Goal: Information Seeking & Learning: Learn about a topic

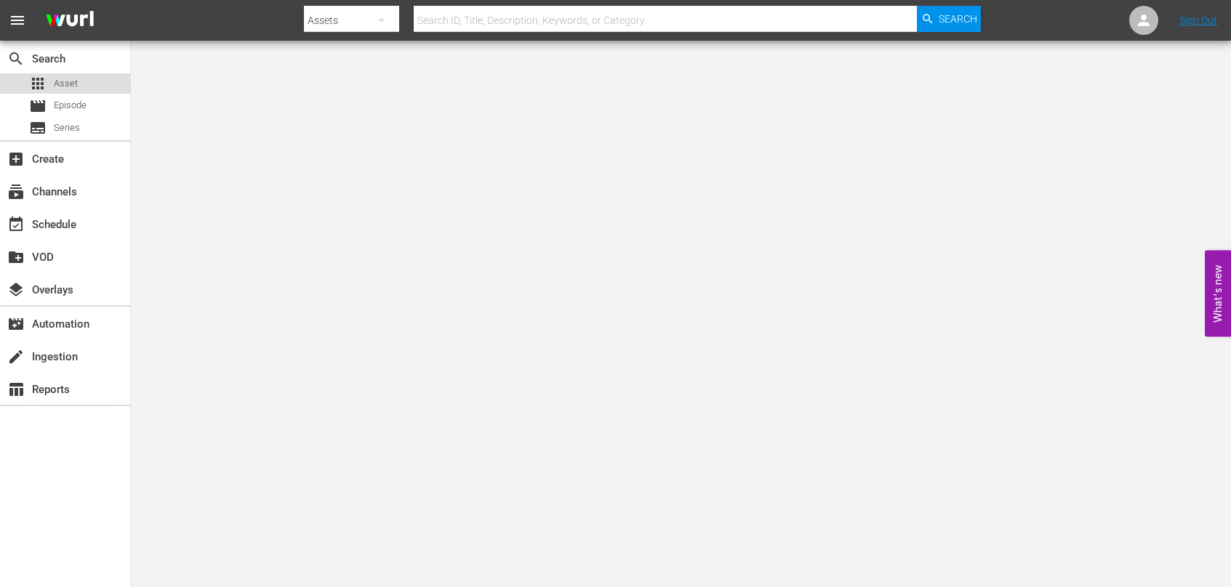
click at [84, 89] on div "apps Asset" at bounding box center [65, 83] width 130 height 20
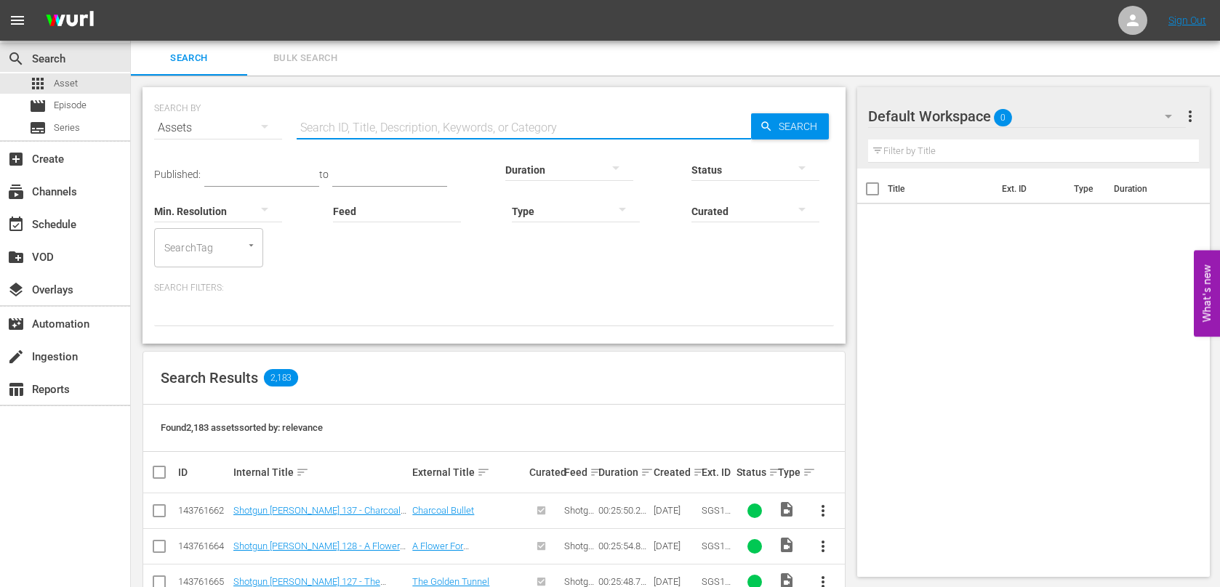
click at [521, 128] on input "text" at bounding box center [524, 128] width 454 height 35
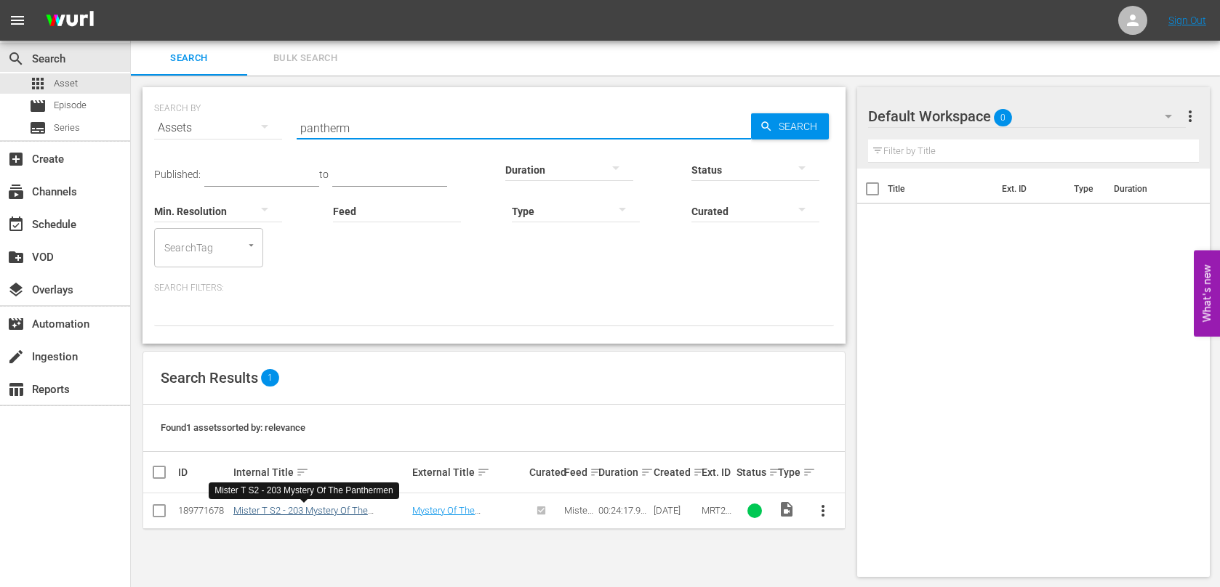
type input "pantherm"
click at [351, 507] on link "Mister T S2 - 203 Mystery Of The Panthermen" at bounding box center [300, 516] width 134 height 22
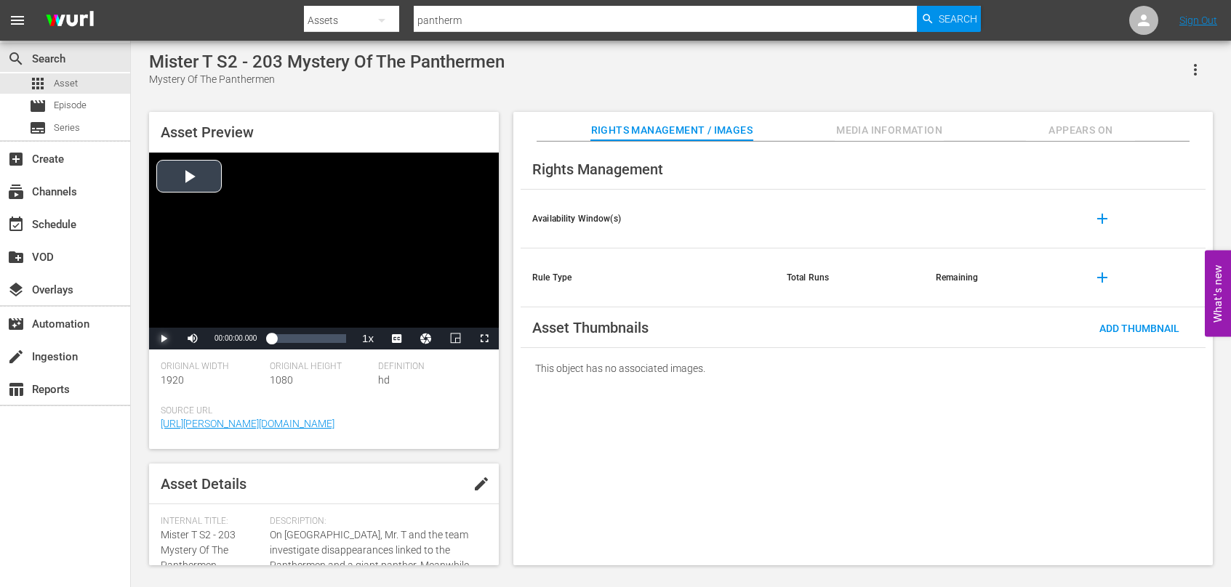
click at [164, 339] on span "Video Player" at bounding box center [164, 339] width 0 height 0
click at [406, 308] on span "Video Player" at bounding box center [403, 304] width 13 height 15
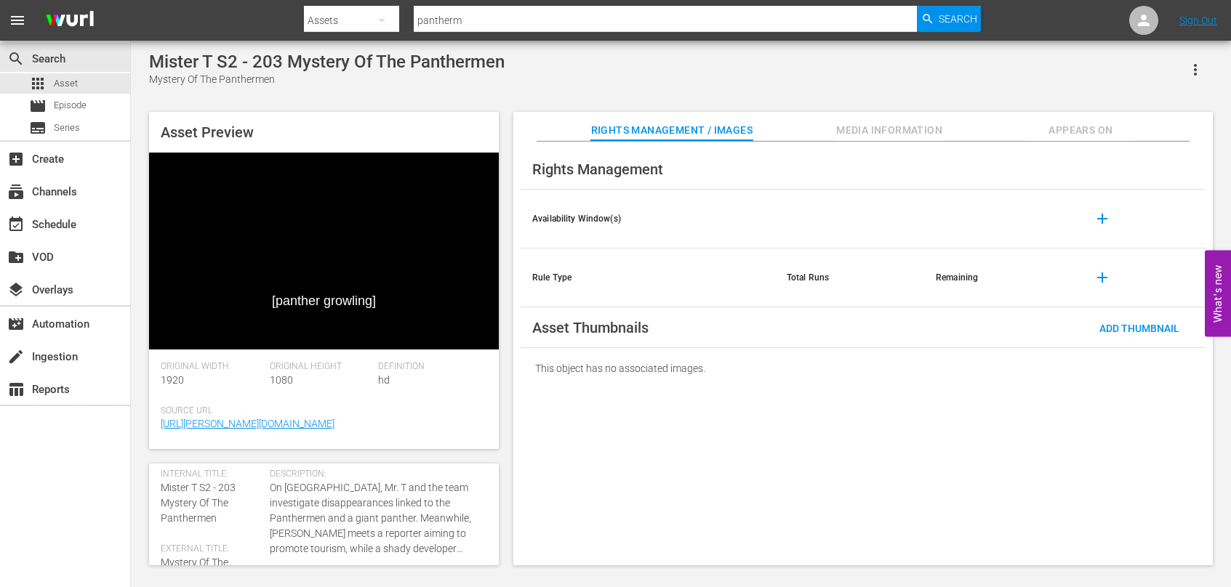
scroll to position [73, 0]
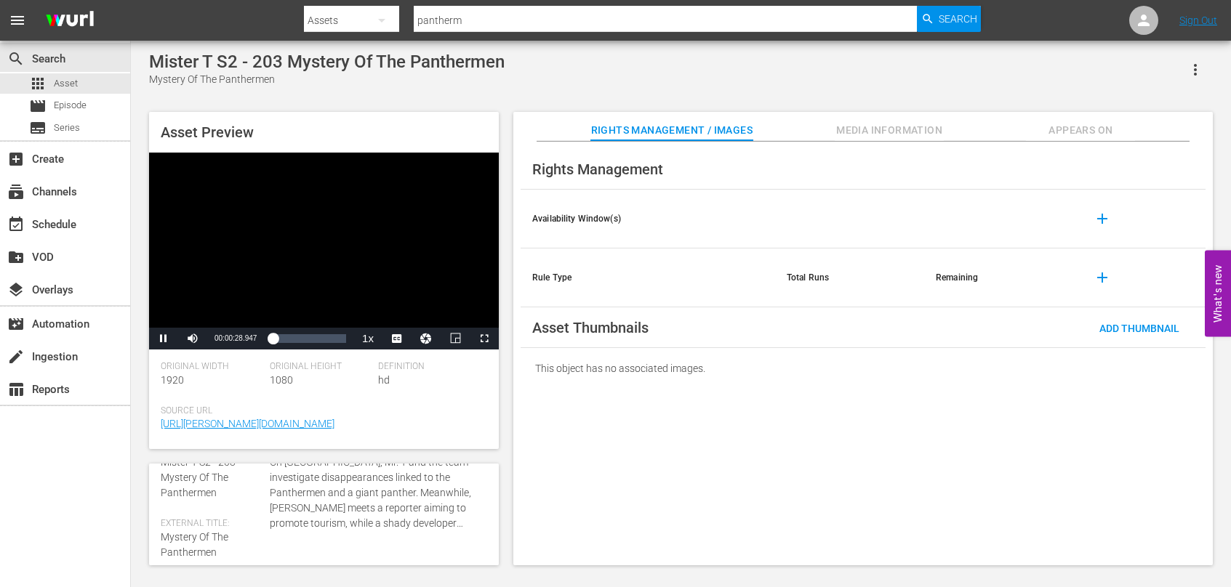
click at [273, 341] on div "00:00:34.334" at bounding box center [271, 338] width 1 height 9
click at [309, 340] on div "00:12:16.072" at bounding box center [309, 339] width 1 height 15
click at [330, 342] on div "Loaded : 58.49% 00:18:52.419 00:13:07.453" at bounding box center [308, 339] width 75 height 15
click at [332, 342] on div "00:19:51.292" at bounding box center [301, 339] width 61 height 15
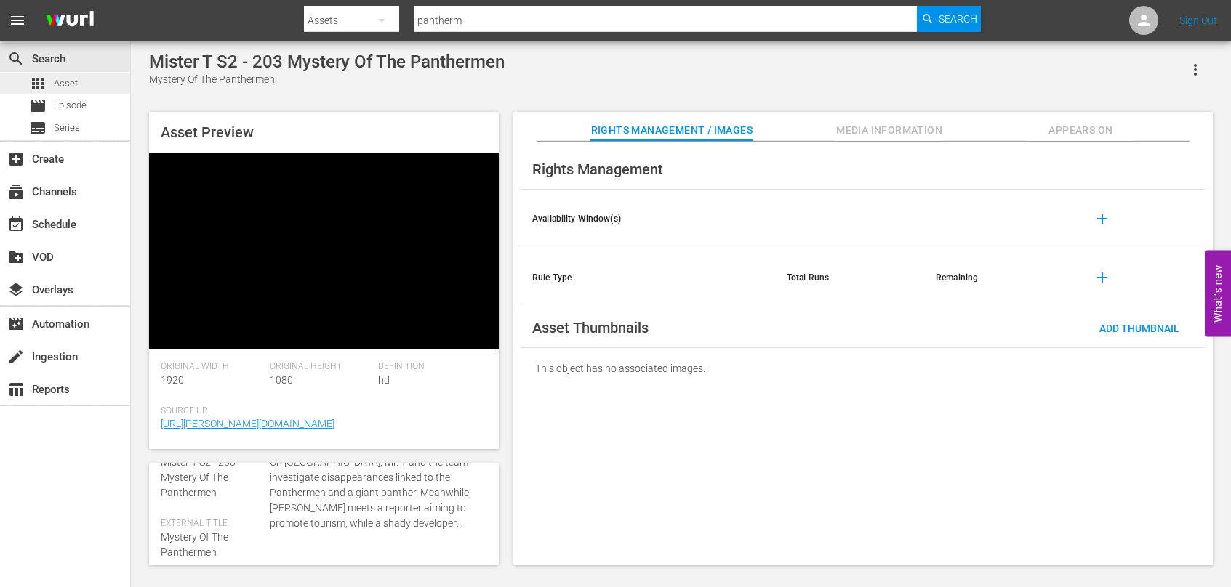
click at [66, 84] on span "Asset" at bounding box center [66, 83] width 24 height 15
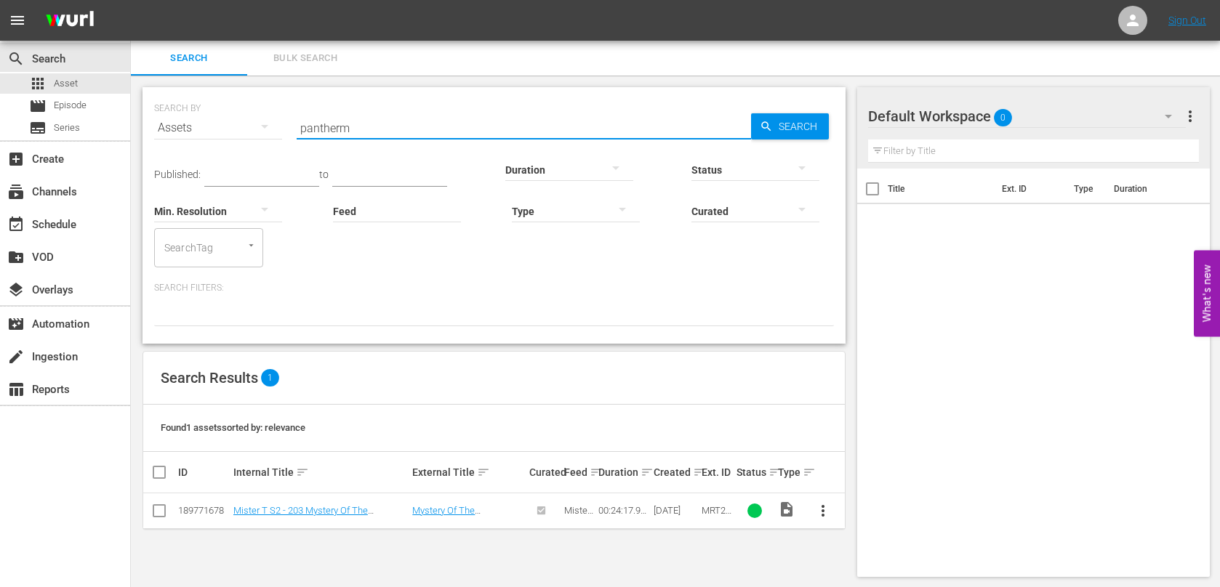
drag, startPoint x: 395, startPoint y: 131, endPoint x: 173, endPoint y: 115, distance: 223.0
click at [175, 116] on div "SEARCH BY Search By Assets Search ID, Title, Description, Keywords, or Category…" at bounding box center [494, 119] width 680 height 52
type input "ghost fleet"
click at [355, 512] on link "Mister T S2 - 204 Mystery Of The Ghost Fleet" at bounding box center [313, 516] width 161 height 22
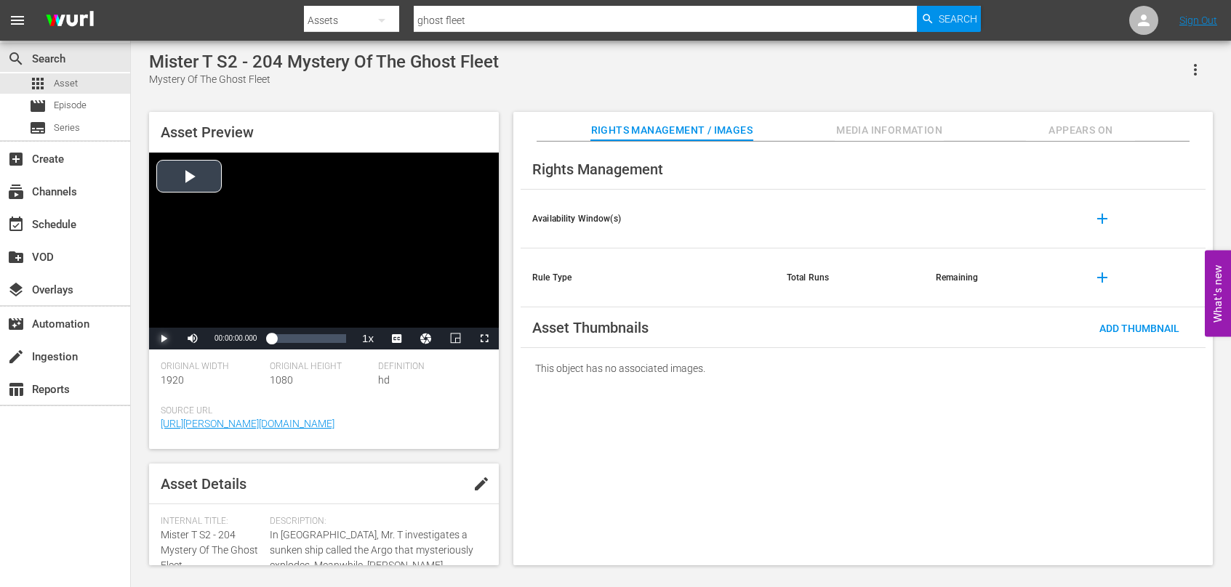
click at [164, 339] on span "Video Player" at bounding box center [164, 339] width 0 height 0
click at [408, 308] on span "Video Player" at bounding box center [403, 304] width 13 height 15
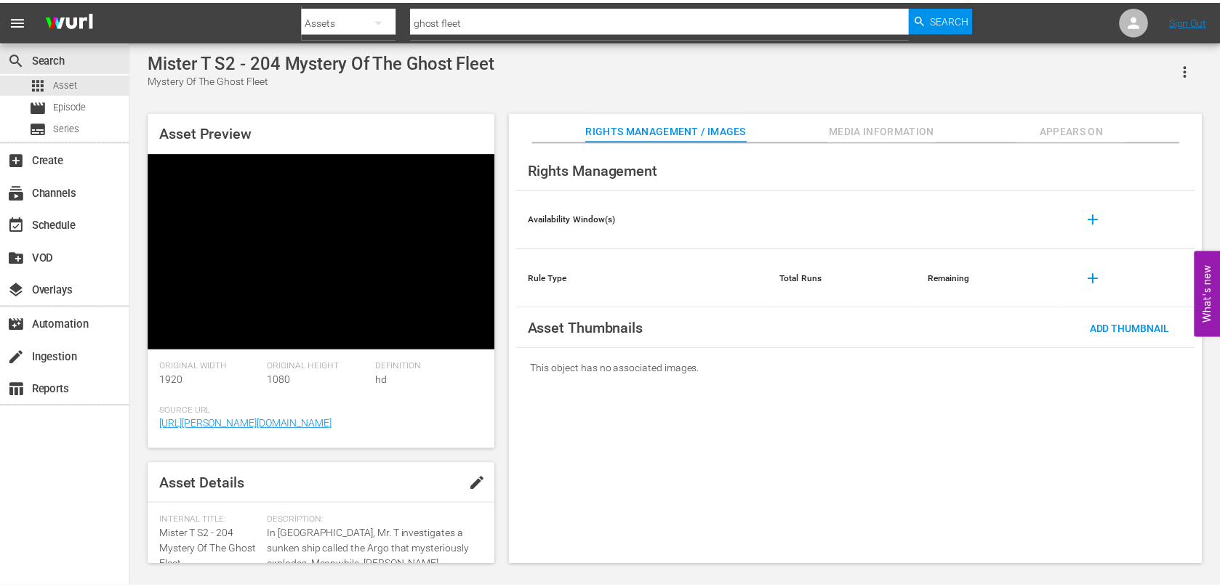
scroll to position [73, 0]
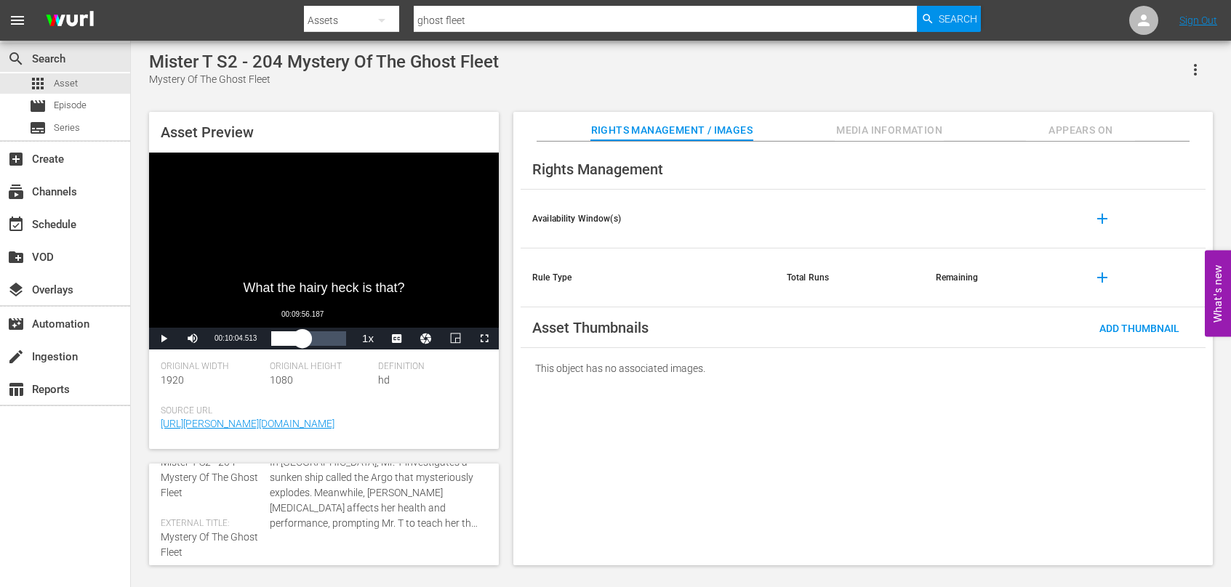
click at [302, 341] on div "Loaded : 17.24% 00:09:56.187 00:03:10.171" at bounding box center [308, 339] width 75 height 15
click at [327, 340] on div "Loaded : 48.87% 00:18:13.011 00:10:52.295" at bounding box center [308, 339] width 75 height 15
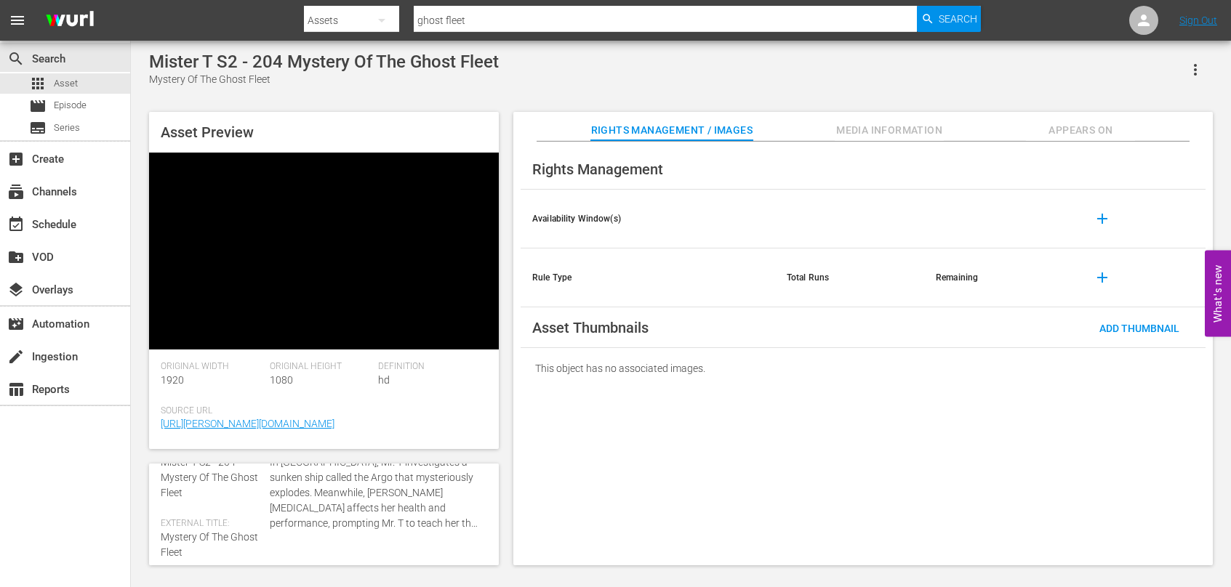
click at [516, 86] on div "Mister T S2 - 204 Mystery Of The Ghost Fleet Mystery Of The Ghost Fleet" at bounding box center [681, 70] width 1064 height 36
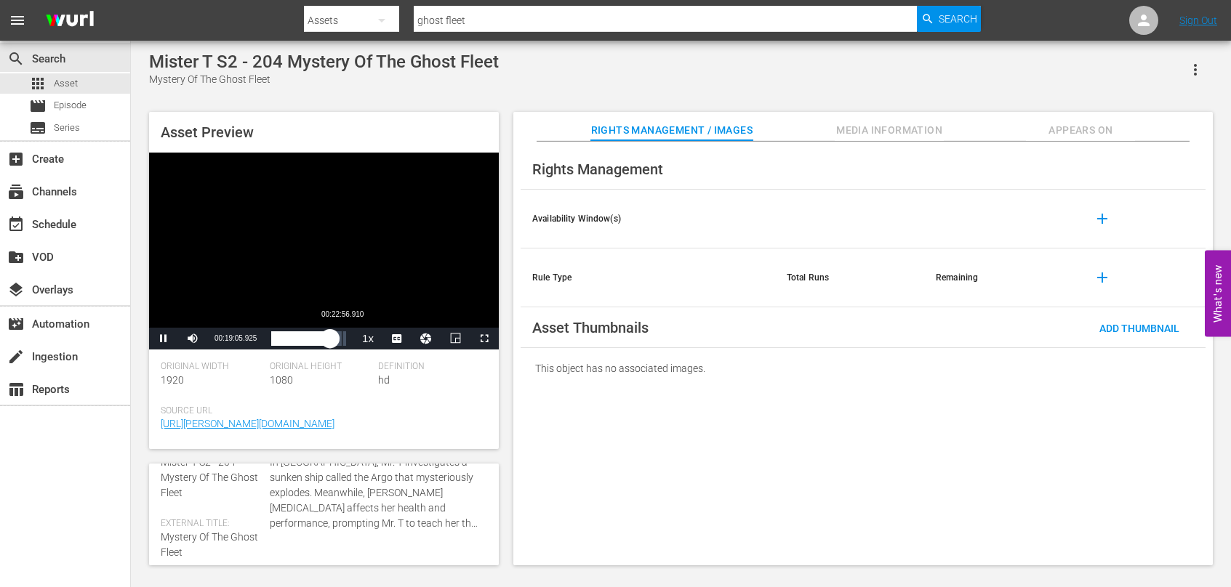
click at [342, 347] on div "Loaded : 82.56% 00:22:56.910 00:19:05.915" at bounding box center [308, 339] width 89 height 22
click at [65, 80] on span "Asset" at bounding box center [66, 83] width 24 height 15
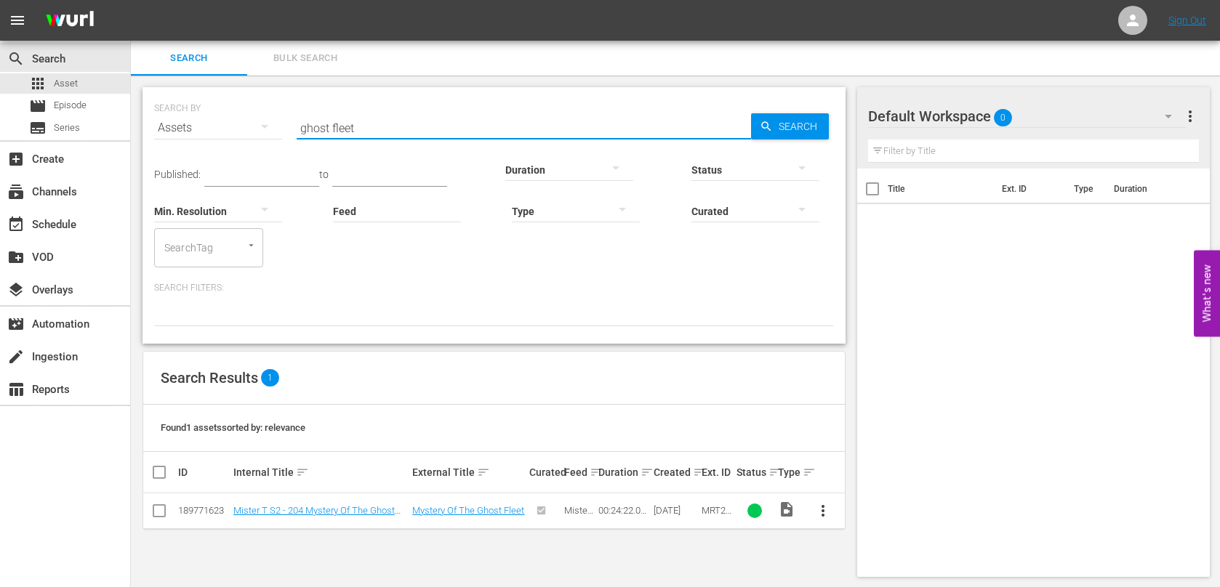
drag, startPoint x: 424, startPoint y: 132, endPoint x: 221, endPoint y: 116, distance: 203.5
click at [225, 121] on div "SEARCH BY Search By Assets Search ID, Title, Description, Keywords, or Category…" at bounding box center [494, 119] width 680 height 52
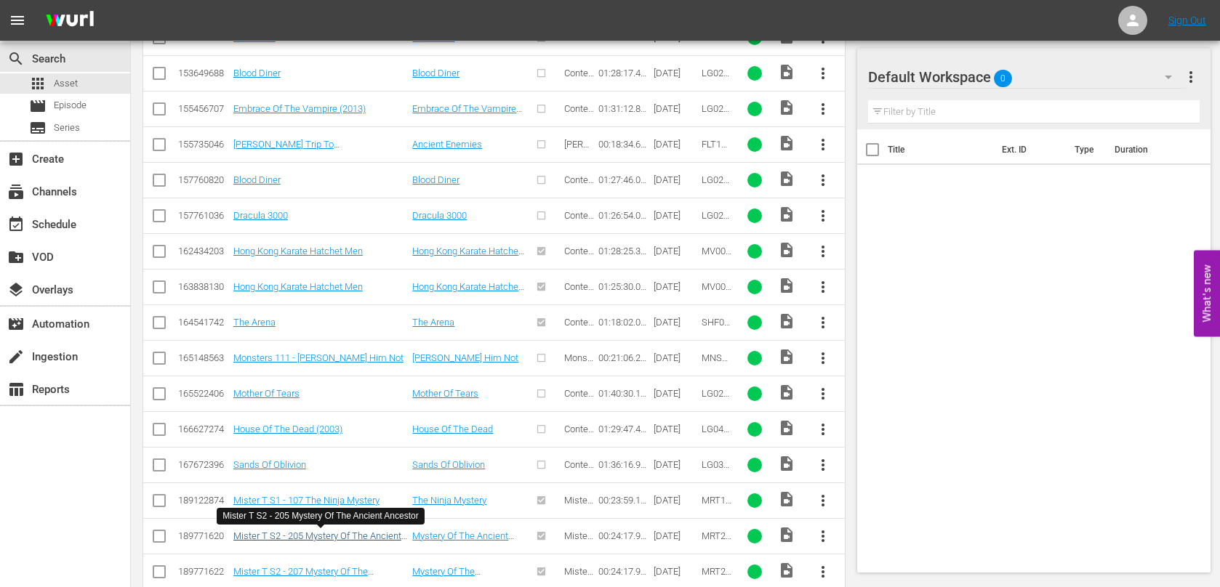
scroll to position [574, 0]
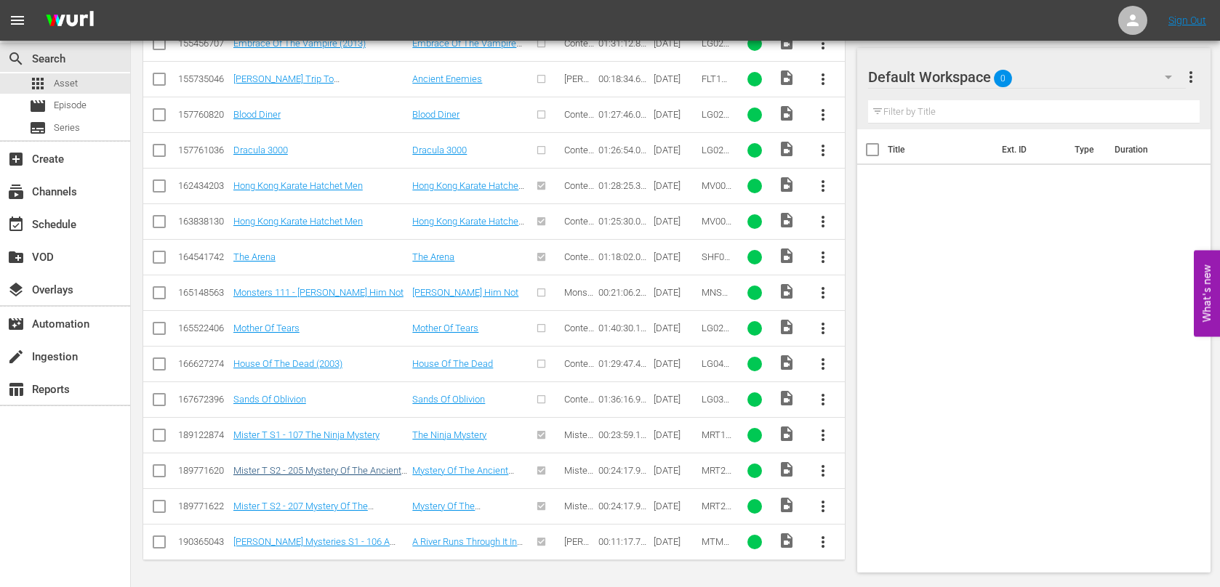
type input "ancient ances"
click at [368, 467] on link "Mister T S2 - 205 Mystery Of The Ancient Ancestor" at bounding box center [317, 476] width 168 height 22
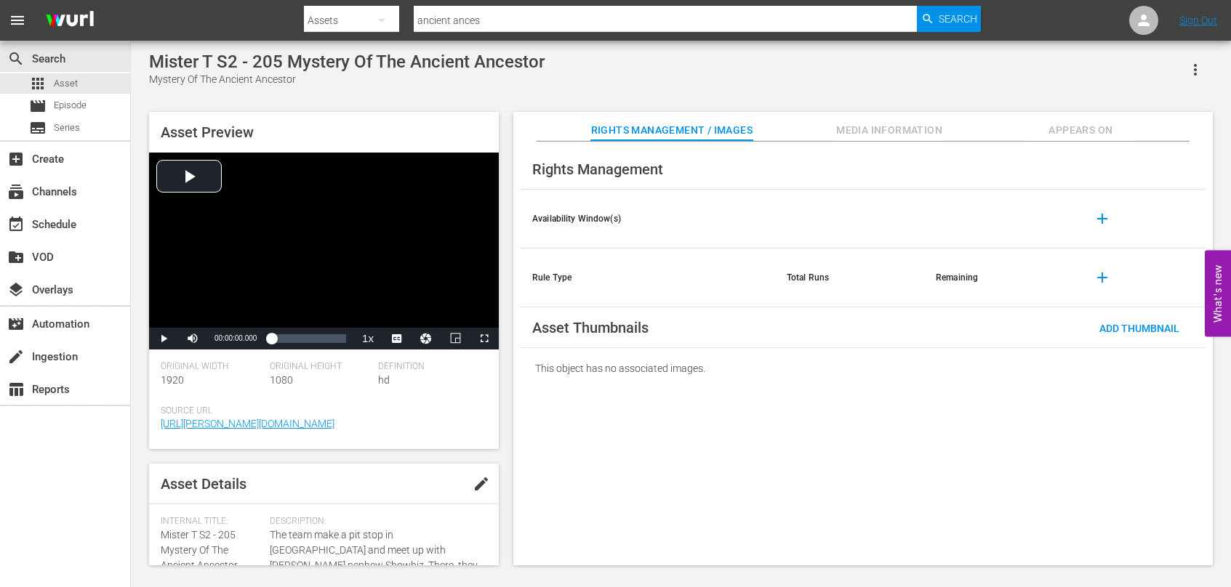
click at [483, 118] on div "Asset Preview Video Player is loading. Play Video Play Mute Current Time 00:00:…" at bounding box center [324, 280] width 350 height 337
click at [164, 339] on span "Video Player" at bounding box center [164, 339] width 0 height 0
click at [409, 304] on span "Video Player" at bounding box center [403, 304] width 13 height 15
click at [273, 340] on div "00:00:23.236" at bounding box center [271, 339] width 1 height 15
click at [300, 342] on div "Loaded : 18.95% 00:09:12.054 00:03:31.181" at bounding box center [308, 339] width 75 height 15
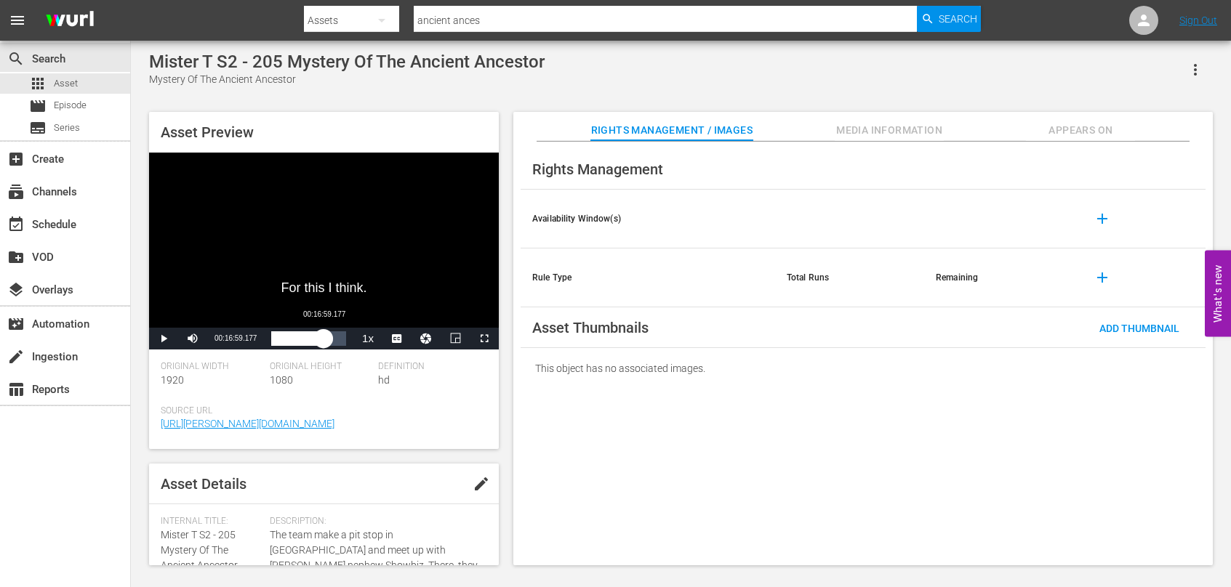
click at [324, 341] on div "Loaded : 46.95% 00:16:59.177 00:10:23.431" at bounding box center [308, 339] width 75 height 15
click at [340, 345] on div "Loaded : 78.26% 00:22:10.592 00:18:00.833" at bounding box center [308, 339] width 75 height 15
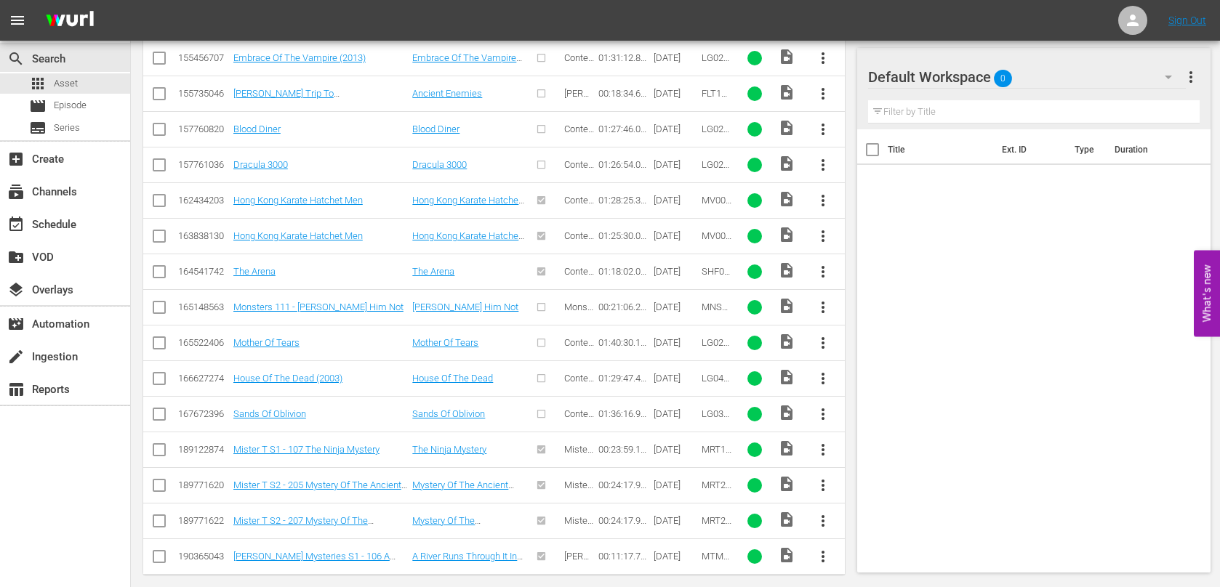
scroll to position [574, 0]
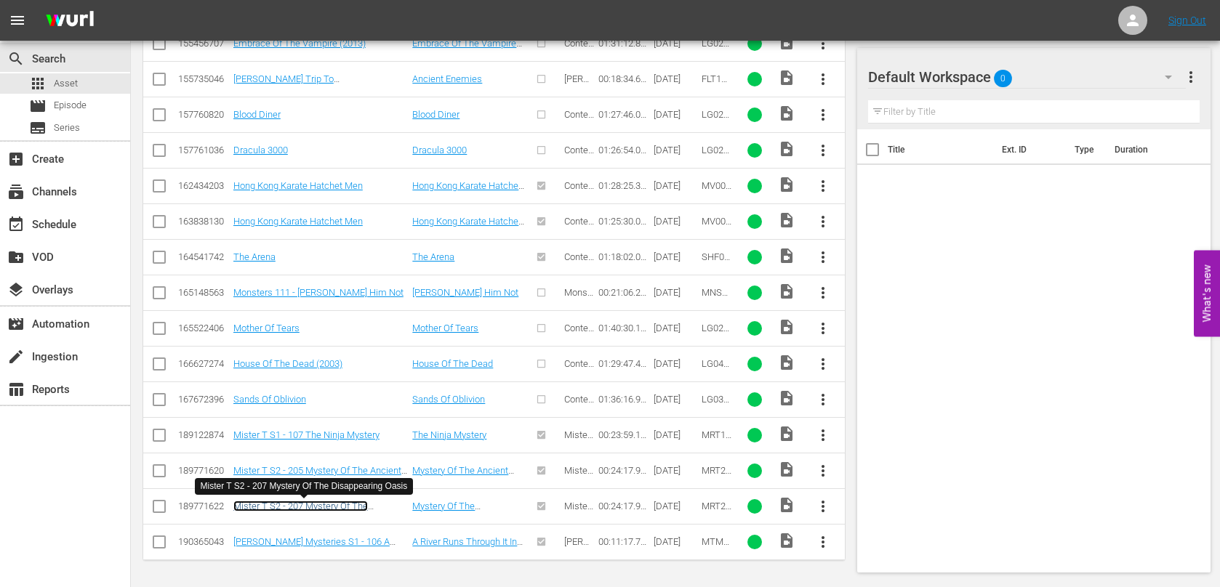
click at [353, 504] on link "Mister T S2 - 207 Mystery Of The Disappearing Oasis" at bounding box center [300, 512] width 134 height 22
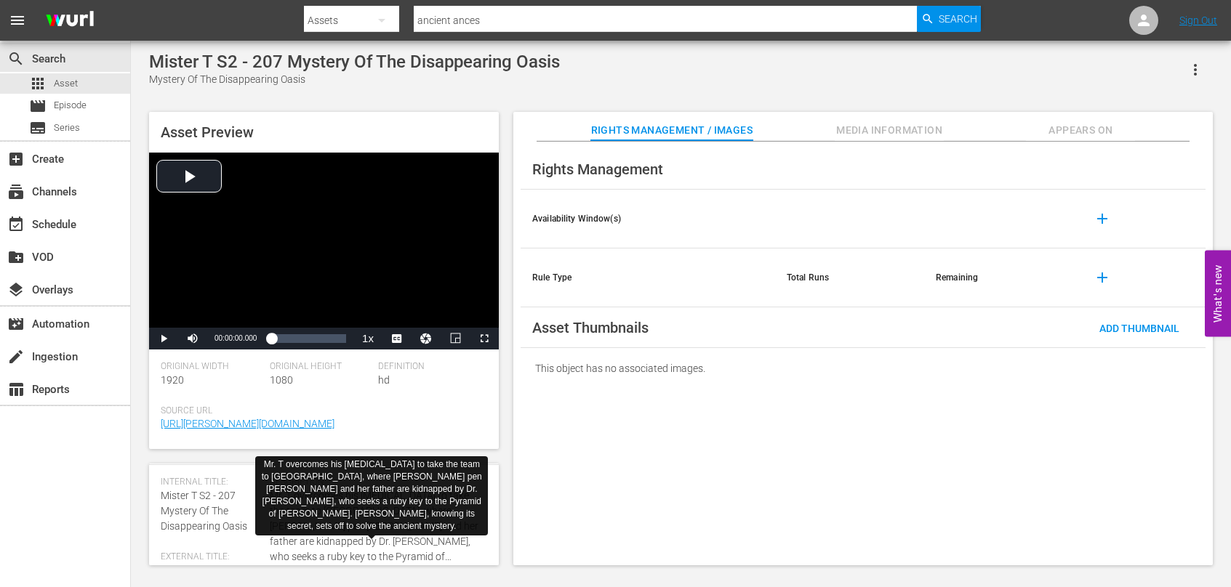
scroll to position [73, 0]
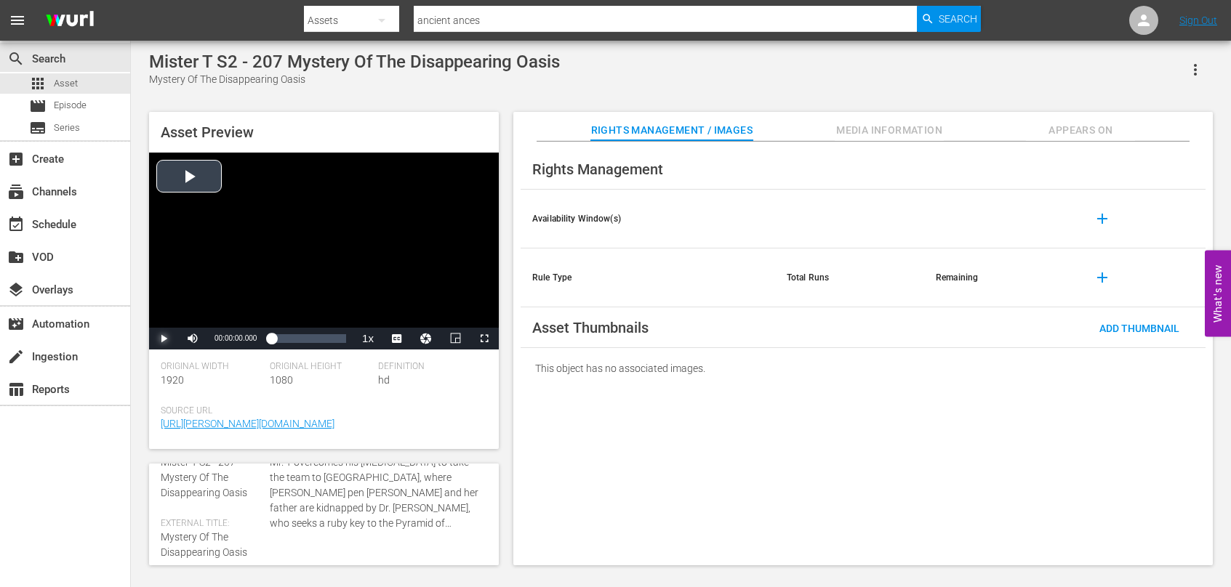
click at [164, 339] on span "Video Player" at bounding box center [164, 339] width 0 height 0
click at [404, 305] on span "Video Player" at bounding box center [403, 304] width 13 height 15
click at [277, 340] on div "00:00:38.630" at bounding box center [274, 339] width 6 height 15
click at [302, 340] on div "00:10:08.675" at bounding box center [302, 339] width 1 height 15
click at [324, 340] on div "Loaded : 51.90% 00:16:59.177 00:11:33.065" at bounding box center [308, 339] width 75 height 15
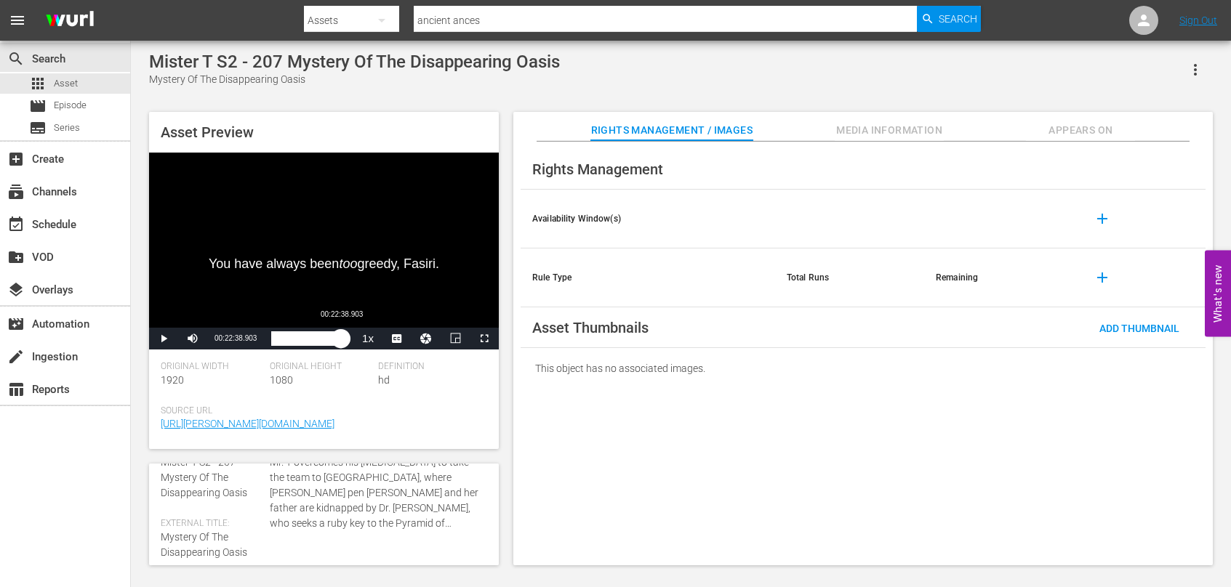
click at [342, 338] on div "Loaded : 79.49% 00:22:38.903 00:18:13.500" at bounding box center [308, 339] width 75 height 15
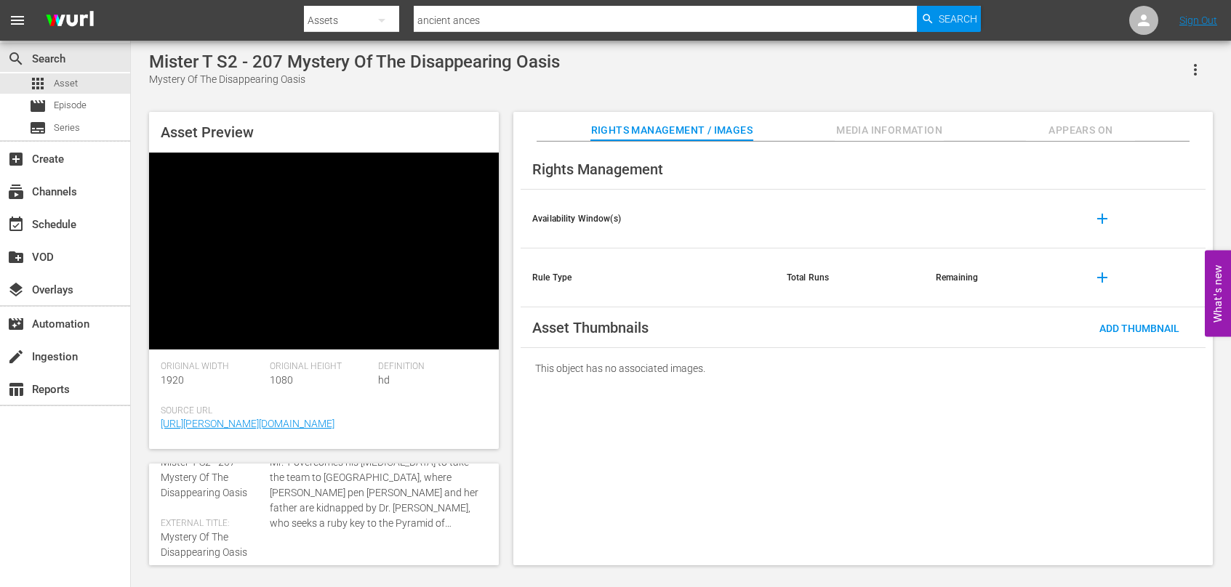
click at [505, 422] on div "Asset Preview Video Player is loading. Play Video Pause Mute Current Time 00:23…" at bounding box center [681, 332] width 1078 height 454
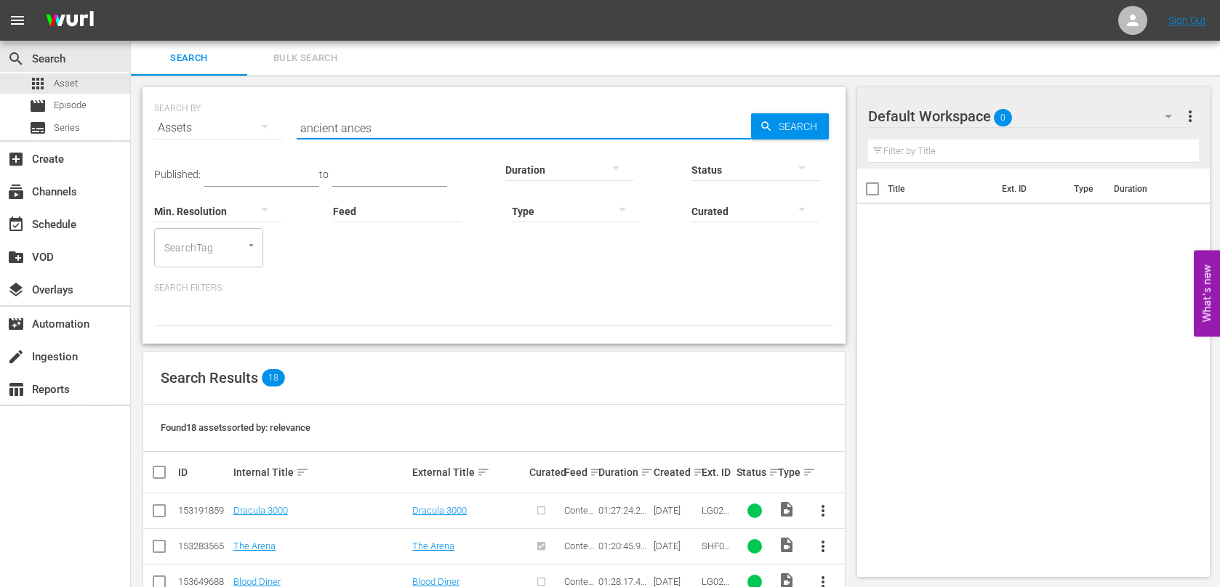
drag, startPoint x: 407, startPoint y: 127, endPoint x: 234, endPoint y: 103, distance: 174.8
click at [222, 102] on div "SEARCH BY Search By Assets Search ID, Title, Description, Keywords, or Category…" at bounding box center [494, 119] width 680 height 52
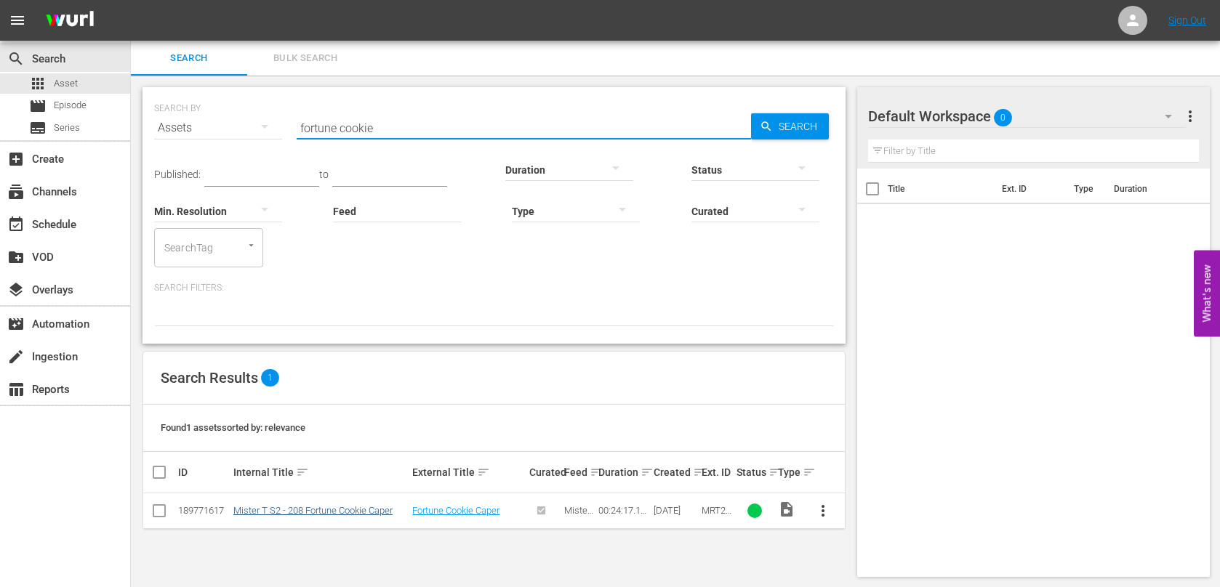
type input "fortune cookie"
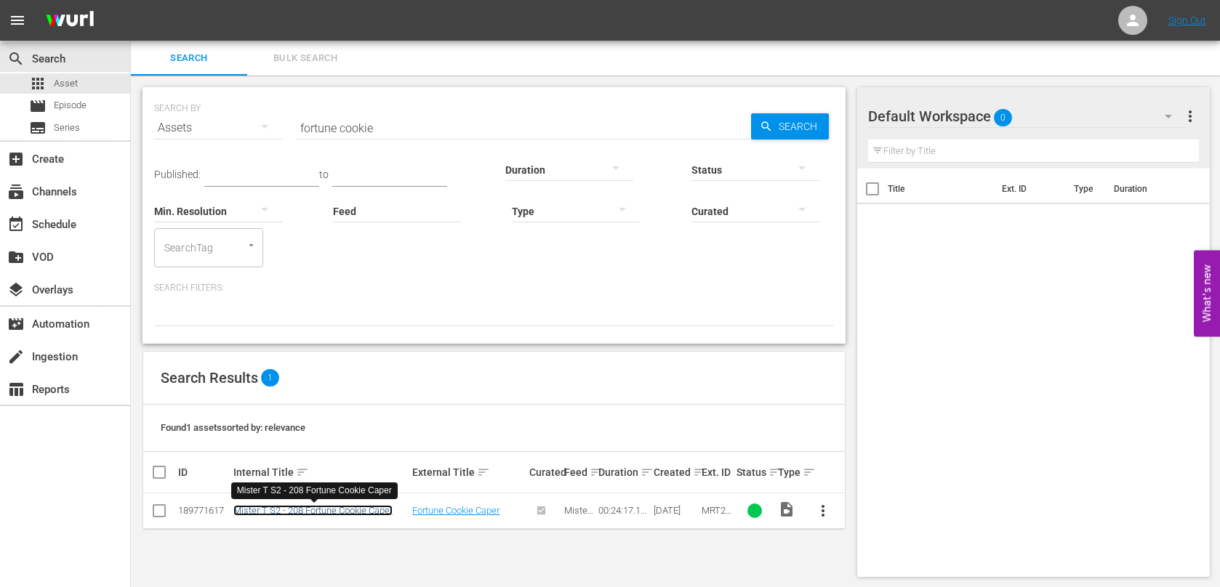
click at [375, 509] on link "Mister T S2 - 208 Fortune Cookie Caper" at bounding box center [312, 510] width 159 height 11
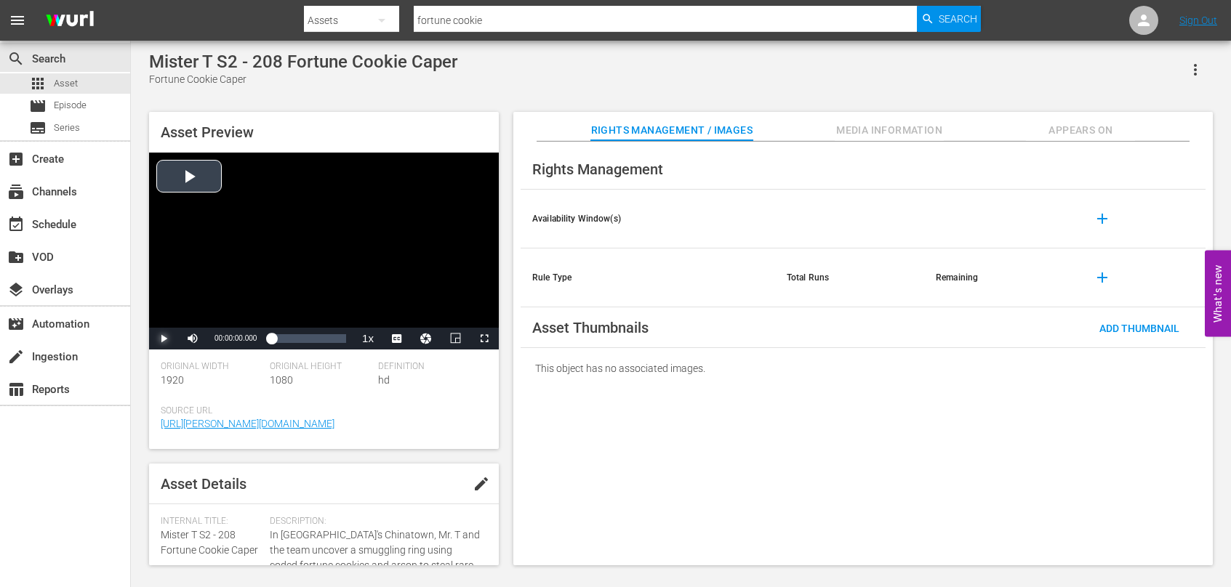
click at [164, 339] on span "Video Player" at bounding box center [164, 339] width 0 height 0
click at [406, 308] on span "Video Player" at bounding box center [403, 304] width 13 height 15
click at [276, 342] on div "00:00:45.416" at bounding box center [273, 339] width 4 height 15
click at [300, 341] on div "Loaded : 16.06% 00:09:25.867 00:02:51.529" at bounding box center [308, 339] width 75 height 15
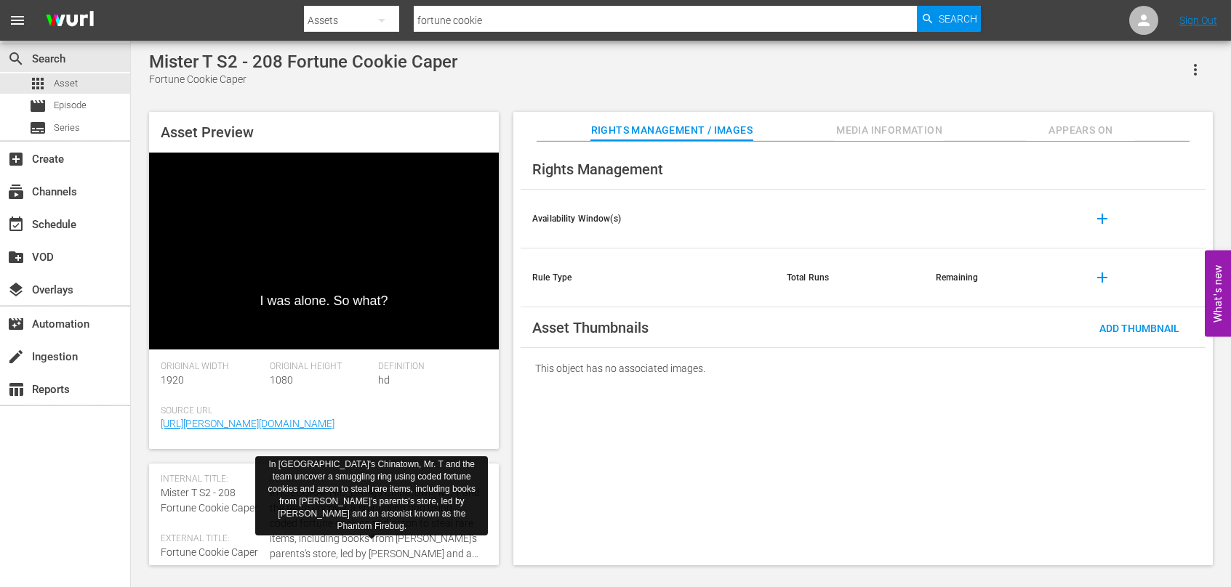
scroll to position [73, 0]
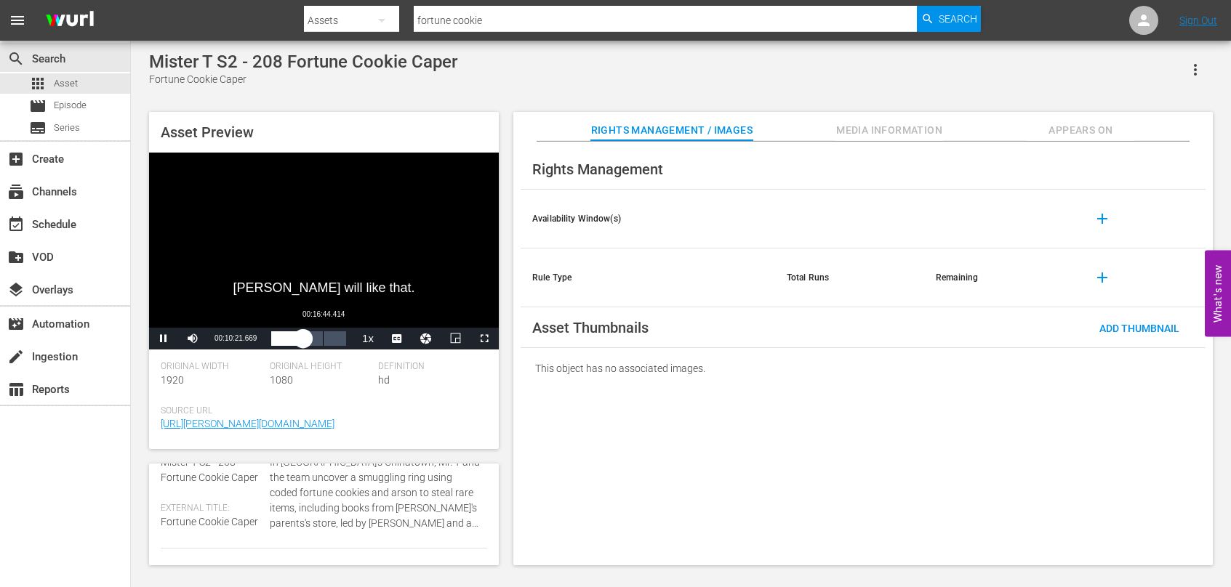
click at [323, 343] on div "Loaded : 46.98% 00:16:44.414 00:10:21.717" at bounding box center [308, 339] width 75 height 15
click at [340, 341] on div "00:22:23.934" at bounding box center [340, 339] width 1 height 15
click at [52, 82] on div "apps Asset" at bounding box center [53, 83] width 49 height 20
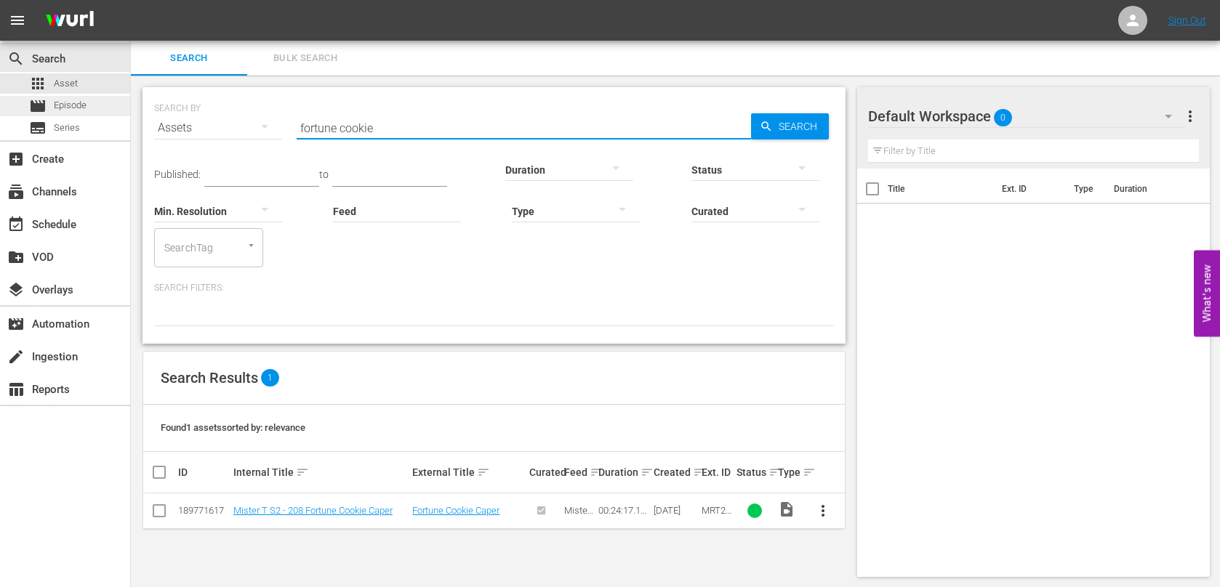
drag, startPoint x: 410, startPoint y: 127, endPoint x: 126, endPoint y: 101, distance: 285.5
click at [131, 0] on div "search Search apps Asset movie Episode subtitles Series add_box Create subscrip…" at bounding box center [675, 0] width 1089 height 0
type input "u.f"
click at [332, 511] on link "Mister T S2 - 209 U.F.O. Mystery" at bounding box center [298, 510] width 130 height 11
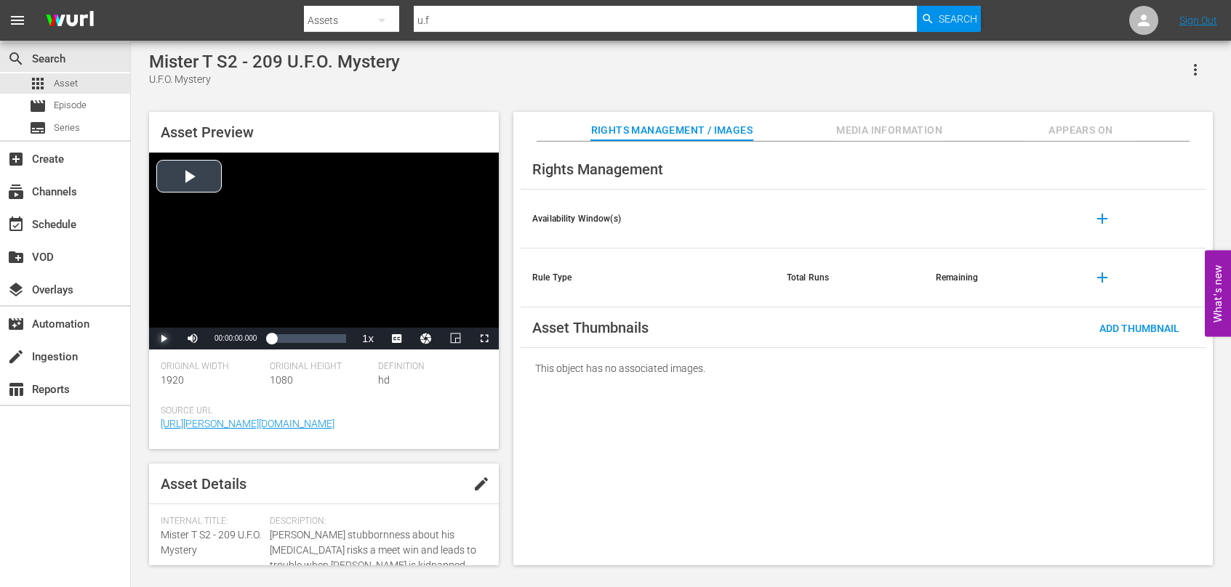
click at [164, 339] on span "Video Player" at bounding box center [164, 339] width 0 height 0
click at [403, 305] on span "Video Player" at bounding box center [403, 304] width 13 height 15
click at [274, 339] on div "00:00:53.182" at bounding box center [272, 339] width 3 height 15
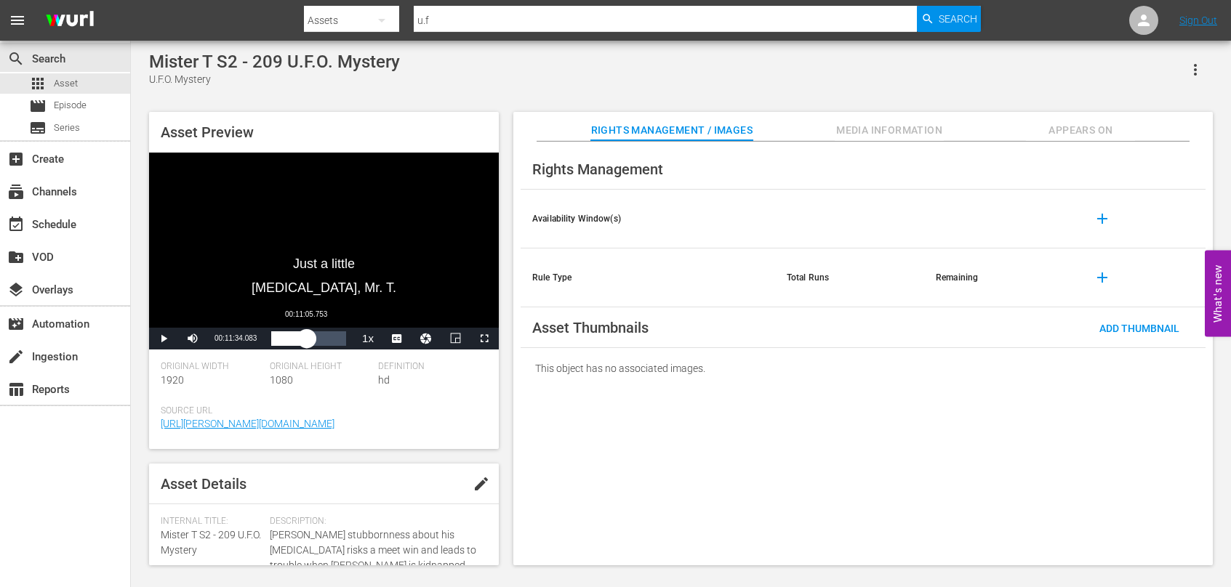
click at [307, 340] on div "Loaded : 21.40% 00:11:05.753 00:04:07.831" at bounding box center [308, 339] width 75 height 15
click at [329, 338] on div "Loaded : 55.56% 00:18:53.196 00:12:30.082" at bounding box center [308, 339] width 75 height 15
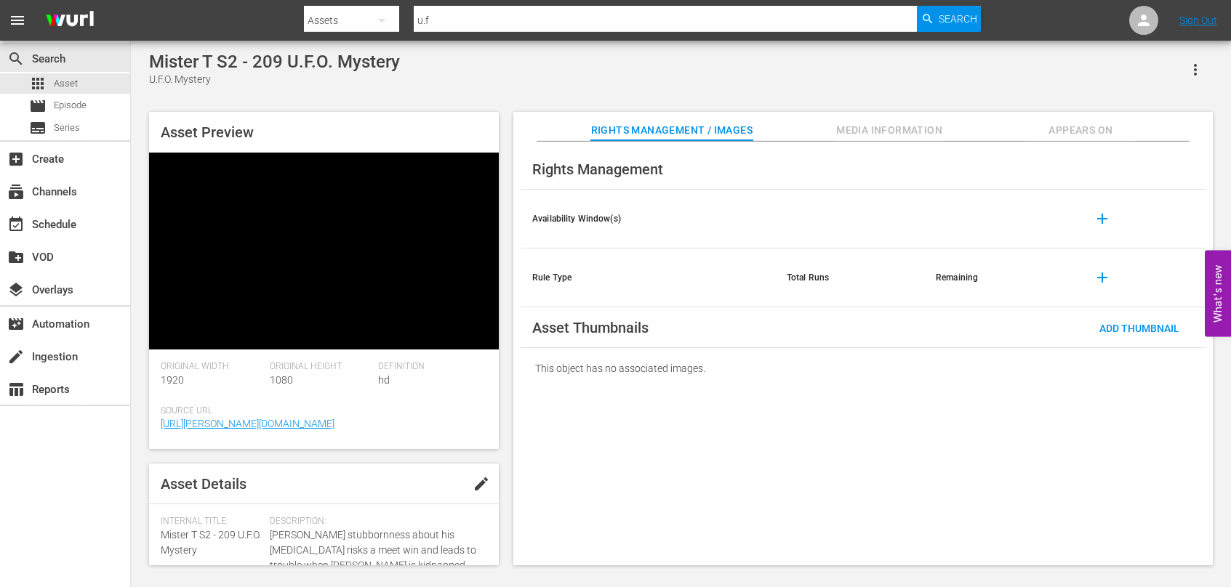
click at [1011, 72] on div "Mister T S2 - 209 U.F.O. Mystery U.F.O. Mystery" at bounding box center [681, 70] width 1064 height 36
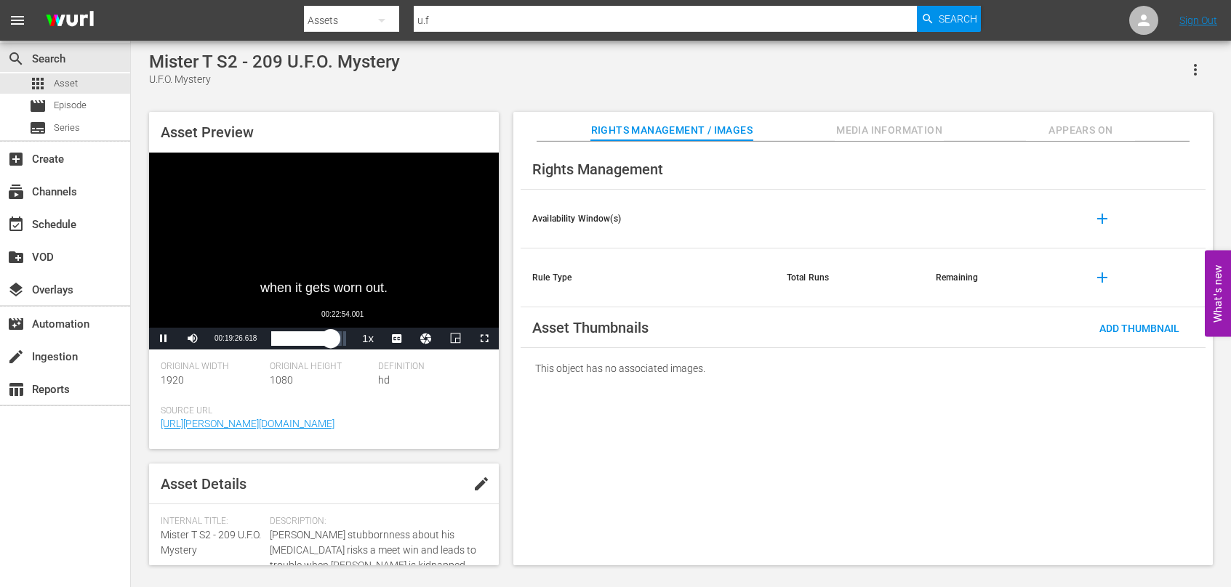
click at [331, 342] on div "00:19:26.876" at bounding box center [301, 339] width 60 height 15
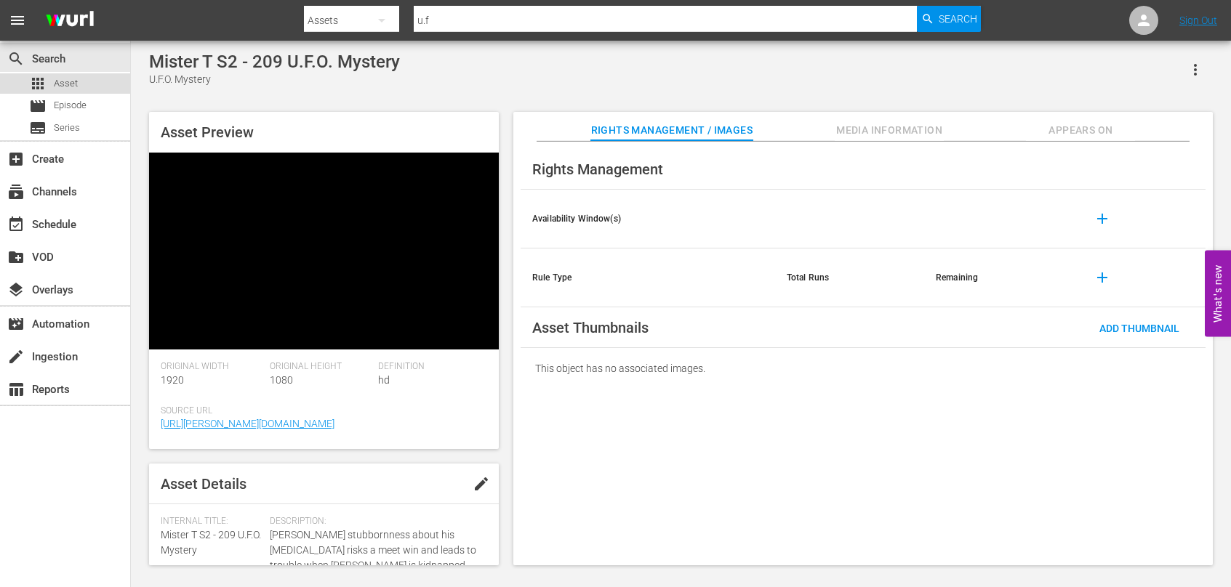
click at [65, 80] on span "Asset" at bounding box center [66, 83] width 24 height 15
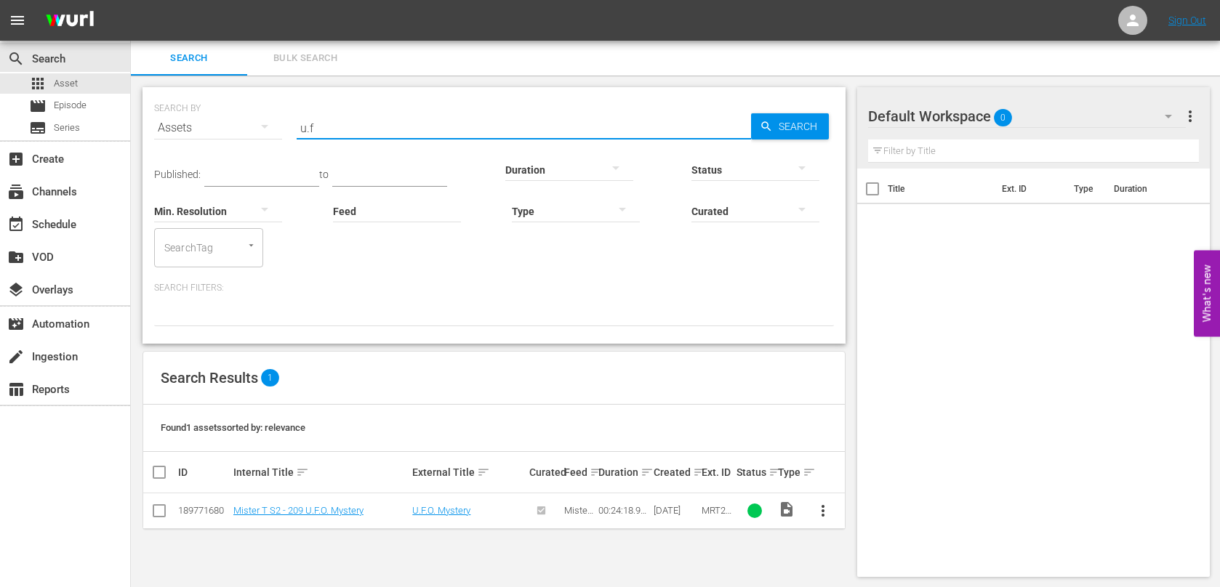
drag, startPoint x: 406, startPoint y: 121, endPoint x: 270, endPoint y: 107, distance: 135.9
click at [269, 111] on div "SEARCH BY Search By Assets Search ID, Title, Description, Keywords, or Category…" at bounding box center [494, 119] width 680 height 52
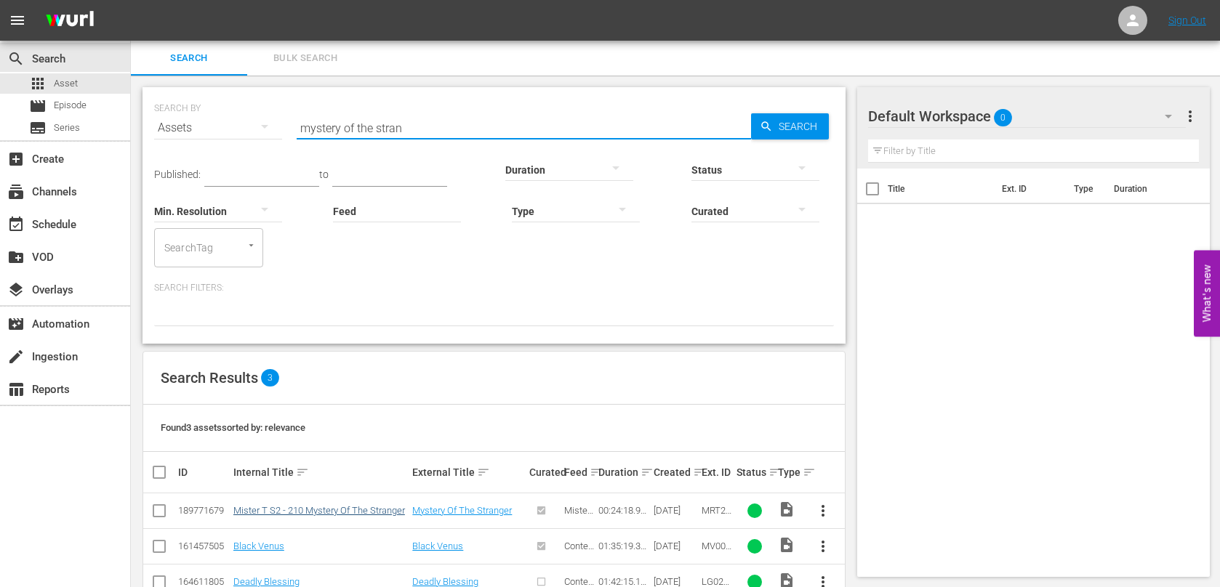
type input "mystery of the stran"
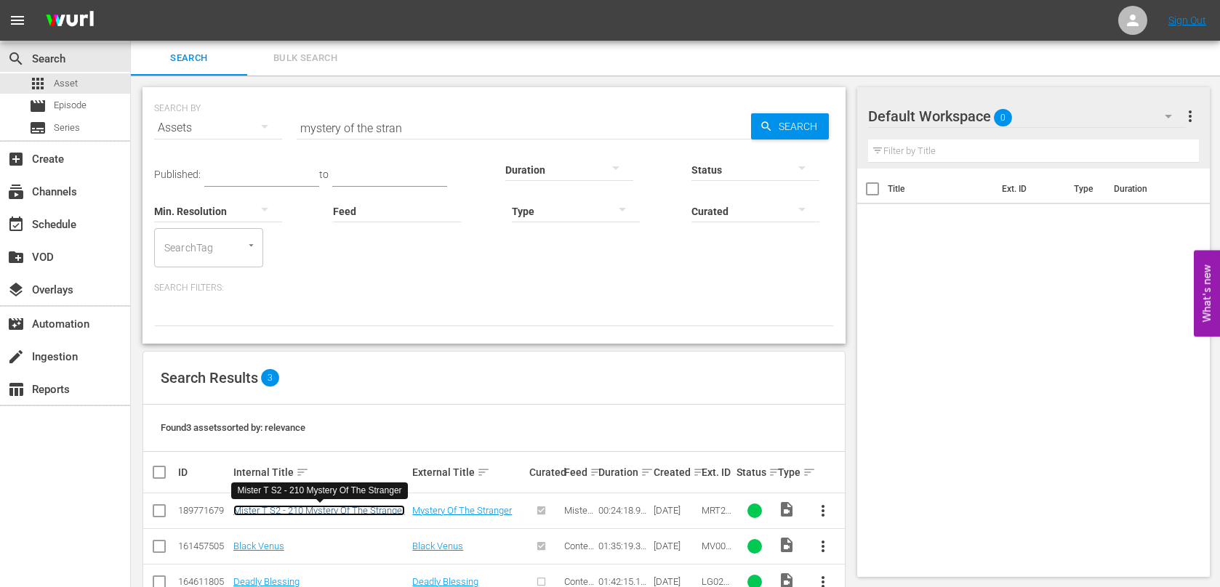
click at [364, 513] on link "Mister T S2 - 210 Mystery Of The Stranger" at bounding box center [319, 510] width 172 height 11
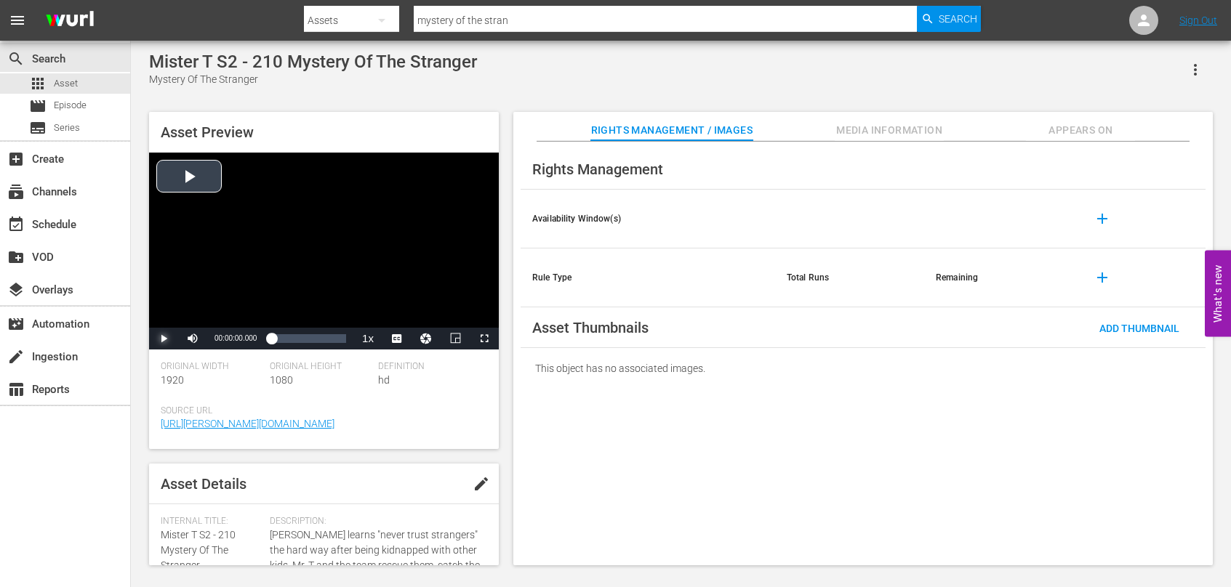
click at [164, 339] on span "Video Player" at bounding box center [164, 339] width 0 height 0
click at [403, 302] on span "Video Player" at bounding box center [403, 304] width 13 height 15
click at [273, 338] on div "00:00:34.068" at bounding box center [271, 339] width 1 height 15
click at [297, 338] on div "Loaded : 17.29% 00:08:44.103 00:03:07.521" at bounding box center [308, 339] width 75 height 15
click at [320, 340] on div "Loaded : 42.39% 00:15:49.052 00:09:15.020" at bounding box center [308, 339] width 75 height 15
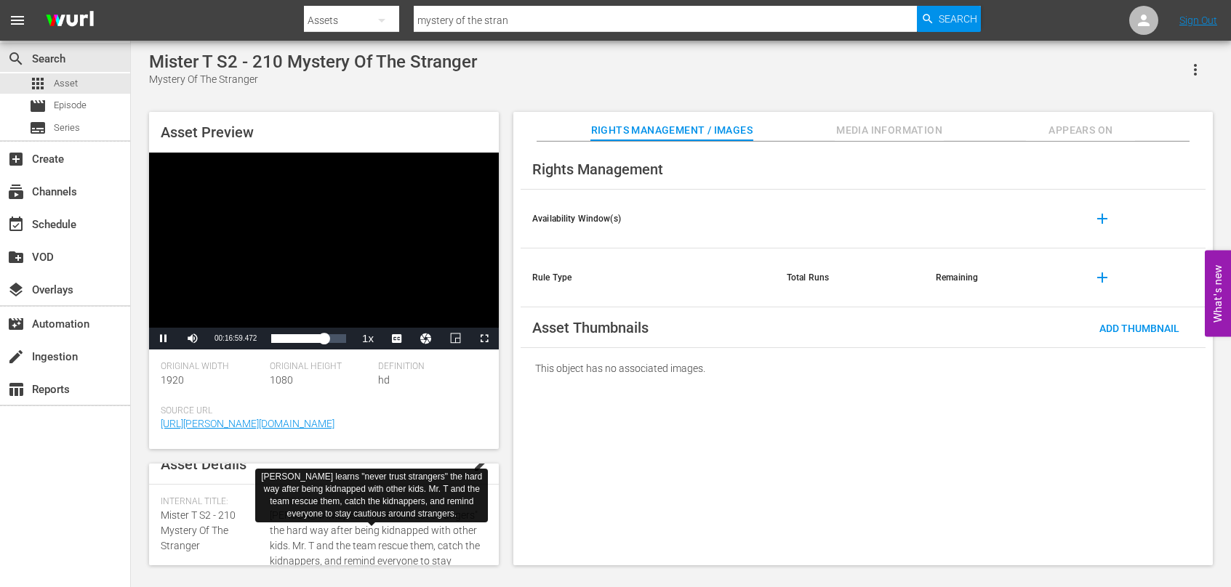
scroll to position [73, 0]
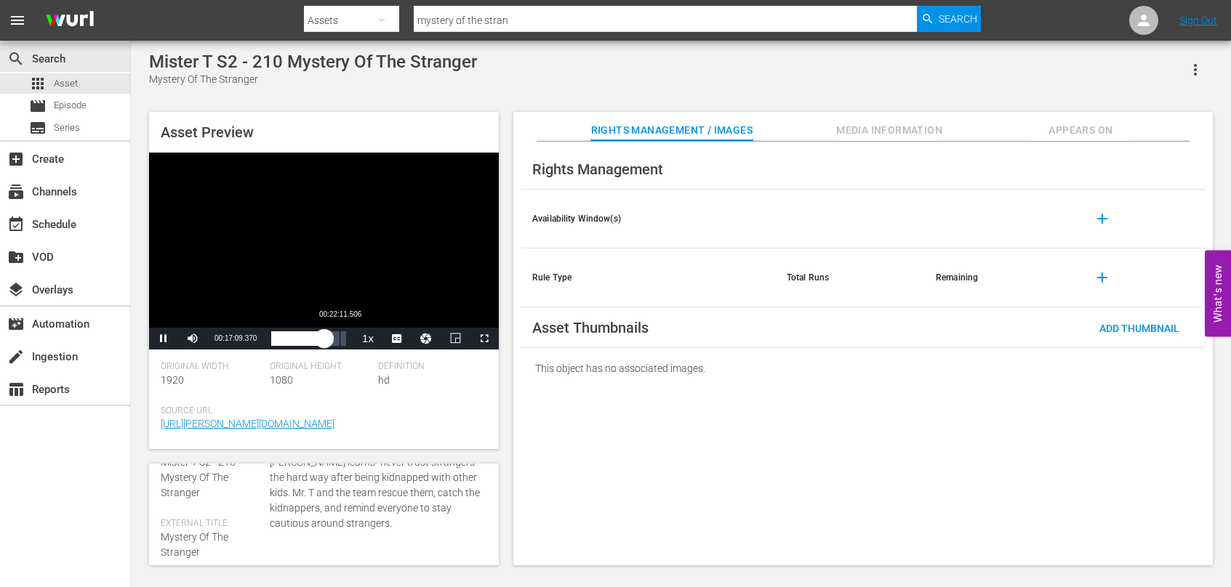
click at [340, 343] on div "Loaded : 74.91% 00:22:11.506 00:17:09.422" at bounding box center [308, 339] width 75 height 15
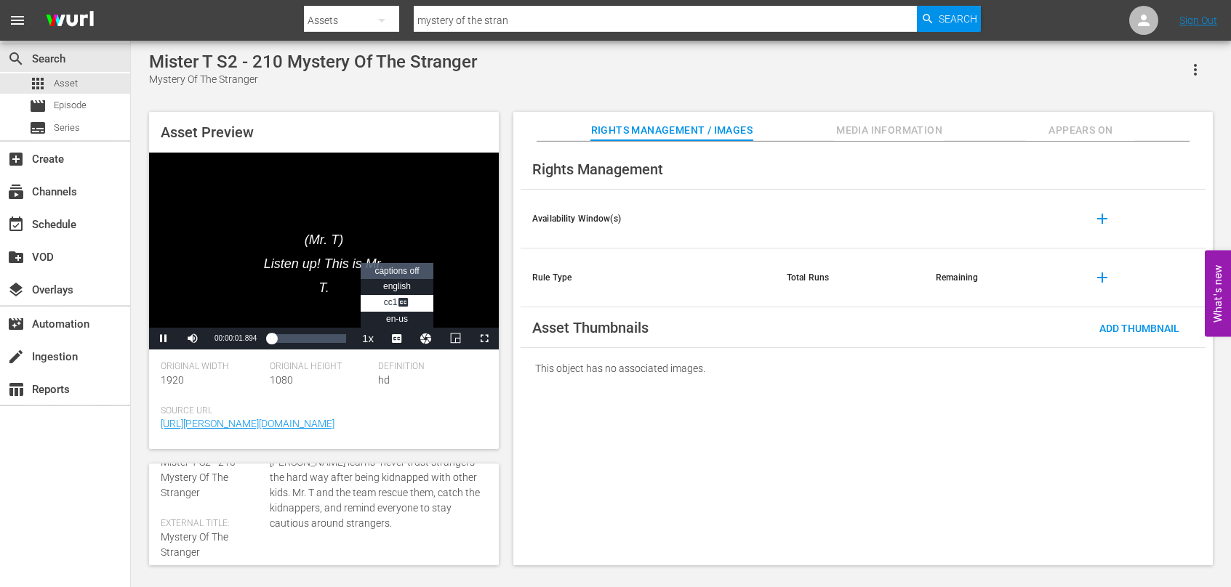
click at [406, 270] on span "captions off" at bounding box center [396, 271] width 44 height 10
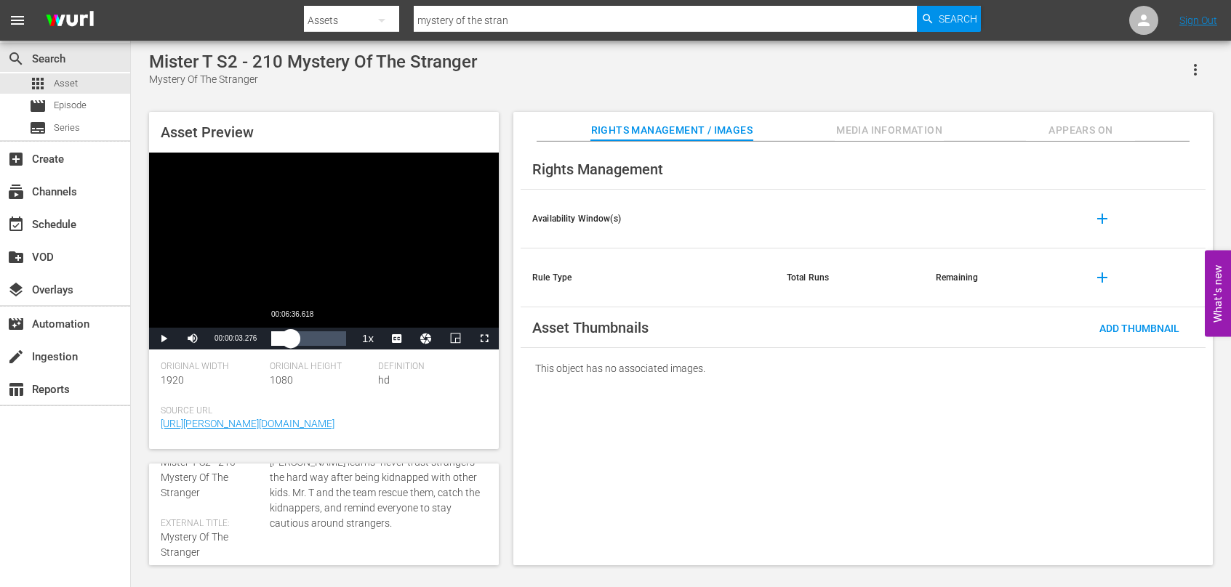
click at [291, 342] on div "Loaded : 2.87% 00:06:36.618 00:00:03.443" at bounding box center [308, 339] width 75 height 15
click at [301, 337] on div "00:07:03.280" at bounding box center [286, 339] width 30 height 15
click at [300, 338] on div "00:09:43.052" at bounding box center [285, 339] width 28 height 15
click at [294, 336] on div "00:10:32.218" at bounding box center [282, 339] width 23 height 15
click at [75, 82] on span "Asset" at bounding box center [66, 83] width 24 height 15
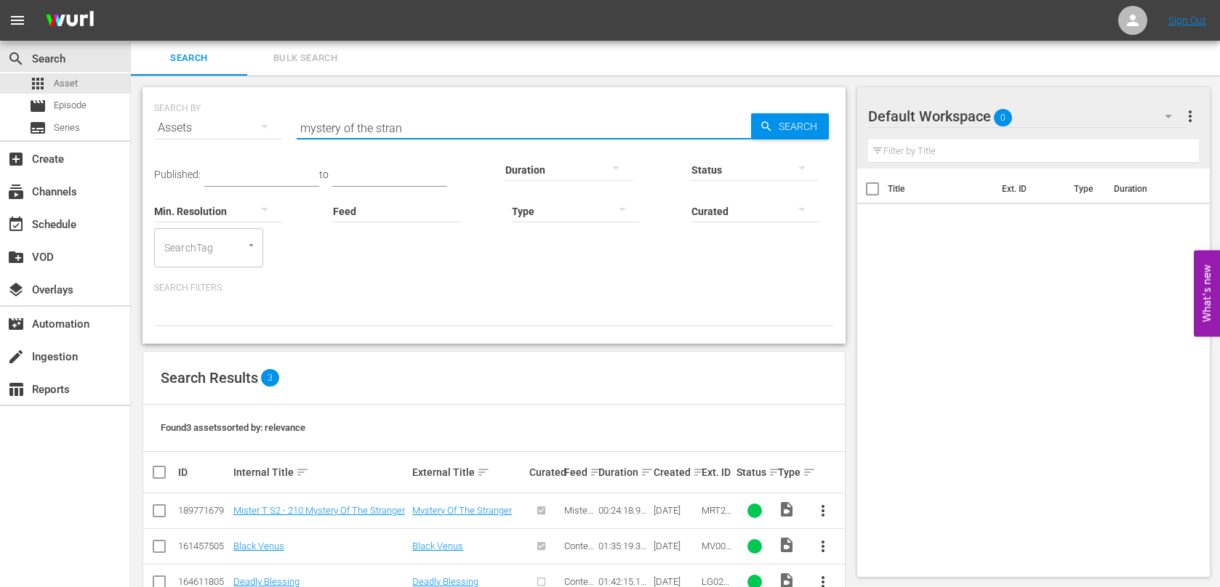
drag, startPoint x: 446, startPoint y: 131, endPoint x: 232, endPoint y: 102, distance: 216.4
click at [236, 102] on div "SEARCH BY Search By Assets Search ID, Title, Description, Keywords, or Category…" at bounding box center [494, 119] width 680 height 52
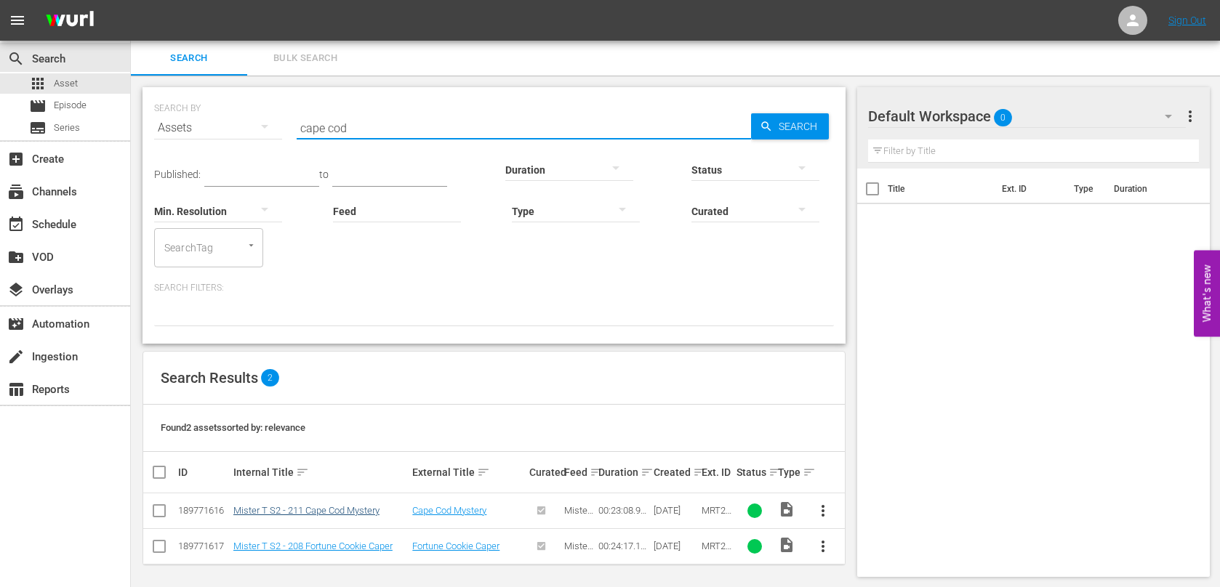
type input "cape cod"
click at [359, 511] on link "Mister T S2 - 211 Cape Cod Mystery" at bounding box center [306, 510] width 146 height 11
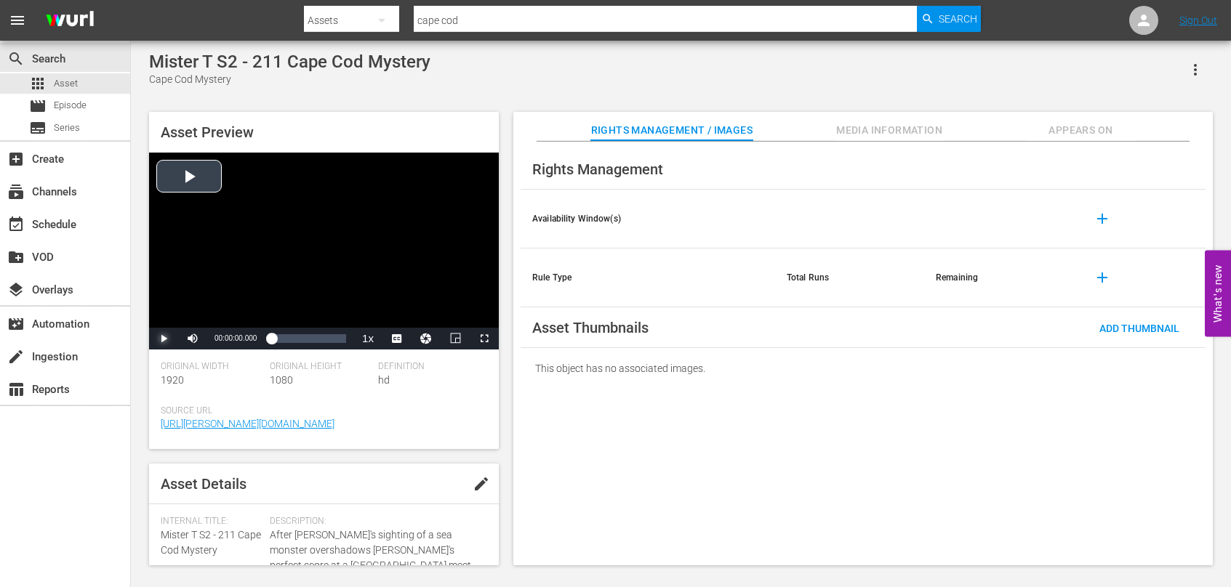
click at [164, 339] on span "Video Player" at bounding box center [164, 339] width 0 height 0
click at [396, 304] on span "CC1 Captions" at bounding box center [397, 302] width 27 height 10
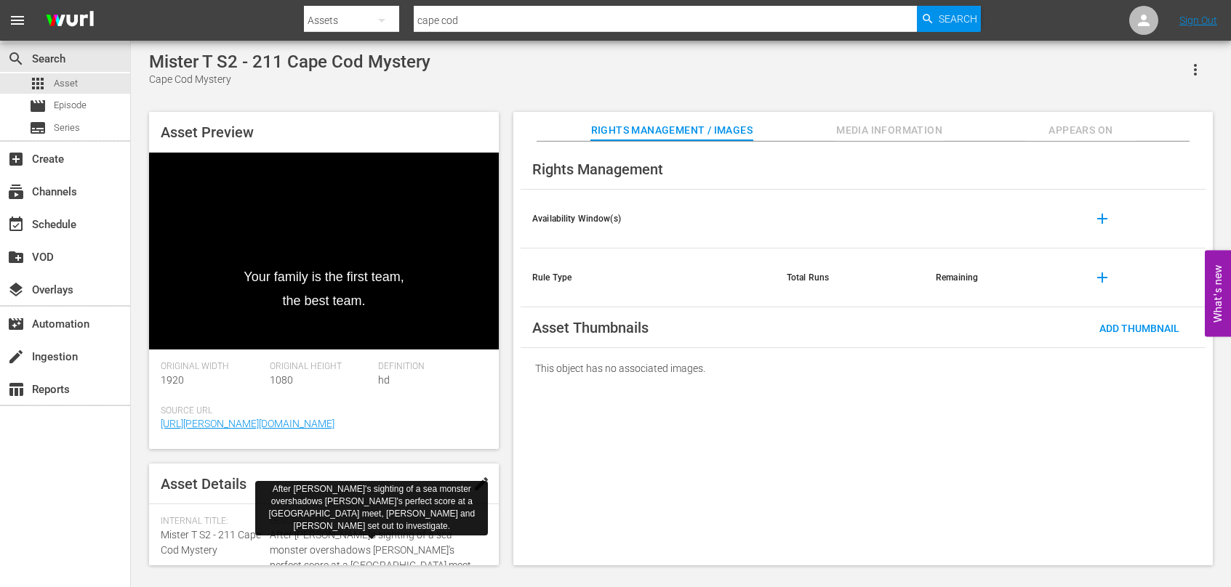
scroll to position [73, 0]
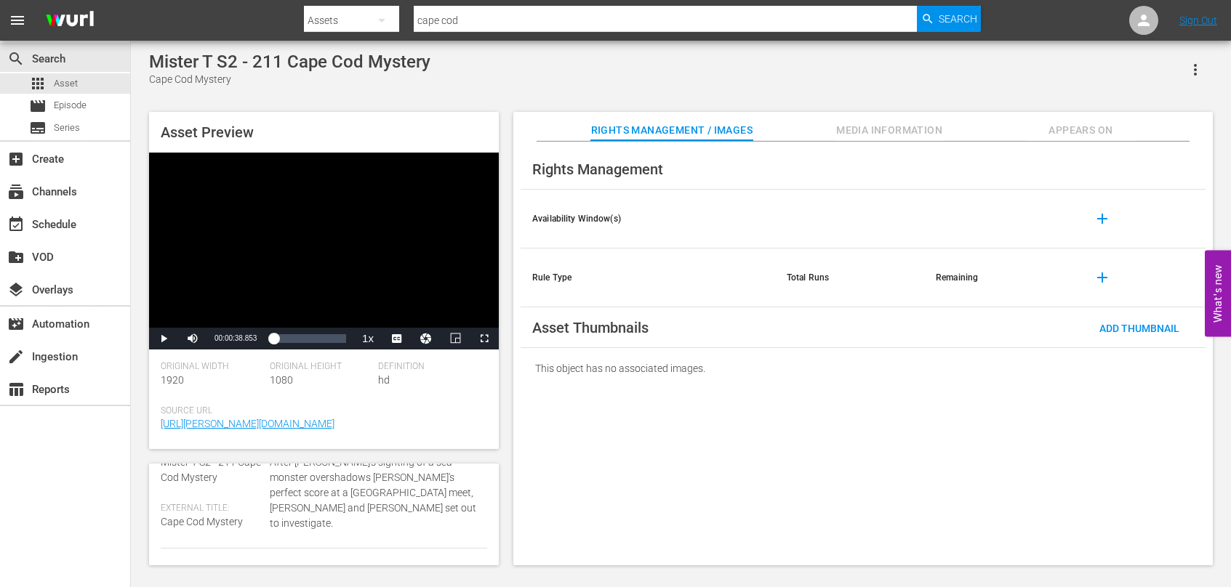
click at [260, 341] on div "Play Mute Current Time 00:00:38.853 / Duration 00:23:08.987 Loaded : 7.34% 00:0…" at bounding box center [324, 339] width 350 height 22
click at [290, 340] on div "Loaded : 2.87% 00:05:50.618 00:00:03.804" at bounding box center [308, 339] width 75 height 15
click at [313, 339] on div "Loaded : 33.29% 00:12:48.663 00:06:41.176" at bounding box center [308, 339] width 75 height 15
click at [332, 346] on div "Loaded : 63.56% 00:18:39.281 00:13:42.875" at bounding box center [308, 339] width 75 height 15
click at [335, 340] on div "00:19:44.602" at bounding box center [303, 339] width 64 height 15
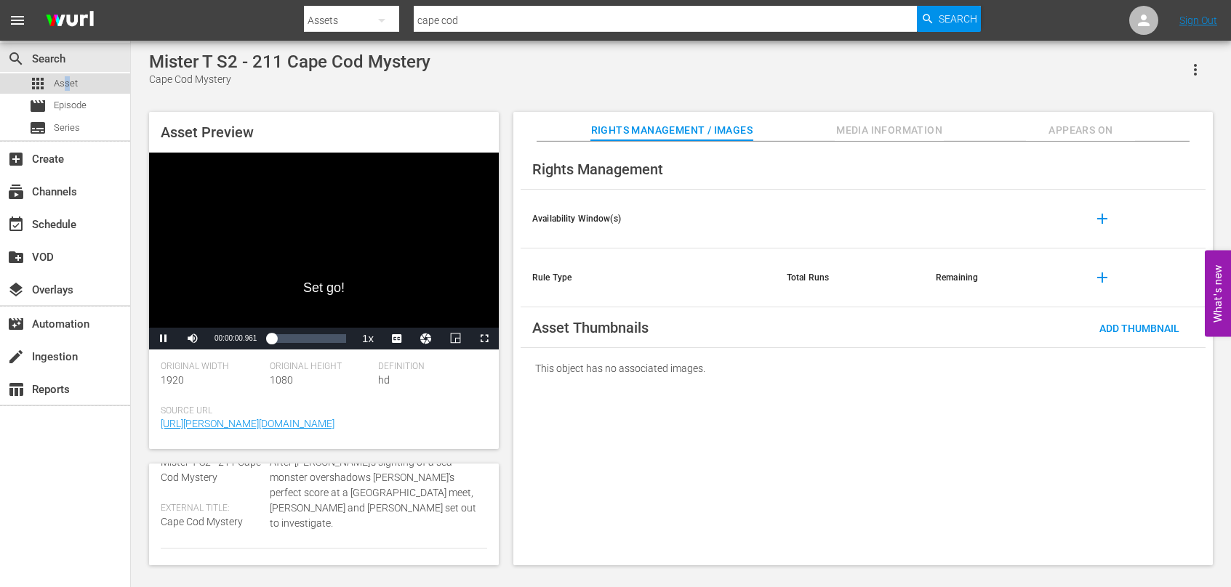
click at [68, 84] on span "Asset" at bounding box center [66, 83] width 24 height 15
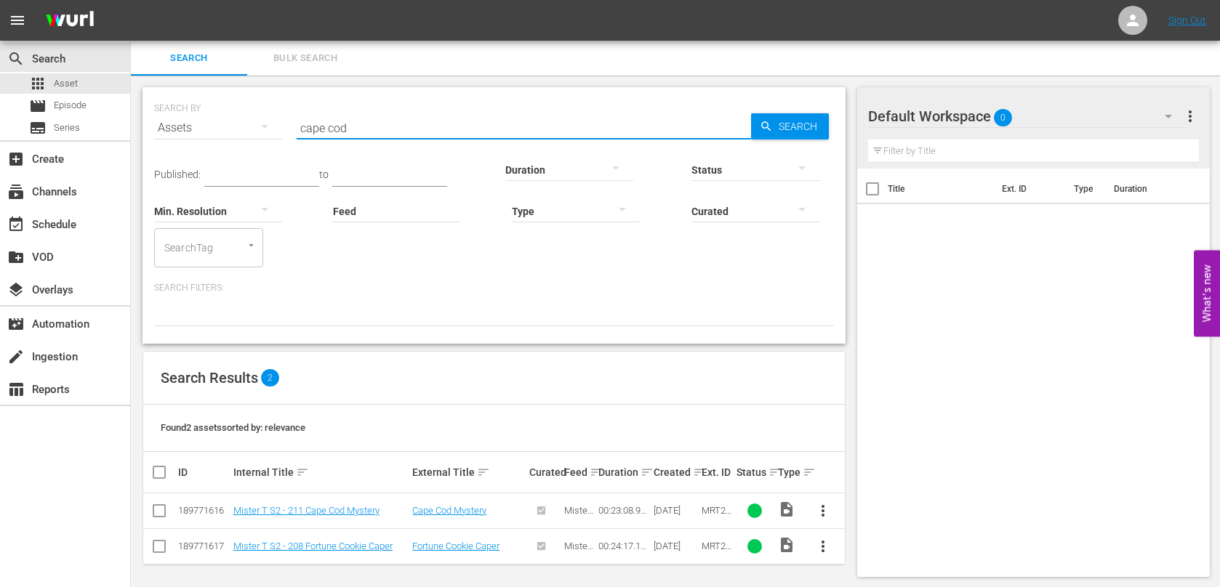
drag, startPoint x: 449, startPoint y: 130, endPoint x: 229, endPoint y: 121, distance: 219.8
click at [229, 121] on div "SEARCH BY Search By Assets Search ID, Title, Description, Keywords, or Category…" at bounding box center [494, 119] width 680 height 52
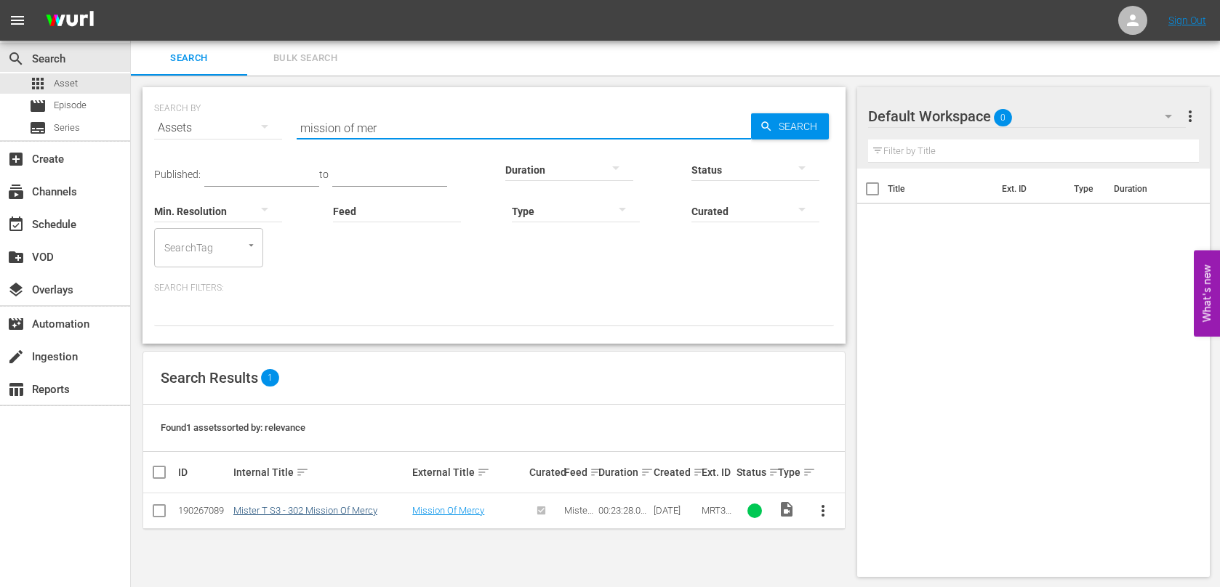
type input "mission of mer"
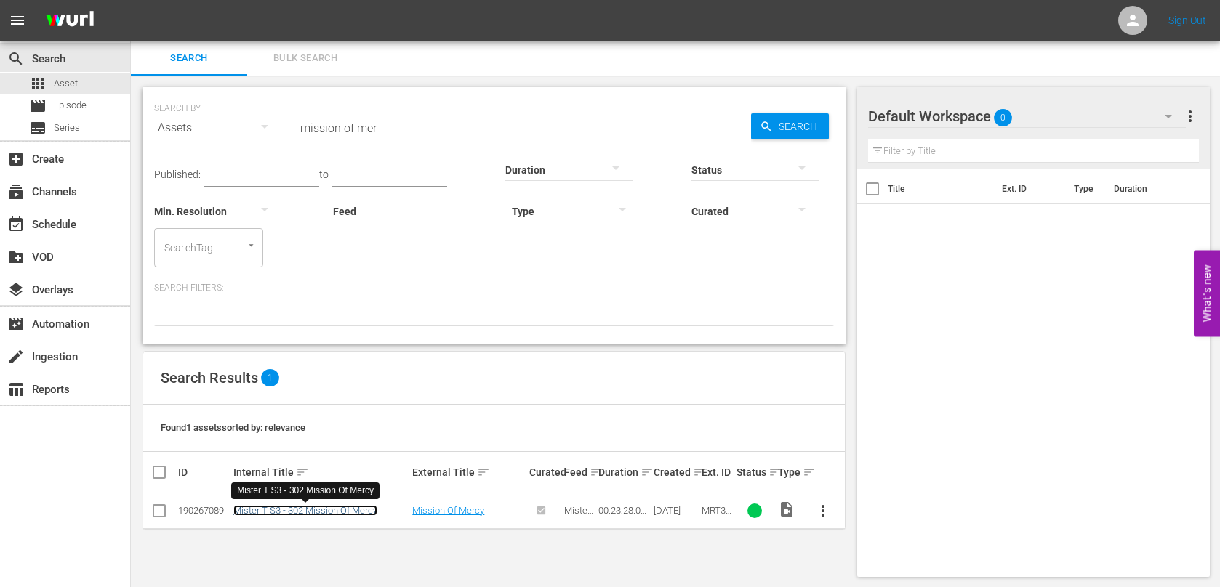
click at [351, 511] on link "Mister T S3 - 302 Mission Of Mercy" at bounding box center [305, 510] width 144 height 11
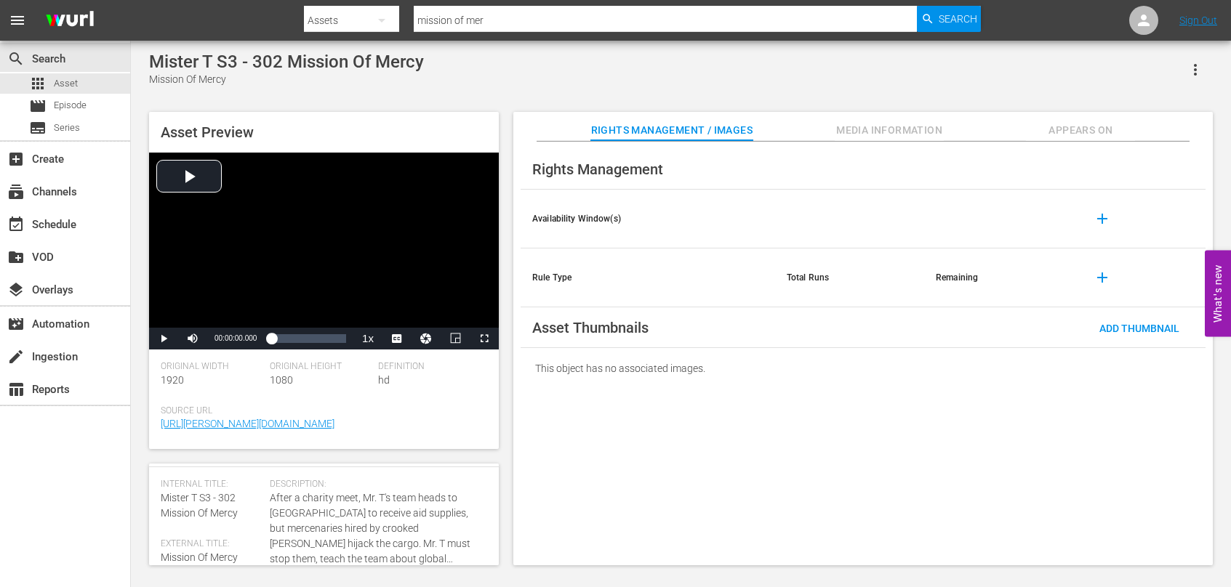
scroll to position [73, 0]
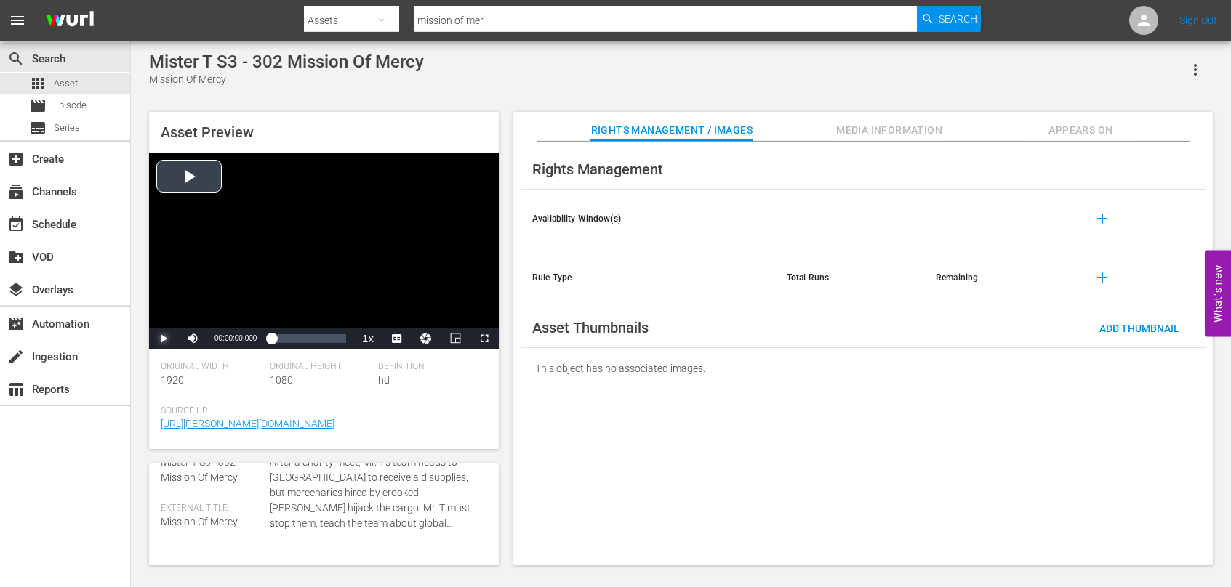
click at [164, 339] on span "Video Player" at bounding box center [164, 339] width 0 height 0
click at [403, 305] on span "Video Player" at bounding box center [403, 304] width 13 height 15
click at [274, 342] on div "00:00:48.405" at bounding box center [272, 339] width 3 height 15
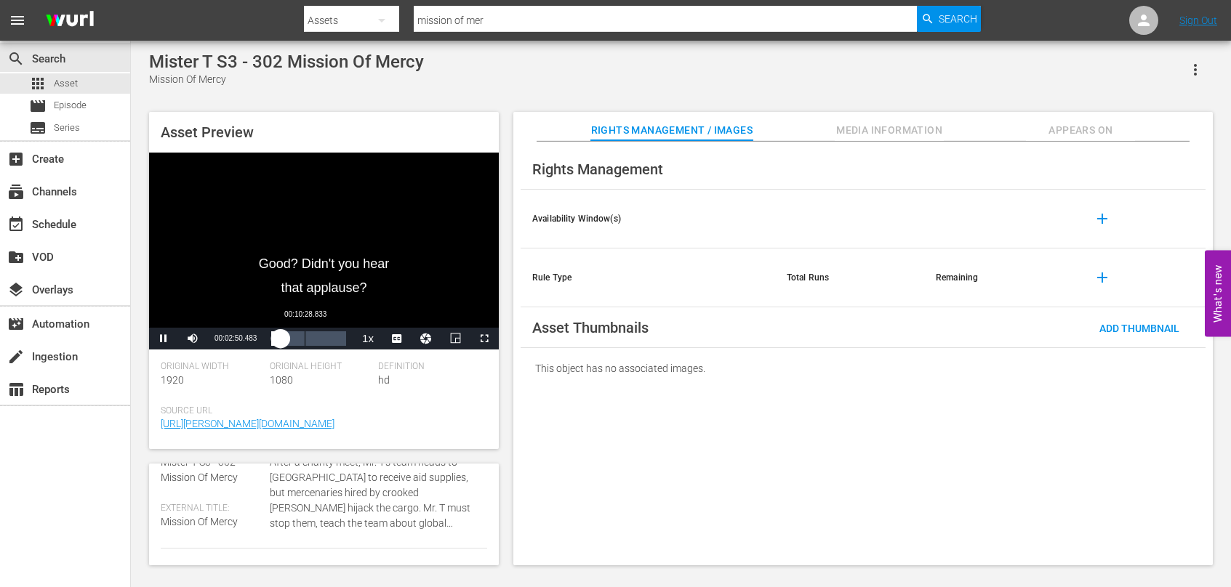
click at [305, 342] on div "Loaded : 16.62% 00:10:28.833 00:02:50.476" at bounding box center [308, 339] width 75 height 15
click at [329, 341] on div "Loaded : 52.88% 00:17:59.953 00:11:19.942" at bounding box center [308, 339] width 75 height 15
click at [343, 336] on div "00:19:28.793" at bounding box center [307, 339] width 72 height 15
click at [164, 339] on span "Video Player" at bounding box center [164, 339] width 0 height 0
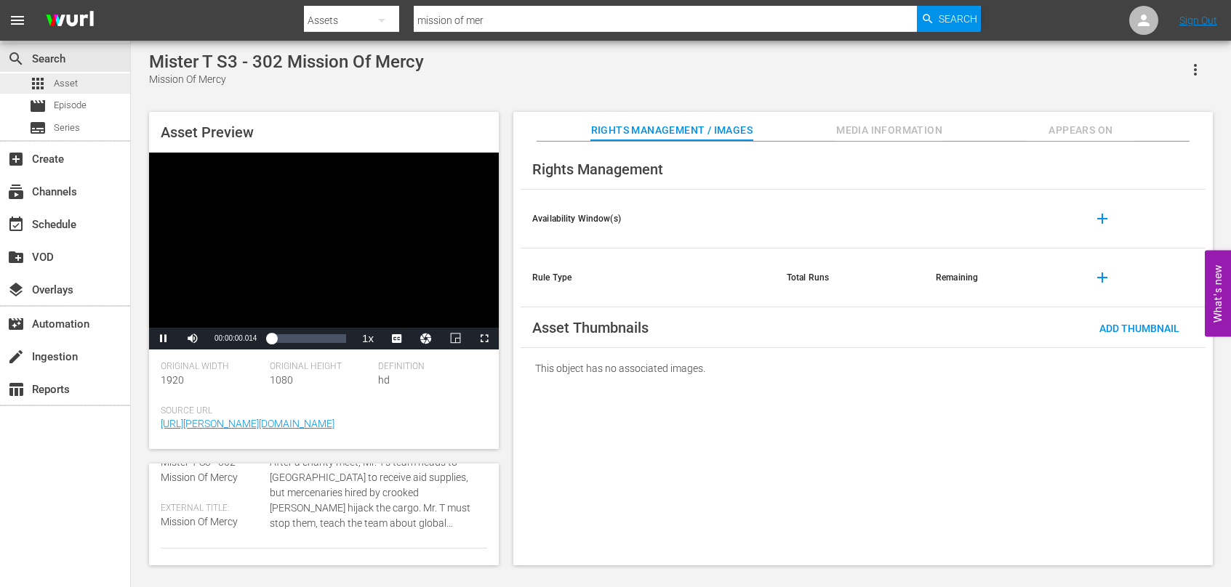
click at [60, 87] on span "Asset" at bounding box center [66, 83] width 24 height 15
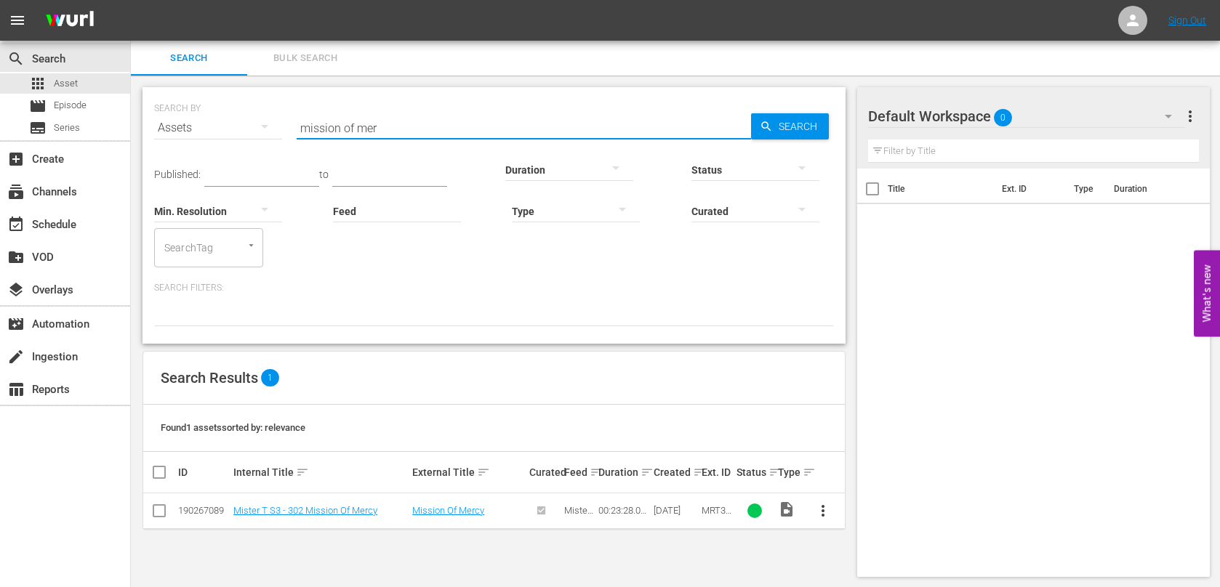
drag, startPoint x: 448, startPoint y: 128, endPoint x: 263, endPoint y: 118, distance: 184.9
click at [264, 119] on div "SEARCH BY Search By Assets Search ID, Title, Description, Keywords, or Category…" at bounding box center [494, 119] width 680 height 52
type input "open crate"
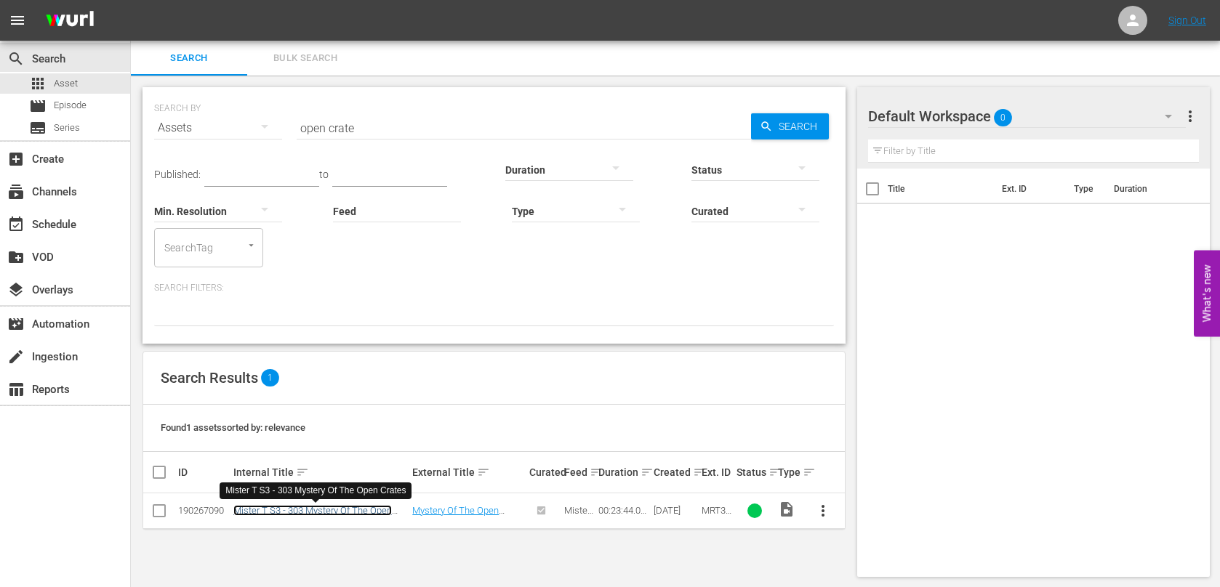
click at [330, 513] on link "Mister T S3 - 303 Mystery Of The Open Crates" at bounding box center [312, 516] width 158 height 22
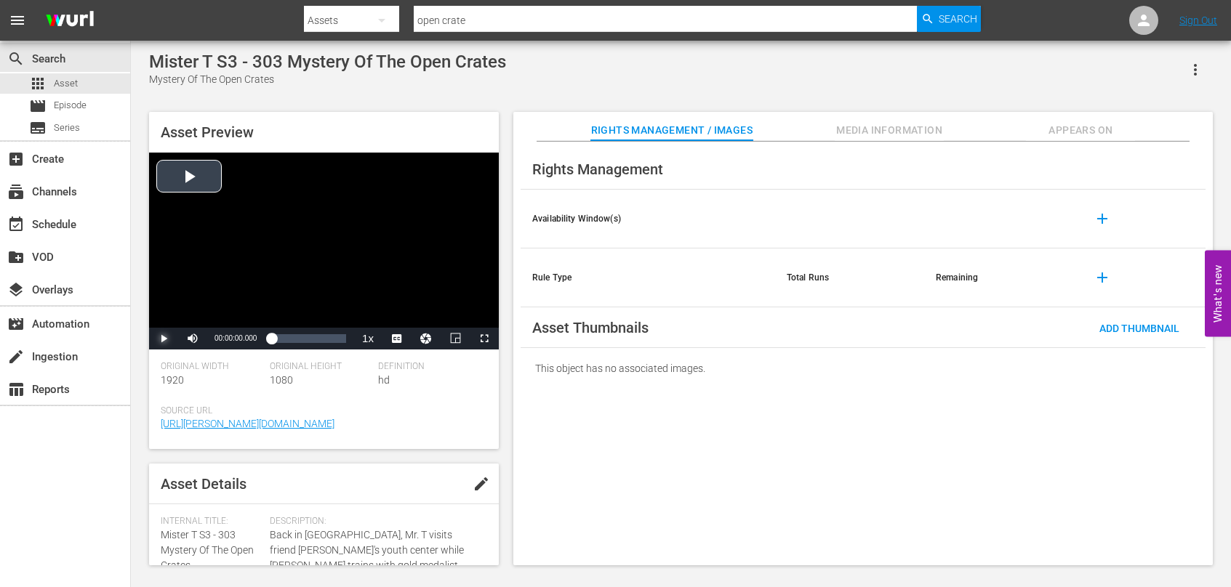
click at [164, 339] on span "Video Player" at bounding box center [164, 339] width 0 height 0
click at [409, 304] on span "Video Player" at bounding box center [403, 304] width 13 height 15
click at [273, 338] on div "00:00:44.945" at bounding box center [272, 339] width 2 height 15
click at [301, 342] on div "Loaded : 18.54% 00:09:26.857 00:03:23.788" at bounding box center [308, 339] width 75 height 15
click at [326, 345] on div "Loaded : 49.76% 00:17:16.933 00:10:48.604" at bounding box center [308, 339] width 75 height 15
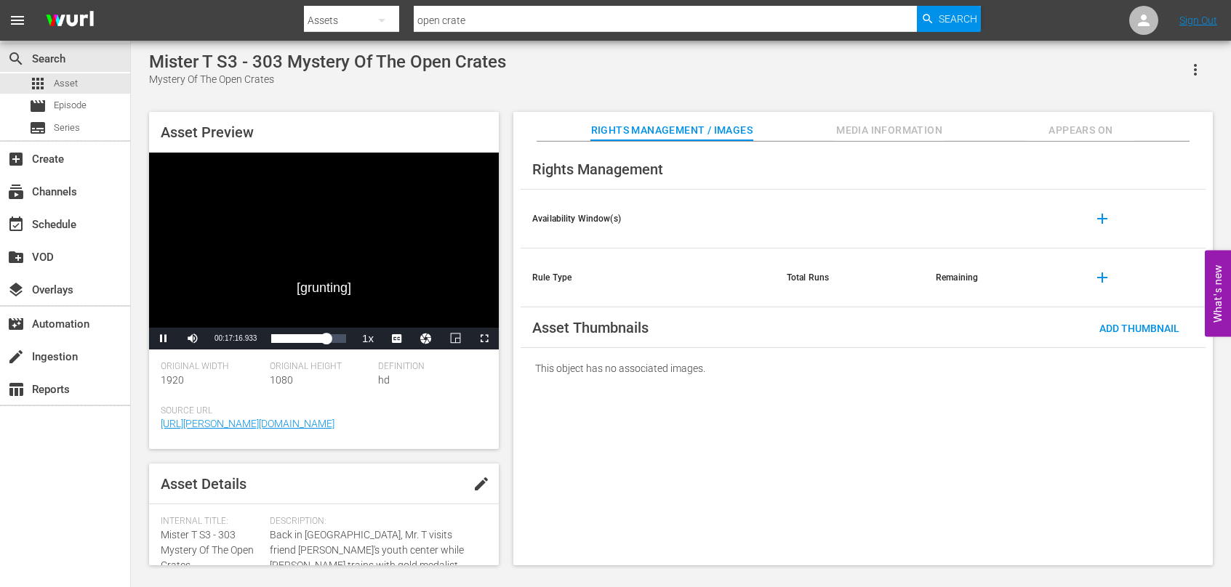
click at [503, 377] on div "Asset Preview [grunting] Video Player is loading. Play Video Pause Mute 90% Cur…" at bounding box center [681, 332] width 1078 height 454
click at [342, 339] on div "00:22:21.101" at bounding box center [342, 339] width 1 height 15
click at [507, 408] on div "Asset Preview Her first gold medal. Video Player is loading. Play Video Pause M…" at bounding box center [681, 332] width 1078 height 454
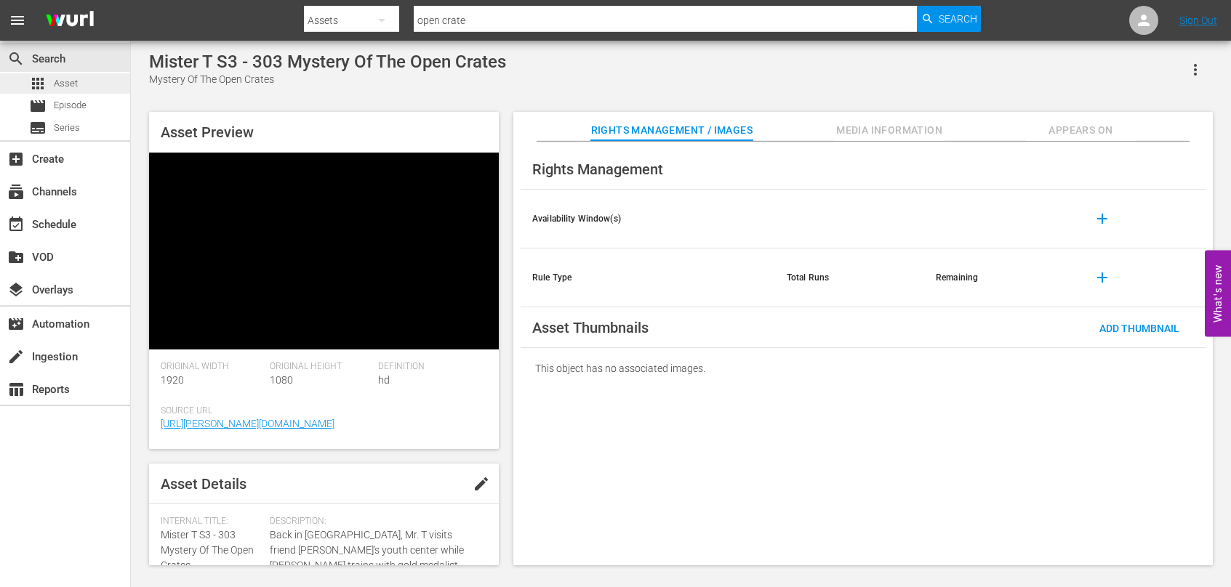
click at [52, 79] on div "apps Asset" at bounding box center [53, 83] width 49 height 20
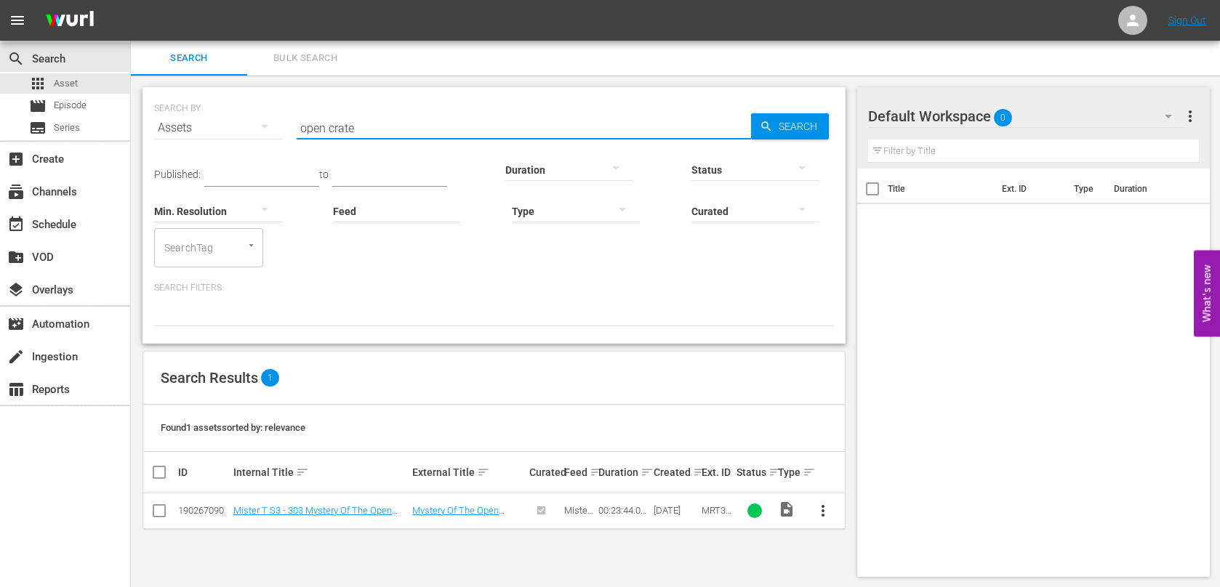
drag, startPoint x: 390, startPoint y: 129, endPoint x: 209, endPoint y: 109, distance: 182.2
click at [210, 109] on div "SEARCH BY Search By Assets Search ID, Title, Description, Keywords, or Category…" at bounding box center [494, 119] width 680 height 52
type input "playtown"
click at [387, 510] on link "Mister T S3 - 304 The Playtown Mystery" at bounding box center [314, 510] width 163 height 11
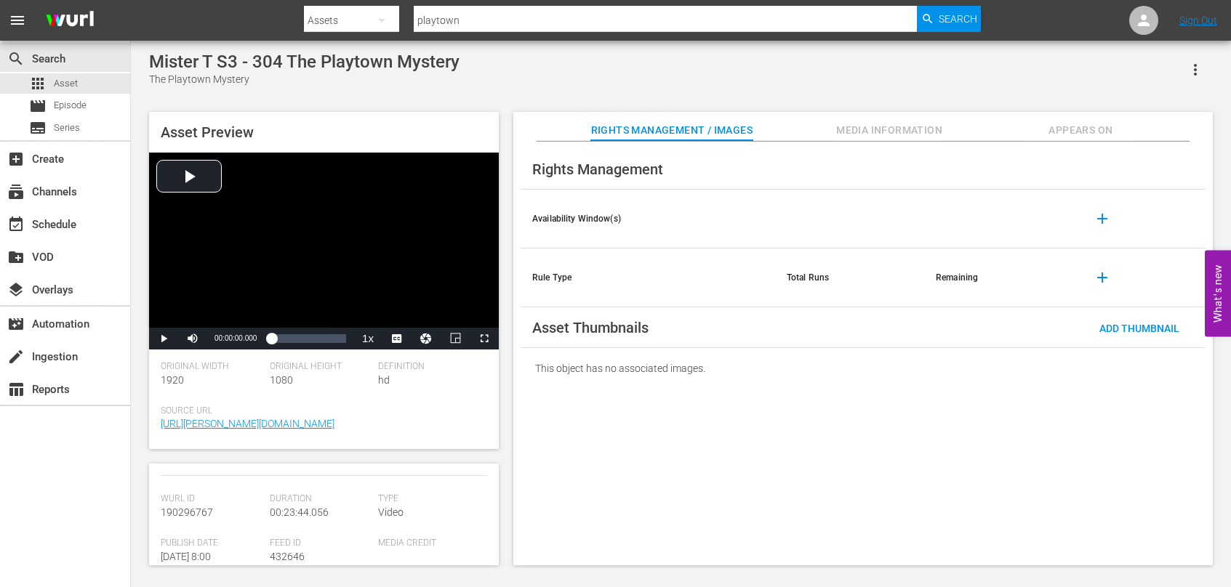
scroll to position [73, 0]
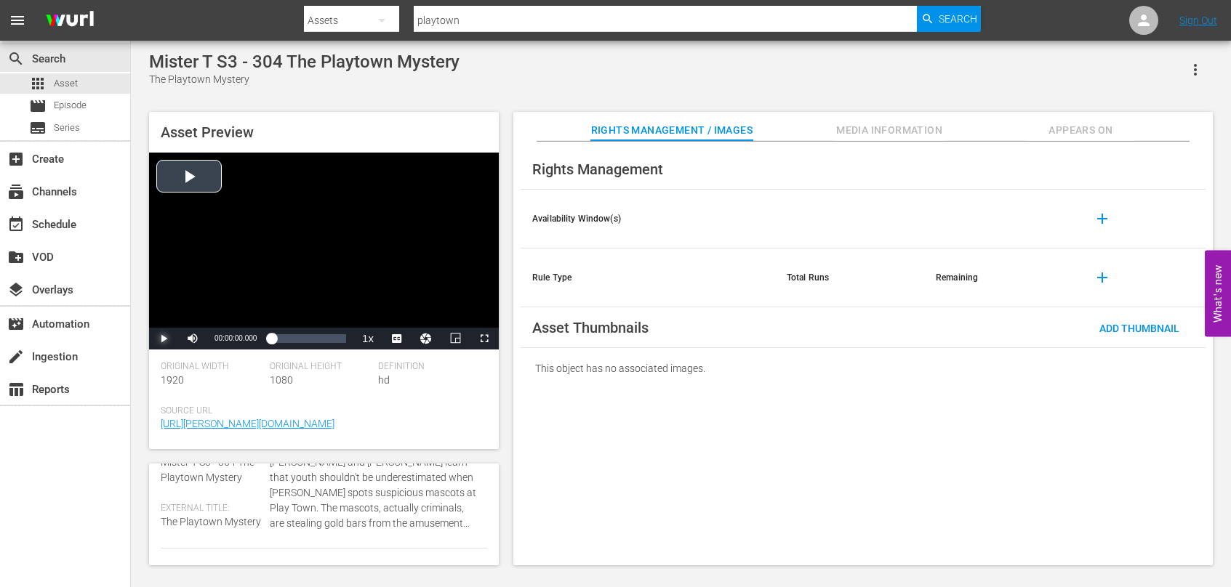
click at [164, 339] on span "Video Player" at bounding box center [164, 339] width 0 height 0
click at [401, 307] on span "Video Player" at bounding box center [403, 304] width 13 height 15
click at [276, 342] on div "00:00:24.477" at bounding box center [273, 339] width 5 height 15
click at [307, 343] on div "Loaded : 18.98% 00:11:17.463 00:03:26.293" at bounding box center [308, 339] width 75 height 15
click at [332, 341] on div "Loaded : 60.73% 00:19:07.540 00:13:24.588" at bounding box center [308, 339] width 75 height 15
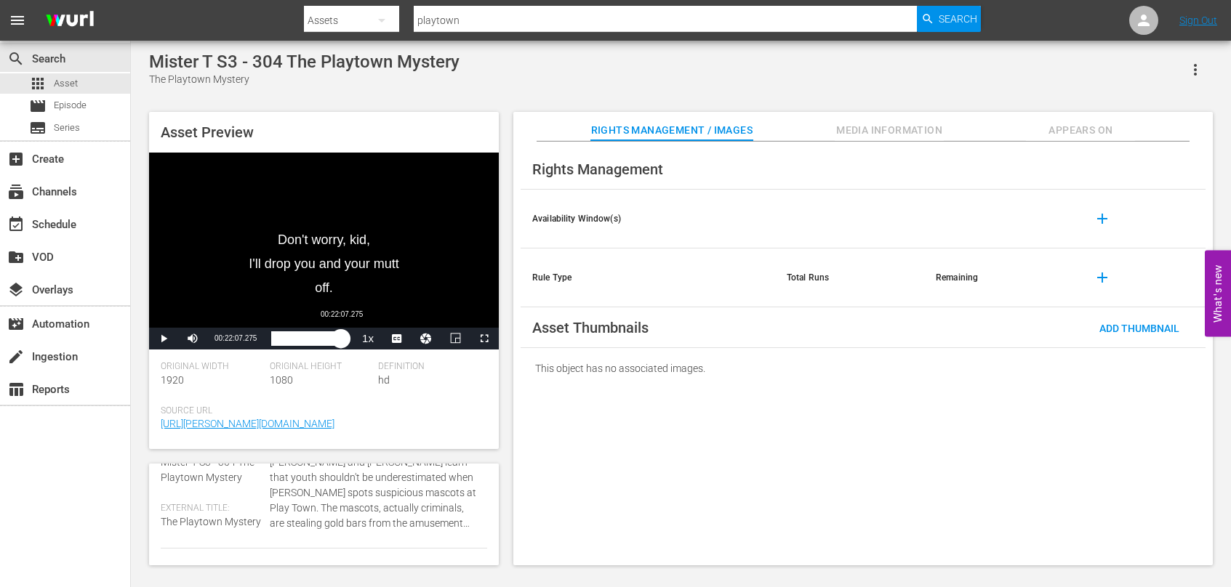
click at [341, 340] on div "00:20:06.895" at bounding box center [306, 339] width 70 height 15
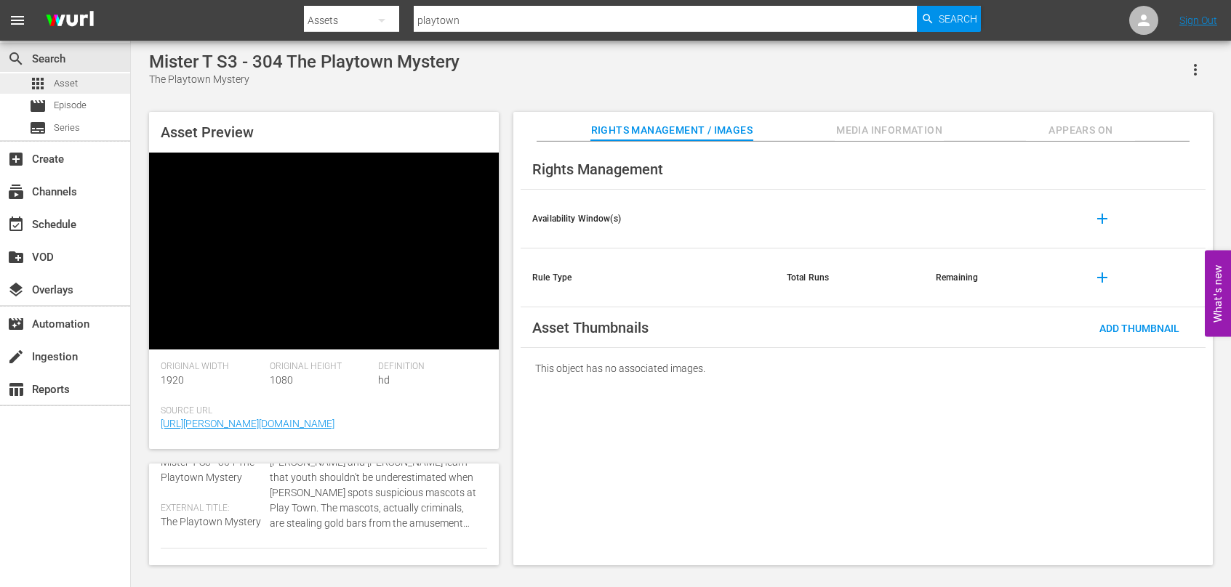
click at [83, 83] on div "apps Asset" at bounding box center [65, 83] width 130 height 20
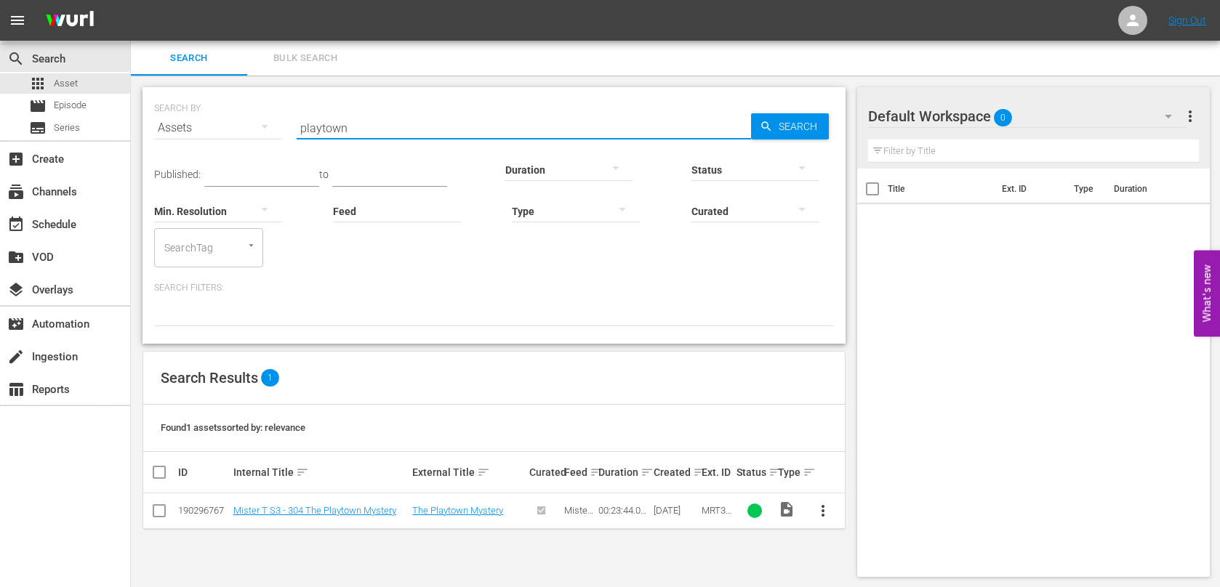
drag, startPoint x: 400, startPoint y: 127, endPoint x: 216, endPoint y: 108, distance: 184.9
click at [216, 111] on div "SEARCH BY Search By Assets Search ID, Title, Description, Keywords, or Category…" at bounding box center [494, 119] width 680 height 52
type input "comeback"
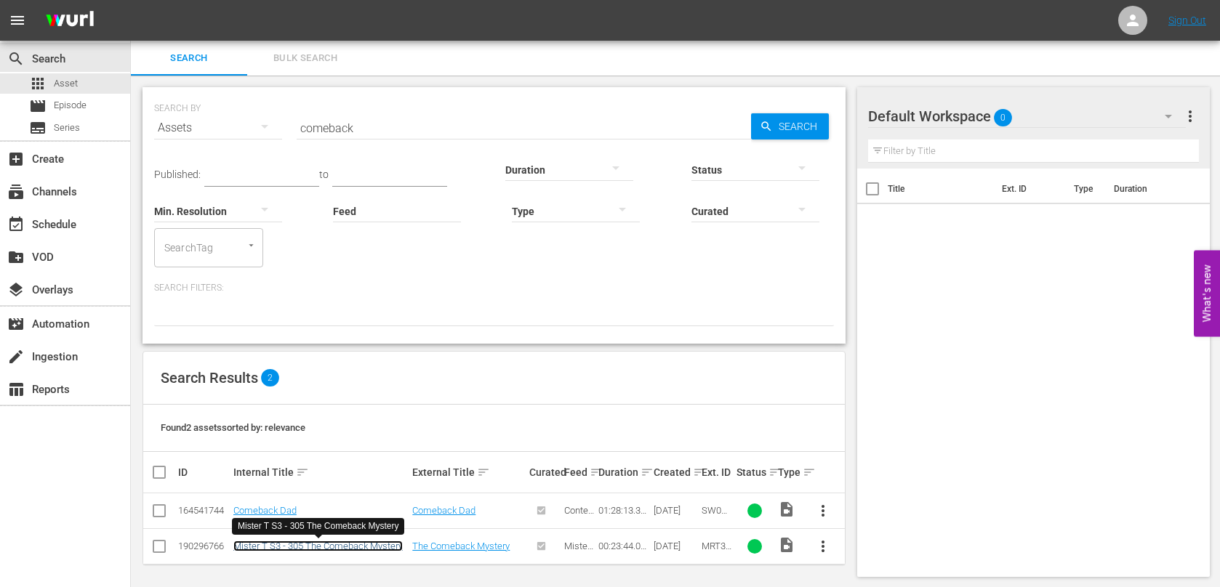
click at [332, 547] on link "Mister T S3 - 305 The Comeback Mystery" at bounding box center [317, 546] width 169 height 11
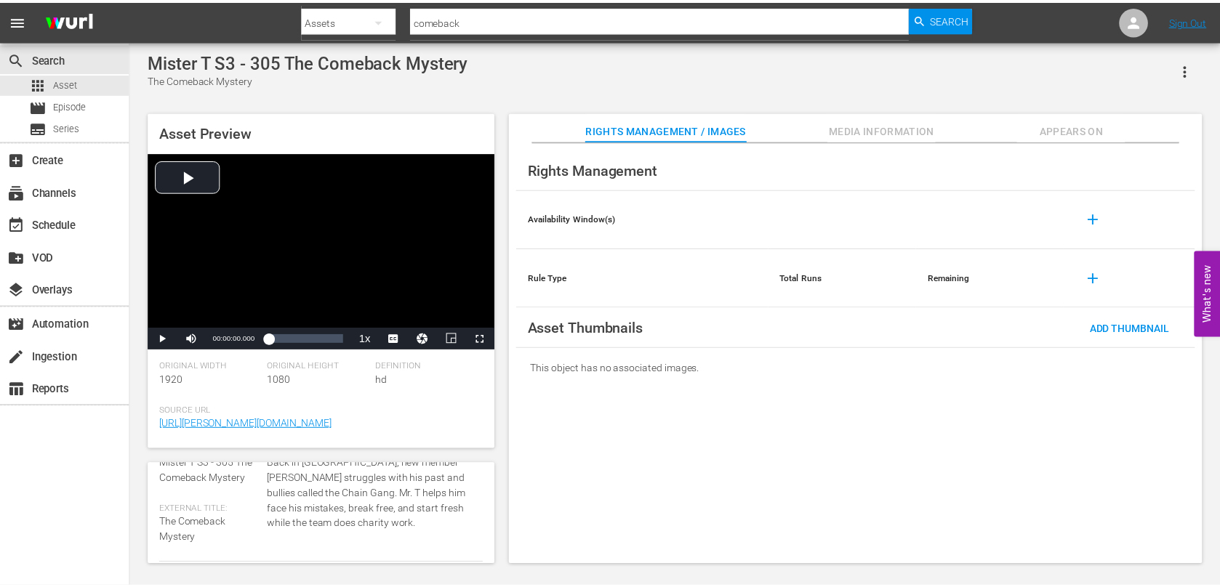
scroll to position [73, 0]
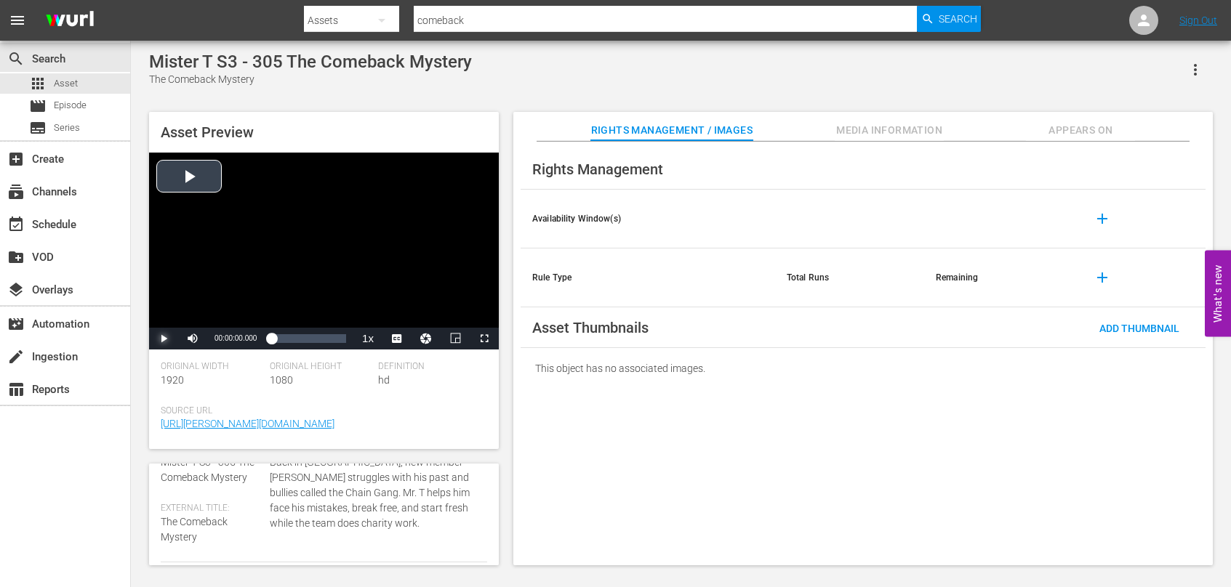
click at [164, 339] on span "Video Player" at bounding box center [164, 339] width 0 height 0
click at [399, 302] on span "Video Player" at bounding box center [403, 304] width 13 height 15
click at [273, 337] on div "00:00:24.130" at bounding box center [271, 339] width 1 height 15
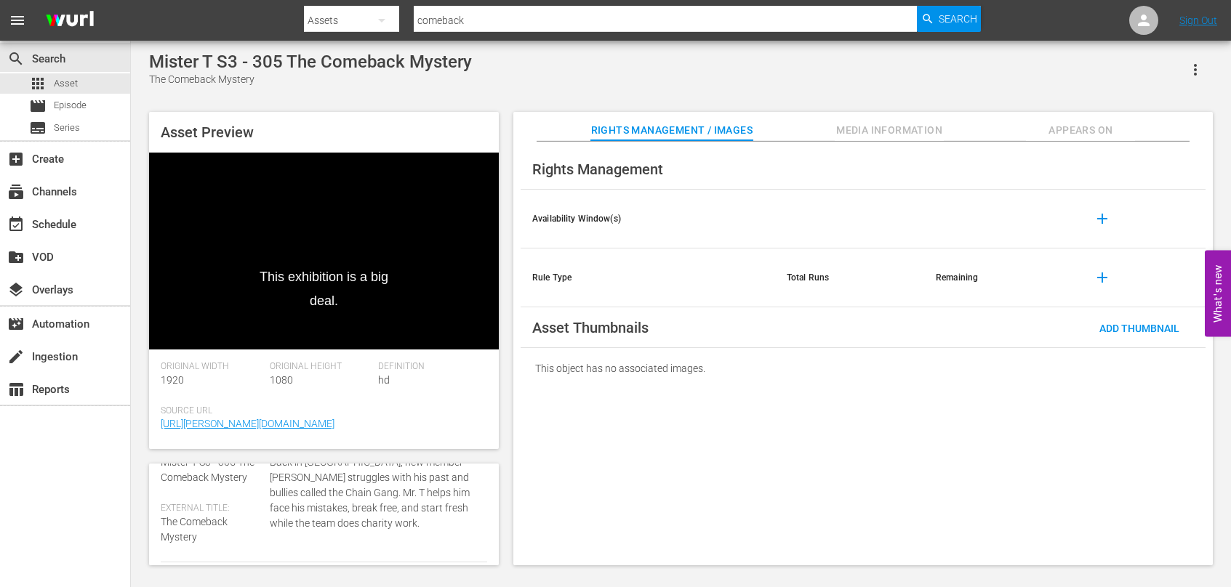
click at [507, 350] on div "Asset Preview This exhibition is a big deal. Video Player is loading. Play Vide…" at bounding box center [681, 332] width 1078 height 454
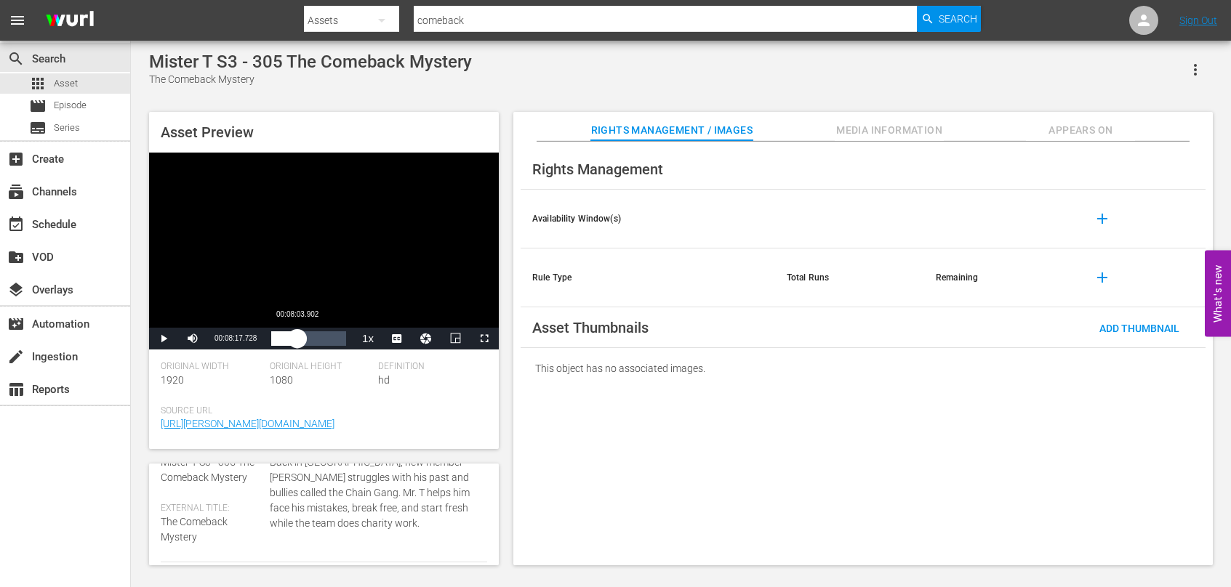
click at [297, 341] on div "Loaded : 17.28% 00:08:03.902 00:03:00.819" at bounding box center [308, 339] width 75 height 15
click at [507, 378] on div "Asset Preview [instrumental music] Video Player is loading. Play Video Pause Mu…" at bounding box center [681, 332] width 1078 height 454
click at [324, 342] on div "Loaded : 44.28% 00:16:35.456 00:09:25.978" at bounding box center [308, 339] width 75 height 15
click at [342, 342] on div "Loaded : 81.81% 00:22:34.927 00:18:20.801" at bounding box center [308, 339] width 75 height 15
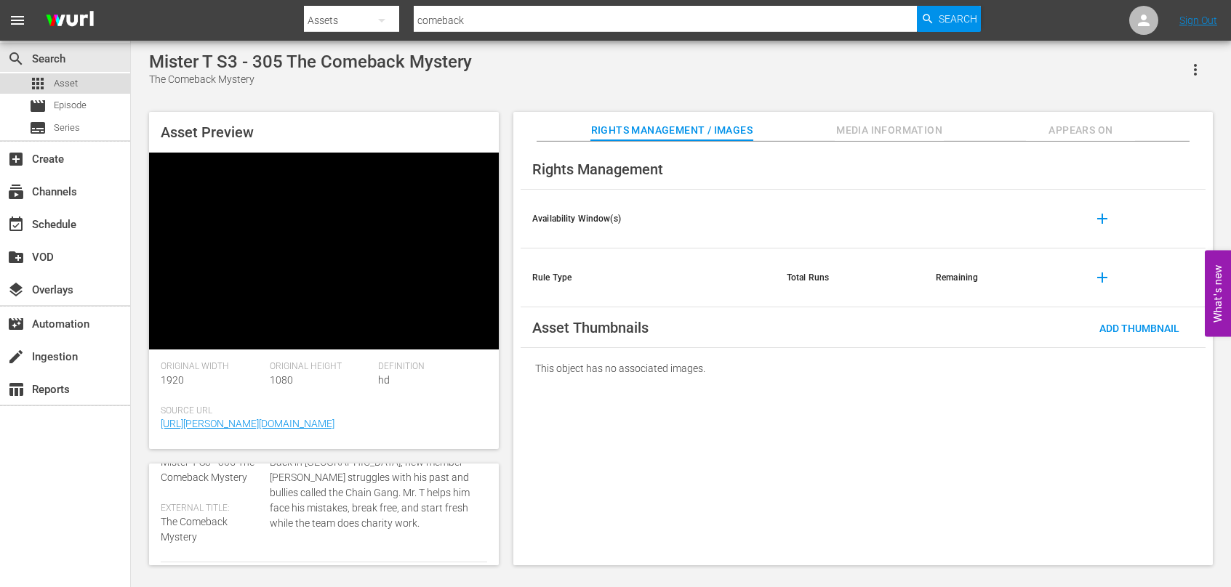
click at [87, 84] on div "apps Asset" at bounding box center [65, 83] width 130 height 20
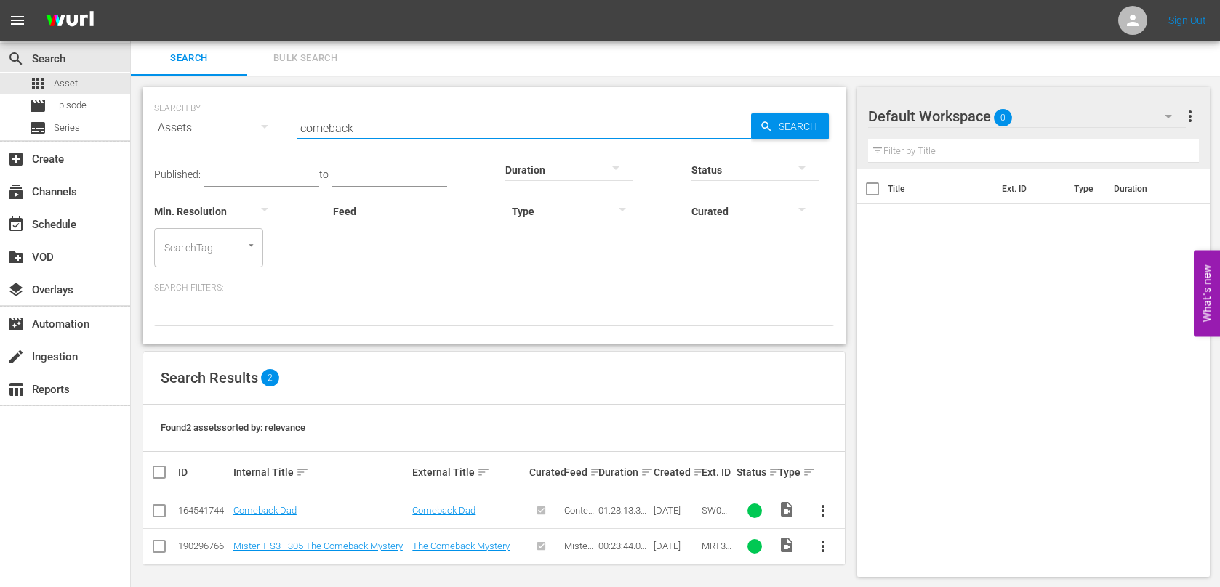
drag, startPoint x: 401, startPoint y: 129, endPoint x: 267, endPoint y: 103, distance: 137.2
click at [263, 110] on div "SEARCH BY Search By Assets Search ID, Title, Description, Keywords, or Category…" at bounding box center [494, 119] width 680 height 52
type input "cape"
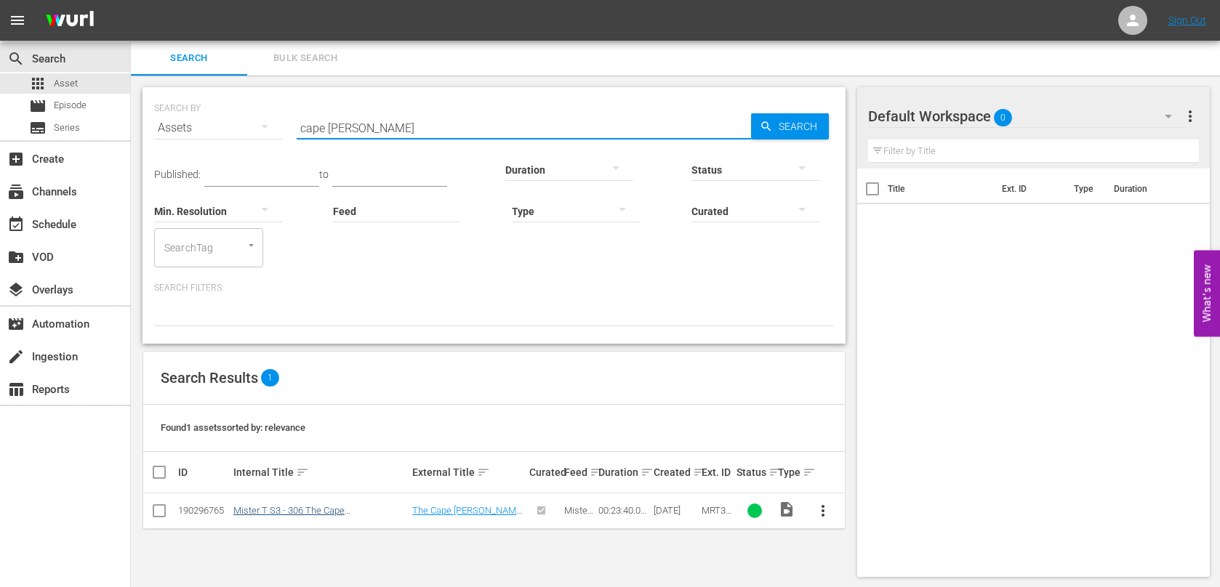
type input "cape [PERSON_NAME]"
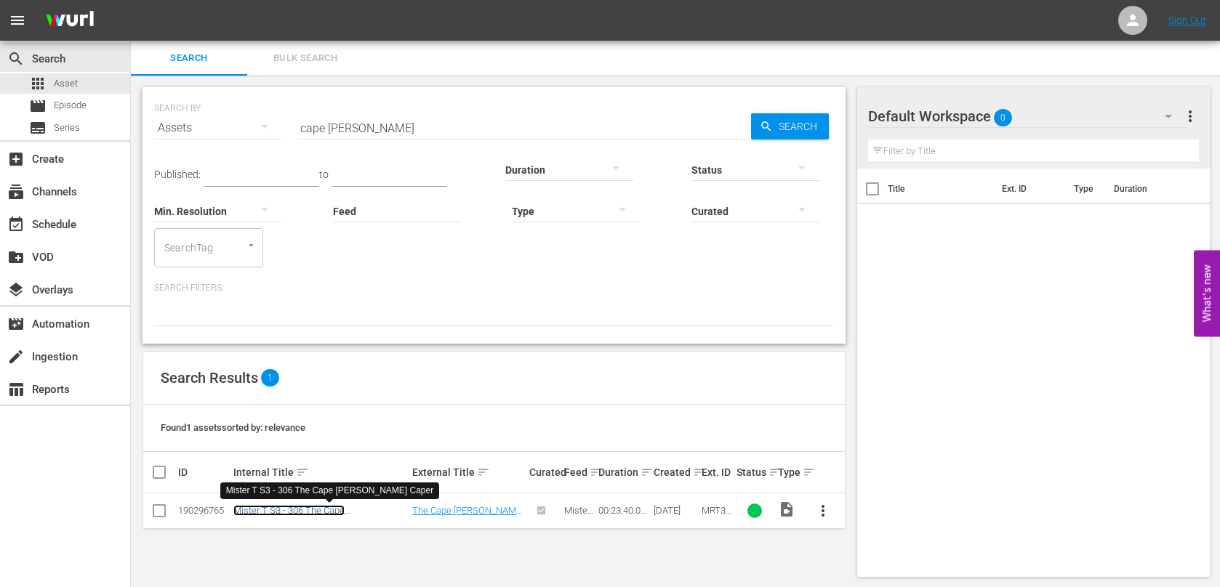
click at [345, 510] on link "Mister T S3 - 306 The Cape [PERSON_NAME] Caper" at bounding box center [288, 516] width 111 height 22
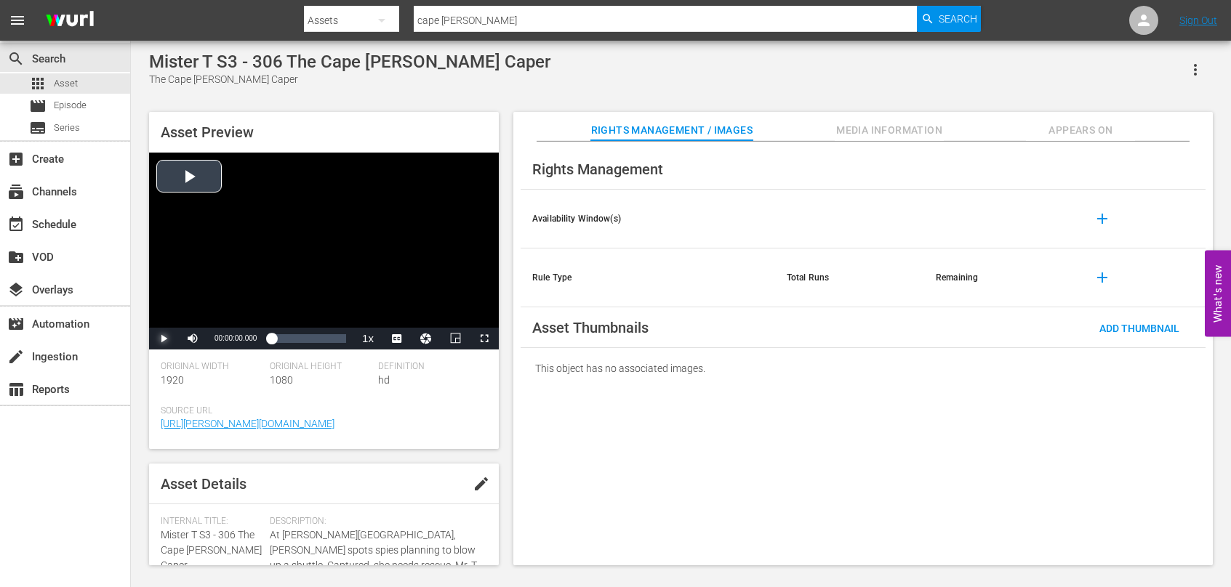
click at [164, 339] on span "Video Player" at bounding box center [164, 339] width 0 height 0
click at [409, 309] on span "Video Player" at bounding box center [403, 304] width 13 height 15
click at [273, 341] on div "00:00:23.077" at bounding box center [271, 339] width 1 height 15
click at [302, 336] on div "Loaded : 16.92% 00:09:39.050 00:02:58.772" at bounding box center [308, 339] width 75 height 15
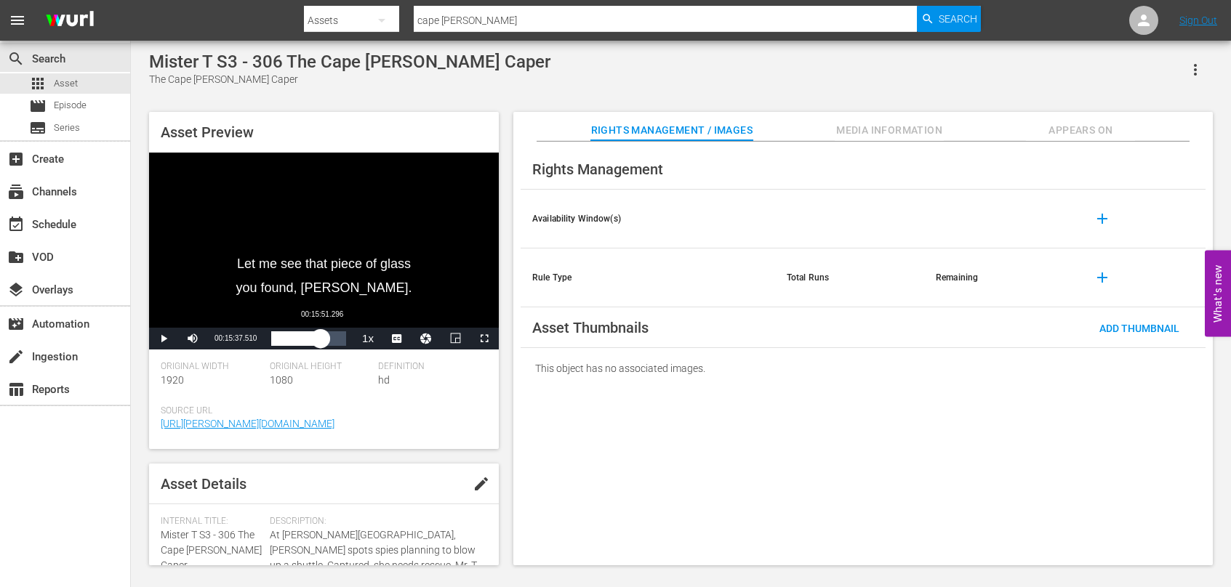
click at [321, 340] on div "Loaded : 49.05% 00:15:51.296 00:10:36.045" at bounding box center [308, 339] width 75 height 15
click at [340, 343] on div "Loaded : 75.71% 00:21:49.756 00:16:55.725" at bounding box center [308, 339] width 75 height 15
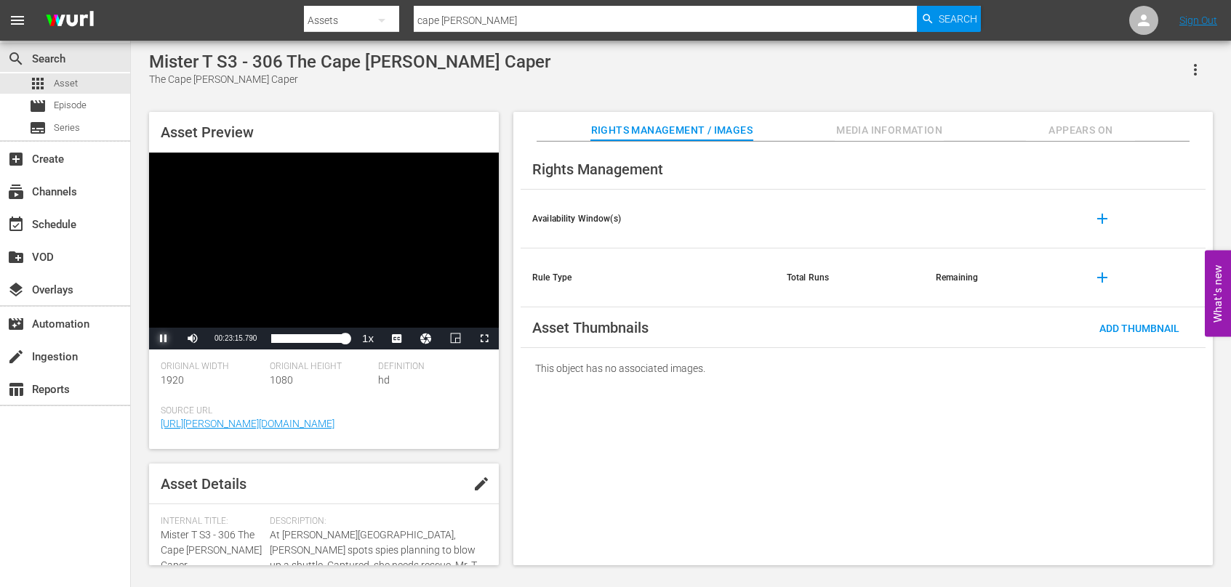
click at [164, 339] on span "Video Player" at bounding box center [164, 339] width 0 height 0
click at [80, 82] on div "apps Asset" at bounding box center [65, 83] width 130 height 20
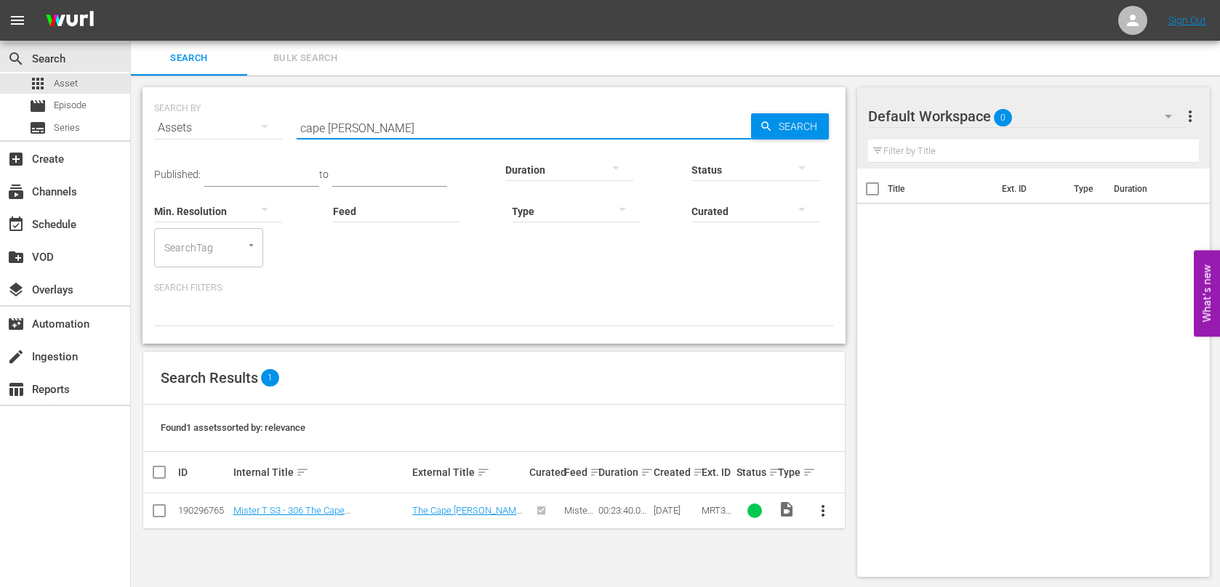
drag, startPoint x: 432, startPoint y: 130, endPoint x: 207, endPoint y: 116, distance: 225.1
click at [207, 116] on div "SEARCH BY Search By Assets Search ID, Title, Description, Keywords, or Category…" at bounding box center [494, 119] width 680 height 52
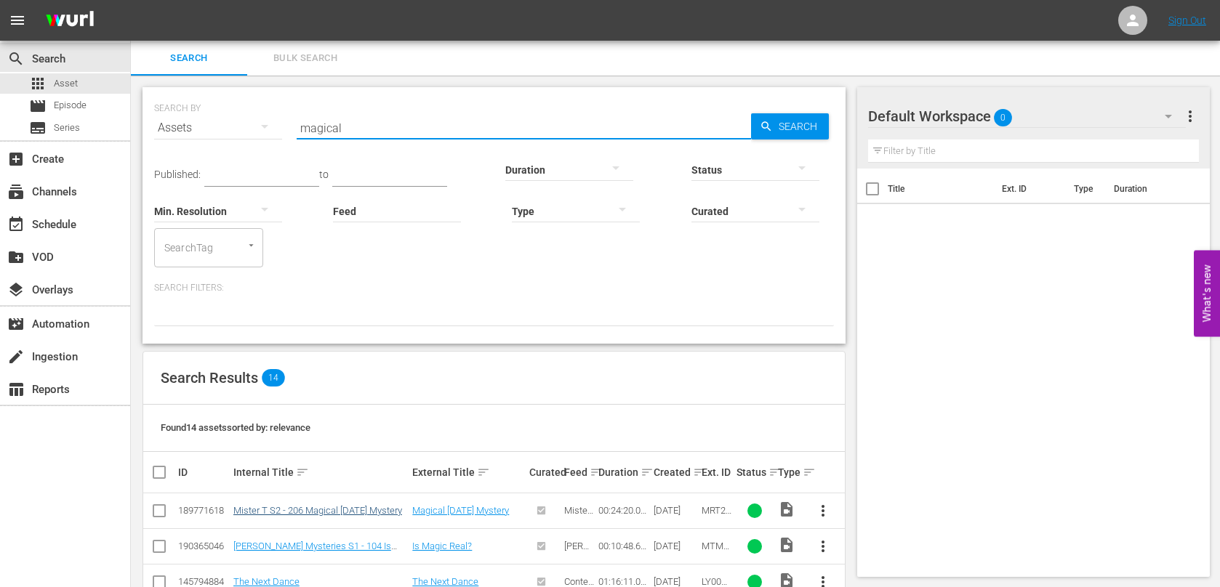
type input "magical"
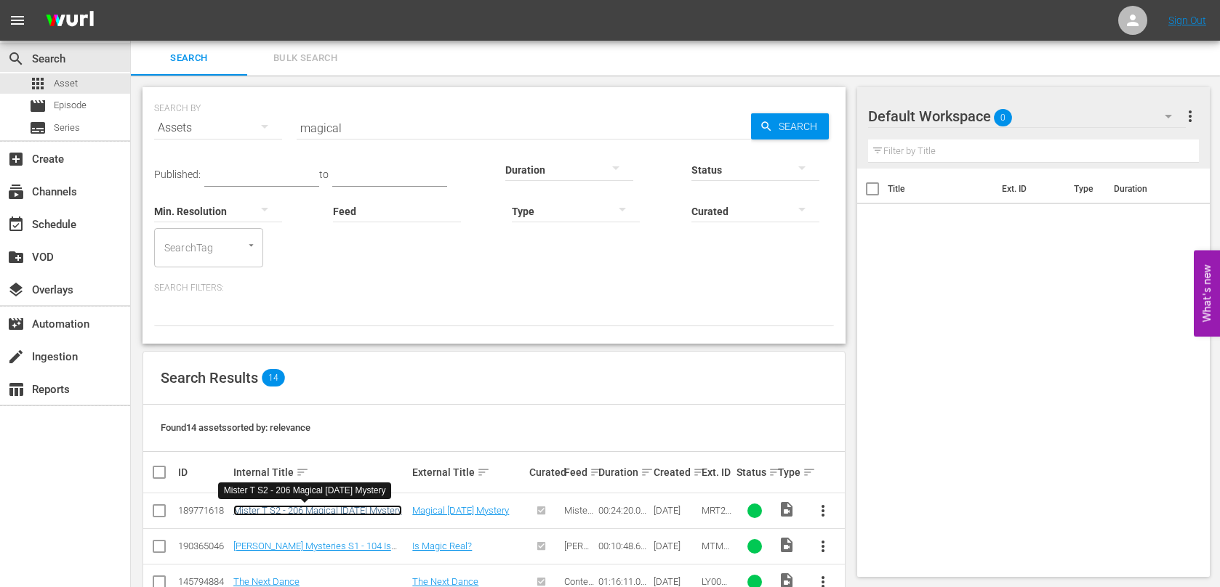
click at [345, 509] on link "Mister T S2 - 206 Magical Mardi Gras Mystery" at bounding box center [317, 510] width 169 height 11
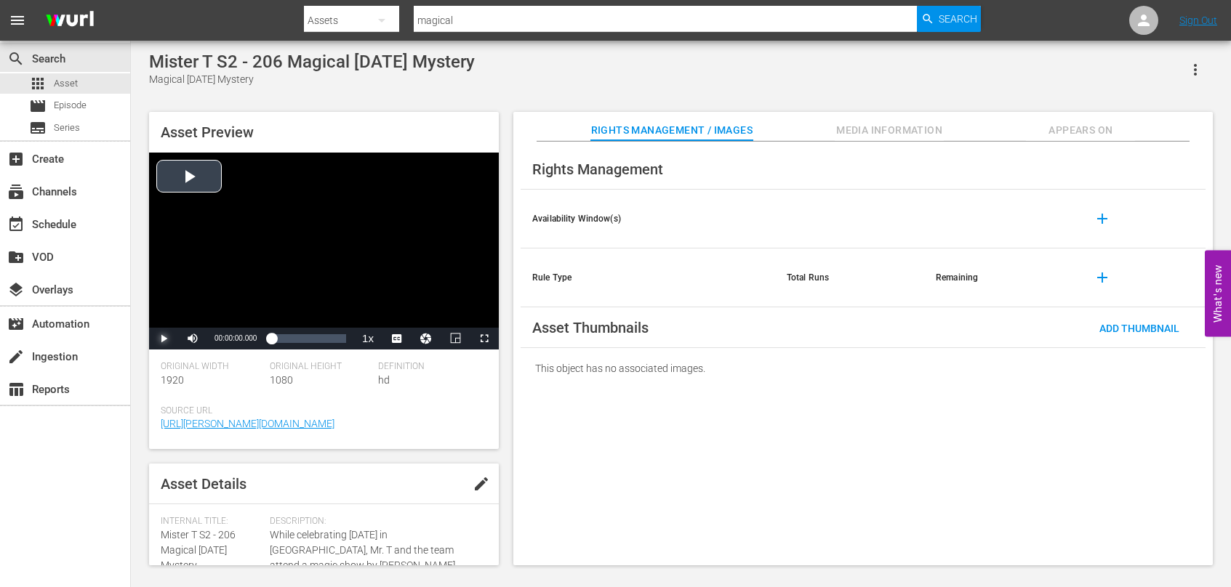
click at [164, 339] on span "Video Player" at bounding box center [164, 339] width 0 height 0
click at [407, 300] on span "Video Player" at bounding box center [403, 304] width 13 height 15
click at [273, 334] on div "00:00:48.567" at bounding box center [272, 339] width 2 height 15
click at [309, 338] on div "Loaded : 25.91% 00:12:17.124 00:05:15.728" at bounding box center [308, 339] width 75 height 15
click at [332, 340] on div "Loaded : 59.23% 00:19:50.739 00:13:20.219" at bounding box center [308, 339] width 75 height 15
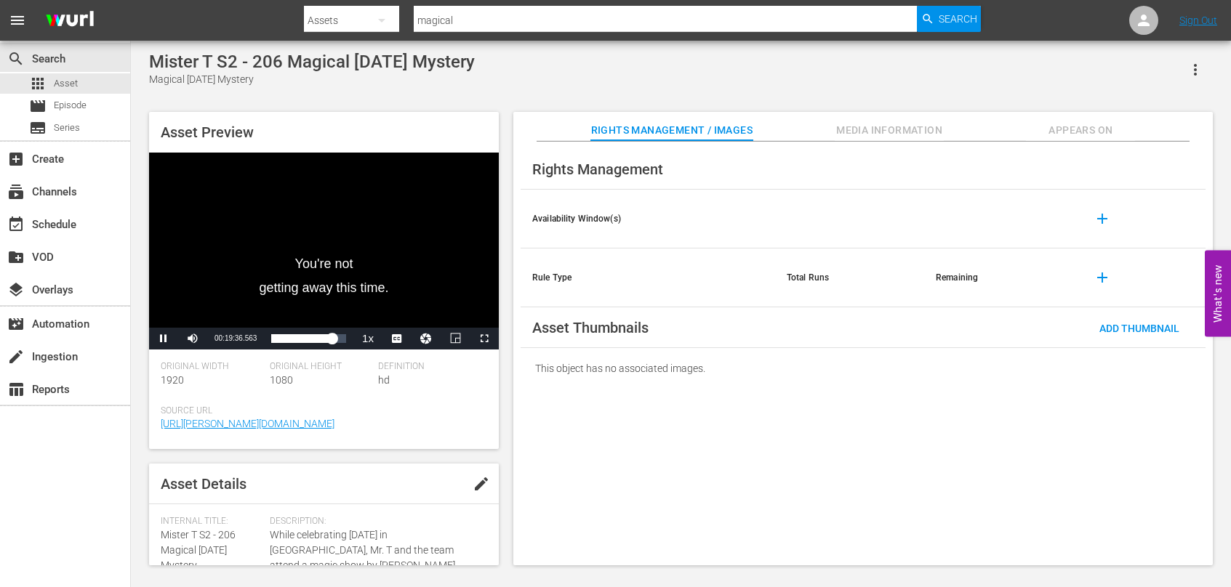
drag, startPoint x: 507, startPoint y: 373, endPoint x: 510, endPoint y: 341, distance: 32.1
click at [508, 372] on div "Asset Preview You're not getting away this time. Video Player is loading. Play …" at bounding box center [681, 332] width 1078 height 454
click at [334, 342] on div "00:20:31.223" at bounding box center [302, 339] width 63 height 15
click at [276, 343] on div "Loaded : 100.00% 00:01:39.228 00:24:20.074" at bounding box center [308, 339] width 75 height 15
click at [56, 81] on span "Asset" at bounding box center [66, 83] width 24 height 15
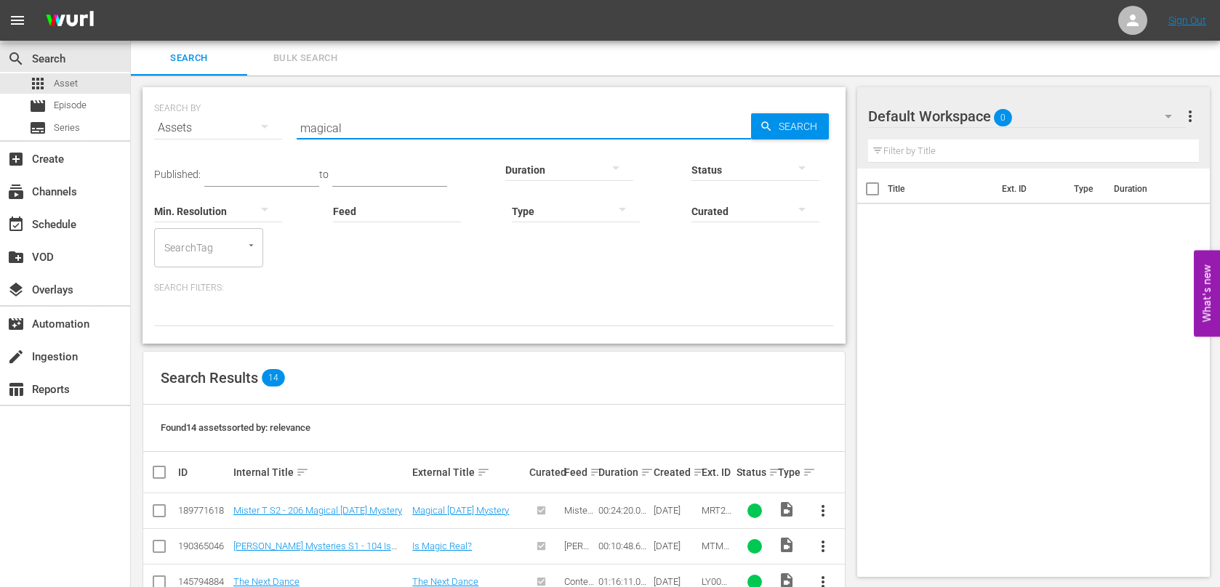
drag, startPoint x: 347, startPoint y: 128, endPoint x: 260, endPoint y: 123, distance: 87.4
click at [260, 123] on div "SEARCH BY Search By Assets Search ID, Title, Description, Keywords, or Category…" at bounding box center [494, 119] width 680 height 52
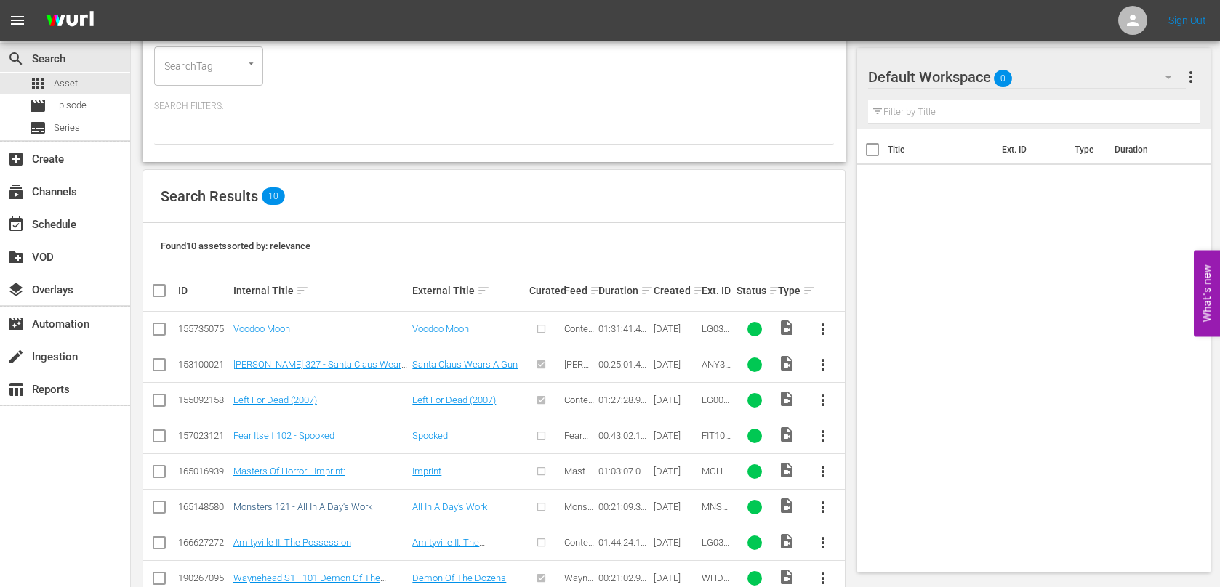
scroll to position [289, 0]
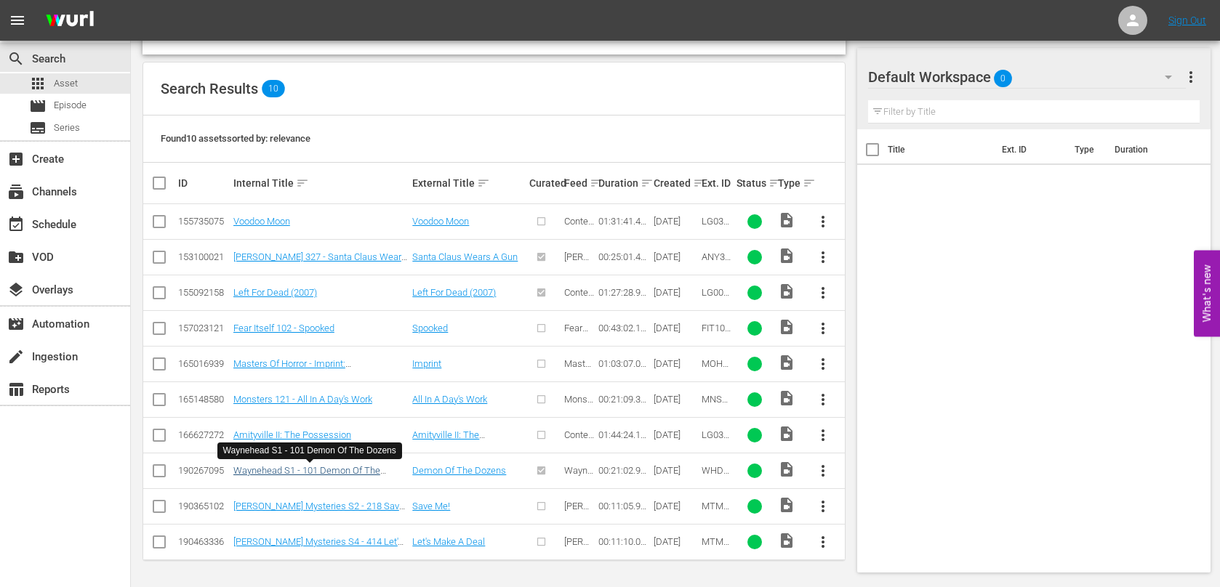
type input "demon of the do"
click at [316, 470] on link "Waynehead S1 - 101 Demon Of The Dozens" at bounding box center [306, 476] width 147 height 22
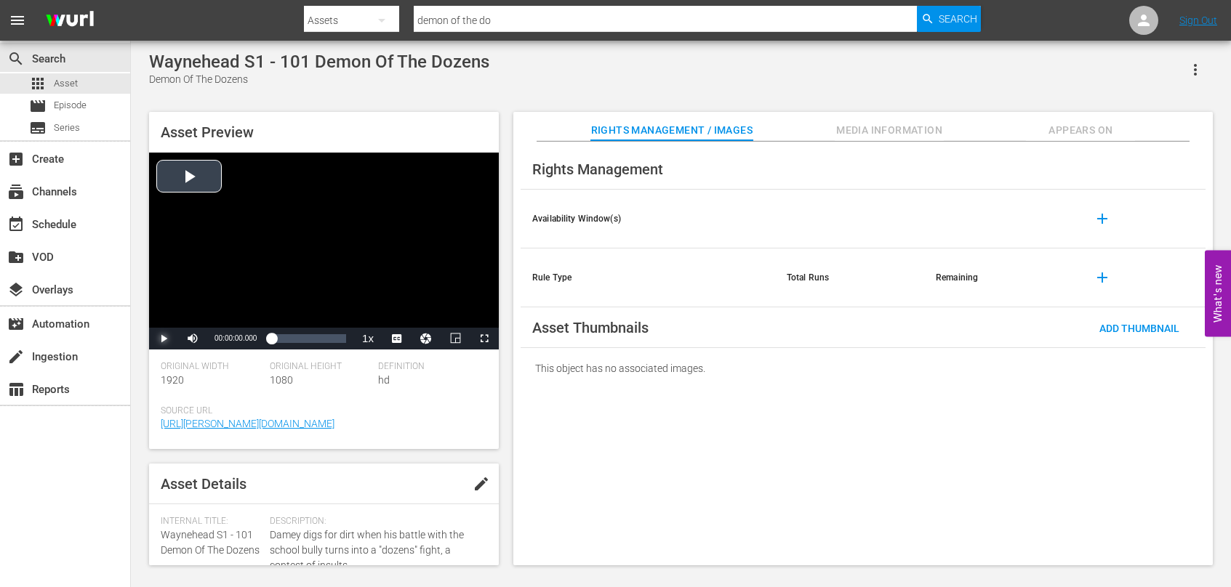
click at [164, 339] on span "Video Player" at bounding box center [164, 339] width 0 height 0
click at [401, 316] on span "Video Player" at bounding box center [403, 320] width 13 height 15
click at [310, 339] on div "Loaded : 20.44% 00:10:25.366 00:03:16.297" at bounding box center [308, 339] width 75 height 15
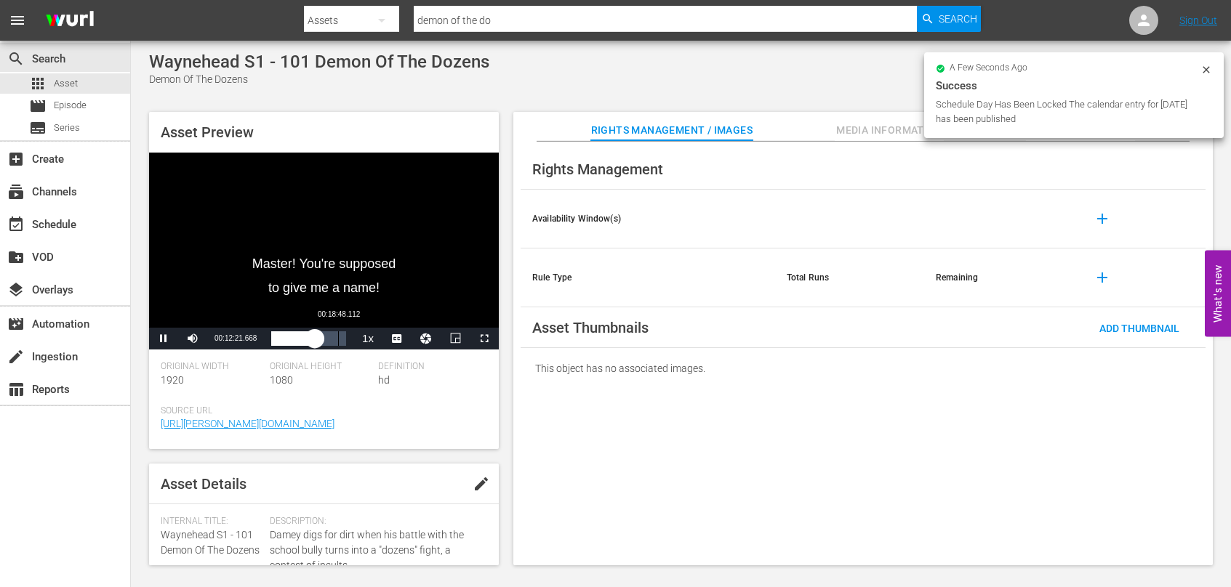
click at [338, 342] on div "Loaded : 63.71% 00:18:48.112 00:12:21.800" at bounding box center [308, 339] width 75 height 15
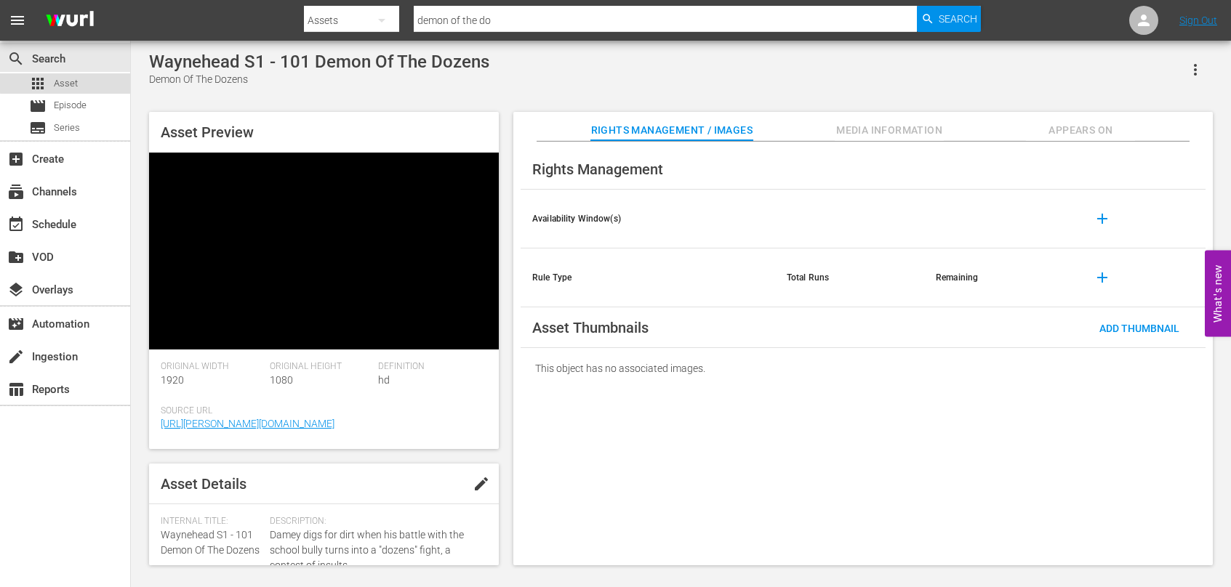
click at [73, 81] on span "Asset" at bounding box center [66, 83] width 24 height 15
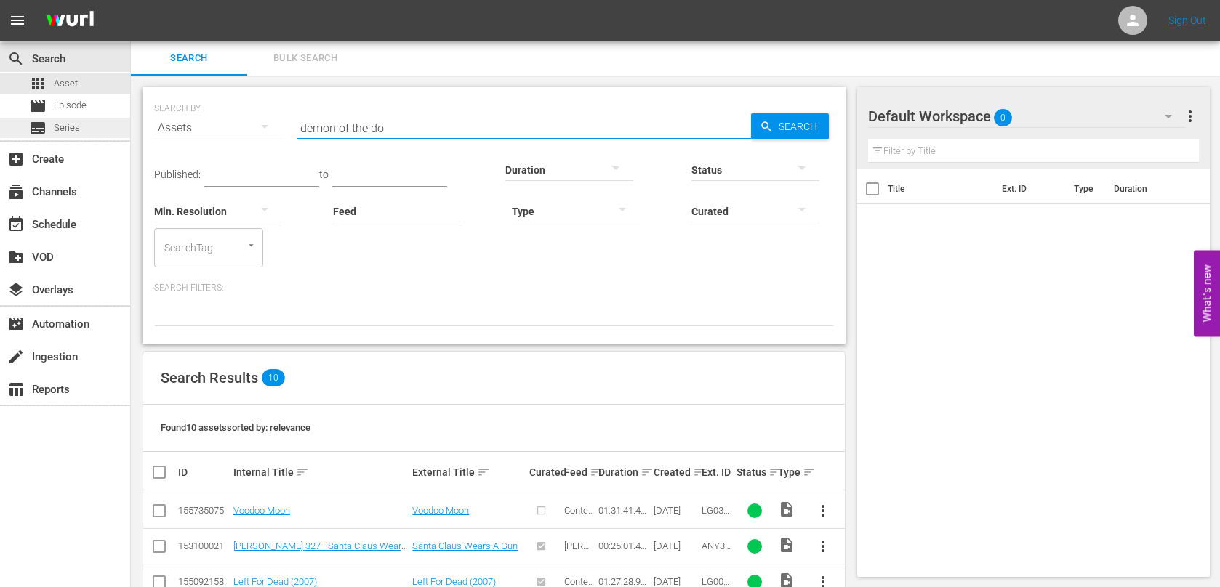
drag, startPoint x: 386, startPoint y: 126, endPoint x: 106, endPoint y: 118, distance: 280.0
click at [131, 0] on div "search Search apps Asset movie Episode subtitles Series add_box Create subscrip…" at bounding box center [675, 0] width 1089 height 0
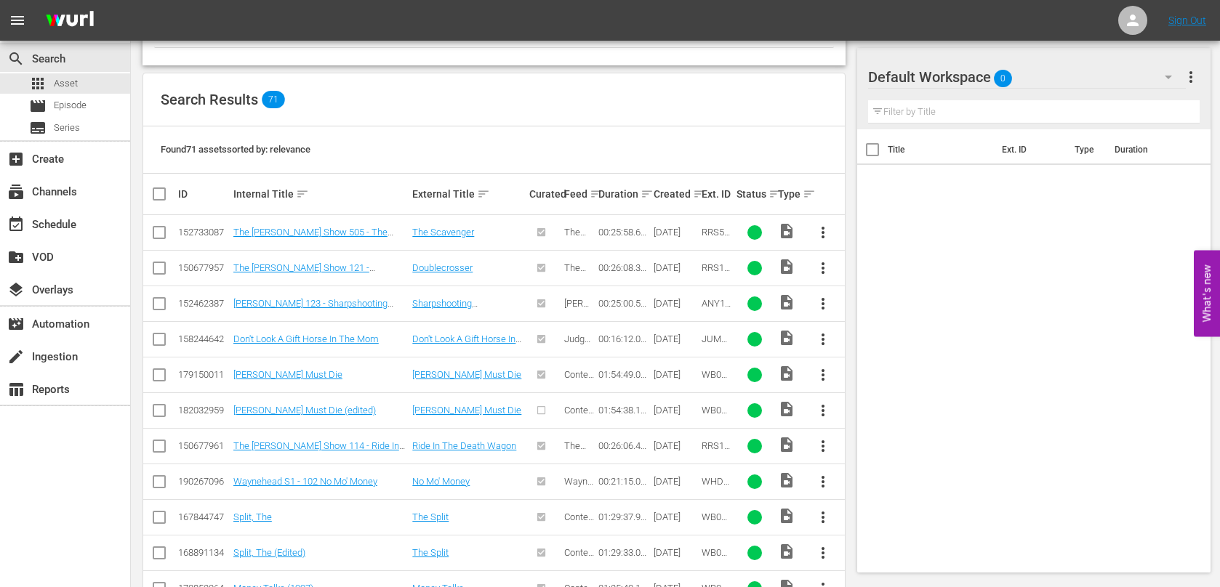
scroll to position [291, 0]
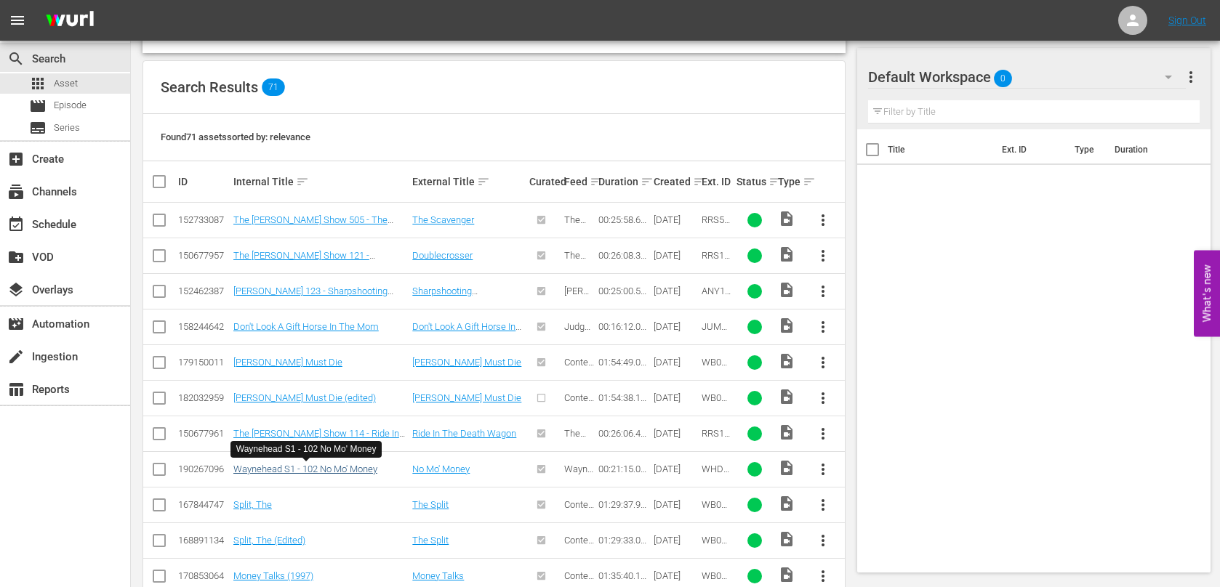
type input "no mo' money"
click at [350, 465] on link "Waynehead S1 - 102 No Mo' Money" at bounding box center [305, 469] width 144 height 11
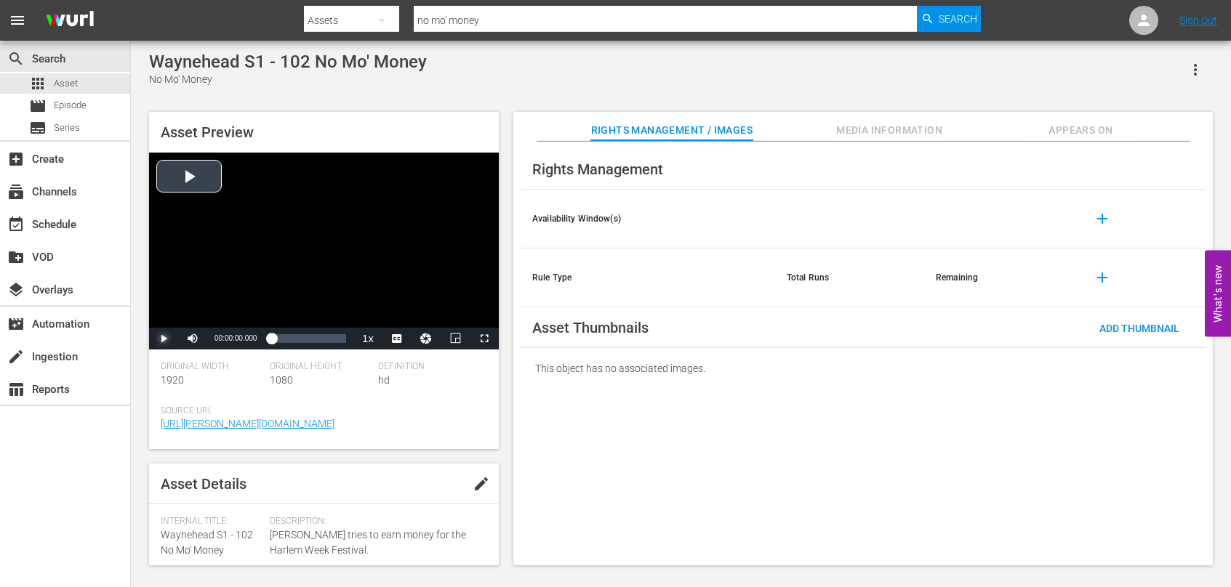
click at [164, 339] on span "Video Player" at bounding box center [164, 339] width 0 height 0
click at [394, 305] on span "CC1 Captions" at bounding box center [397, 302] width 27 height 10
click at [506, 397] on div "Asset Preview Video Player is loading. Play Video Pause Mute 0% Current Time 00…" at bounding box center [681, 332] width 1078 height 454
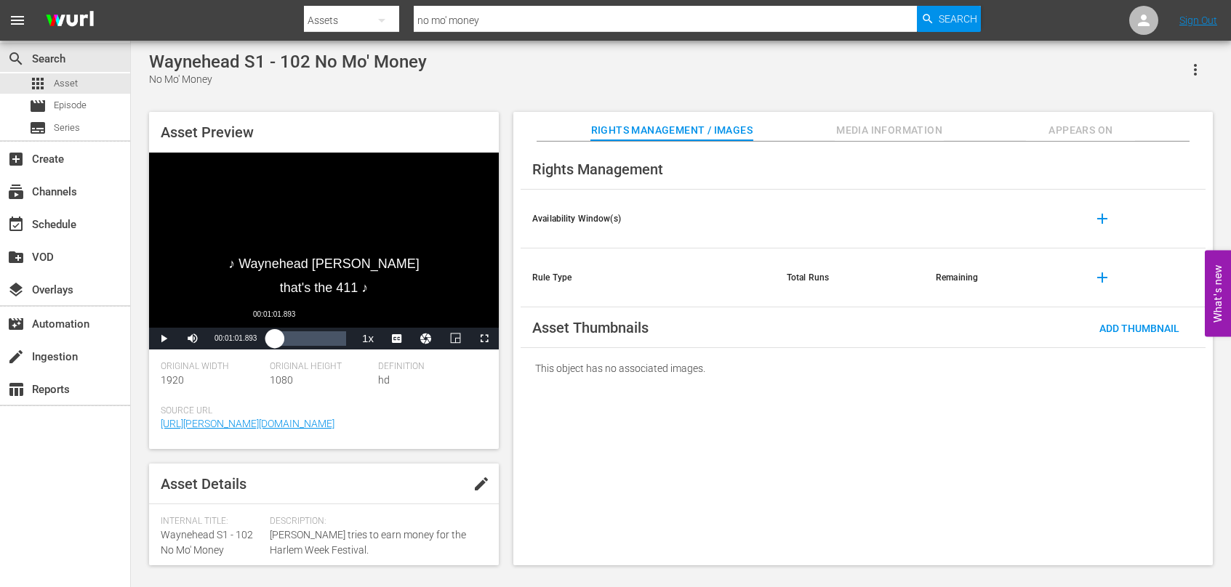
click at [275, 334] on div "00:00:32.369" at bounding box center [273, 339] width 4 height 15
click at [305, 339] on div "Loaded : 15.54% 00:09:17.041 00:02:15.934" at bounding box center [308, 339] width 75 height 15
click at [326, 342] on div "Loaded : 54.16% 00:15:28.403 00:10:27.059" at bounding box center [308, 339] width 75 height 15
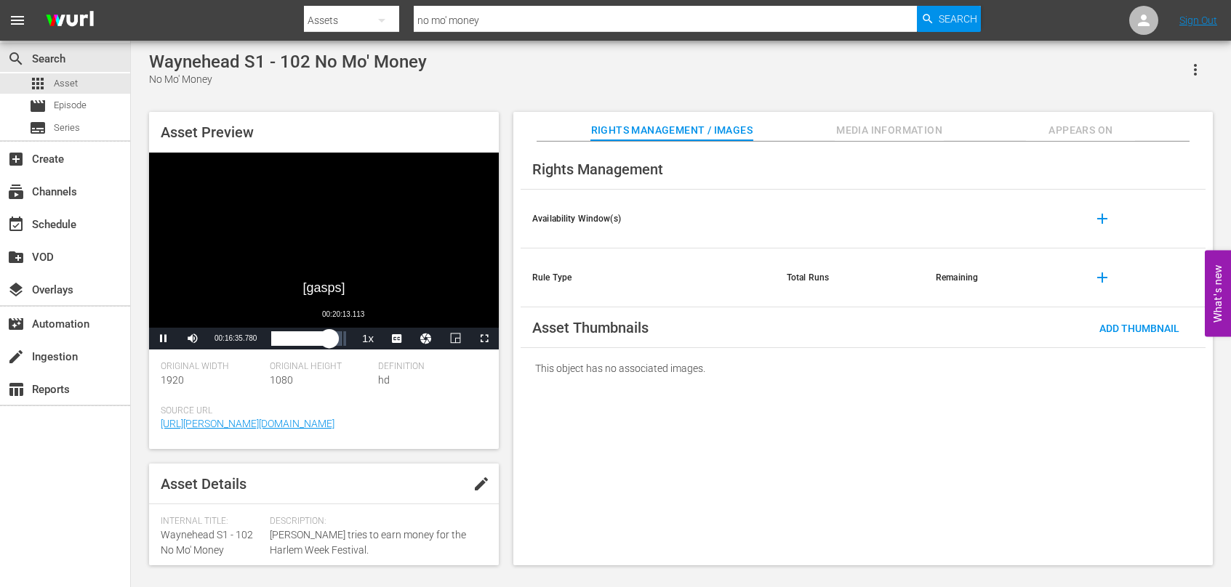
click at [342, 342] on div "Loaded : 82.90% 00:20:13.113 00:16:35.800" at bounding box center [308, 339] width 75 height 15
click at [54, 79] on div "apps Asset" at bounding box center [53, 83] width 49 height 20
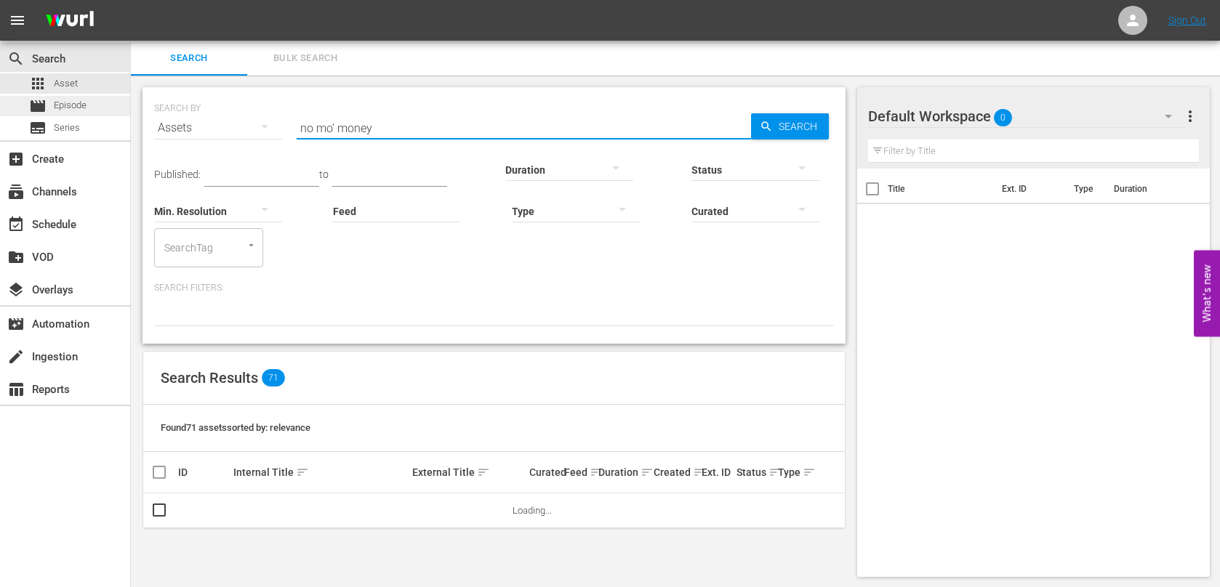
drag, startPoint x: 337, startPoint y: 122, endPoint x: 68, endPoint y: 96, distance: 270.3
click at [131, 0] on div "search Search apps Asset movie Episode subtitles Series add_box Create subscrip…" at bounding box center [675, 0] width 1089 height 0
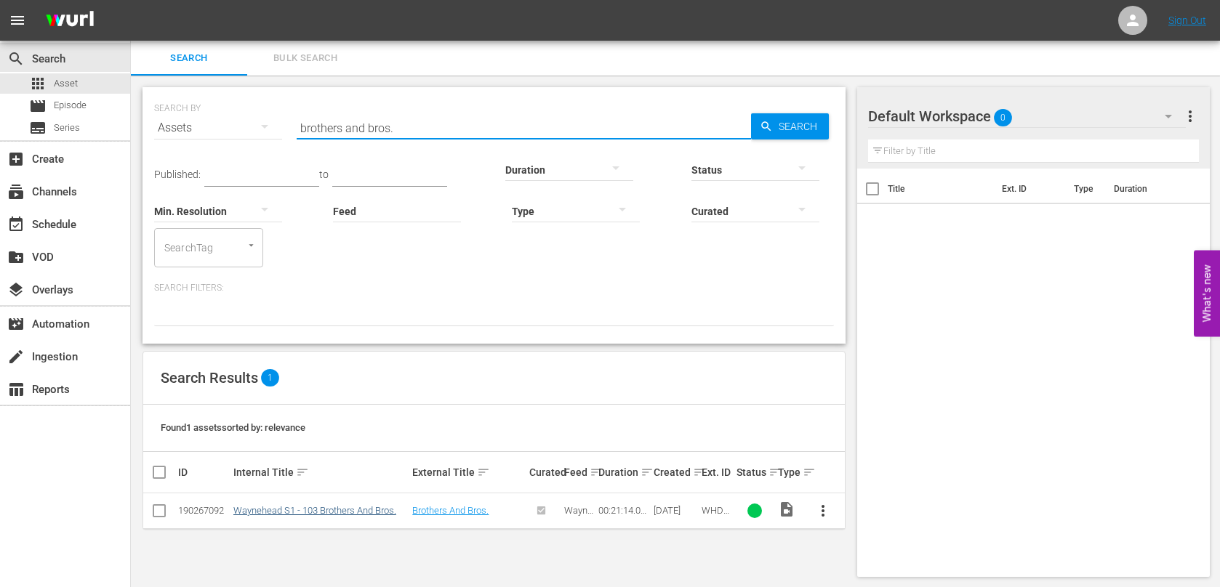
type input "brothers and bros."
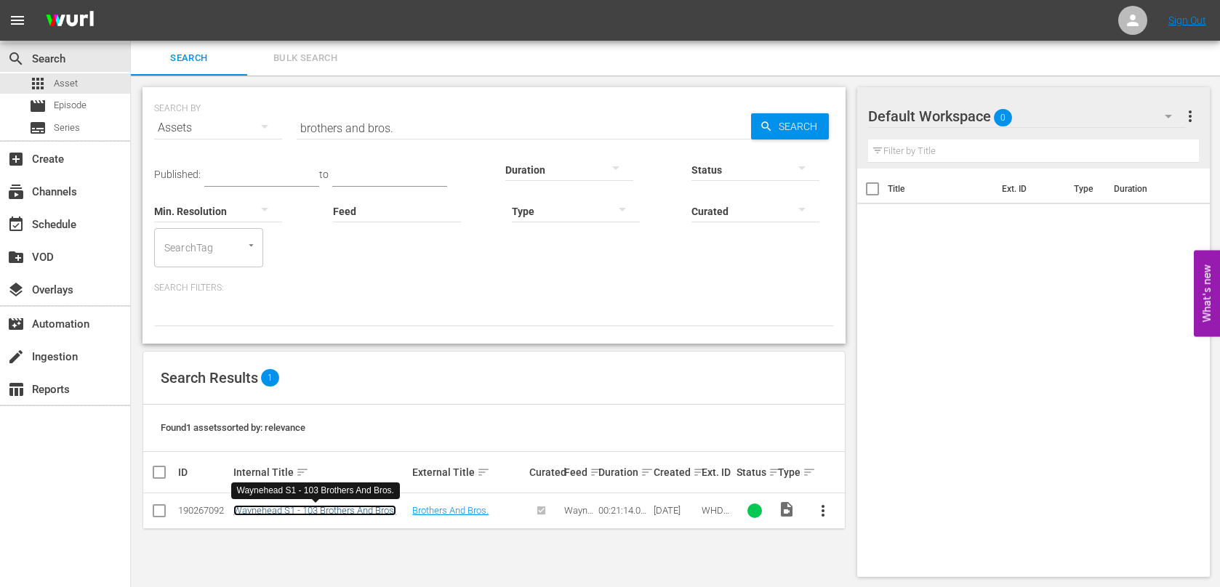
click at [376, 511] on link "Waynehead S1 - 103 Brothers And Bros." at bounding box center [314, 510] width 163 height 11
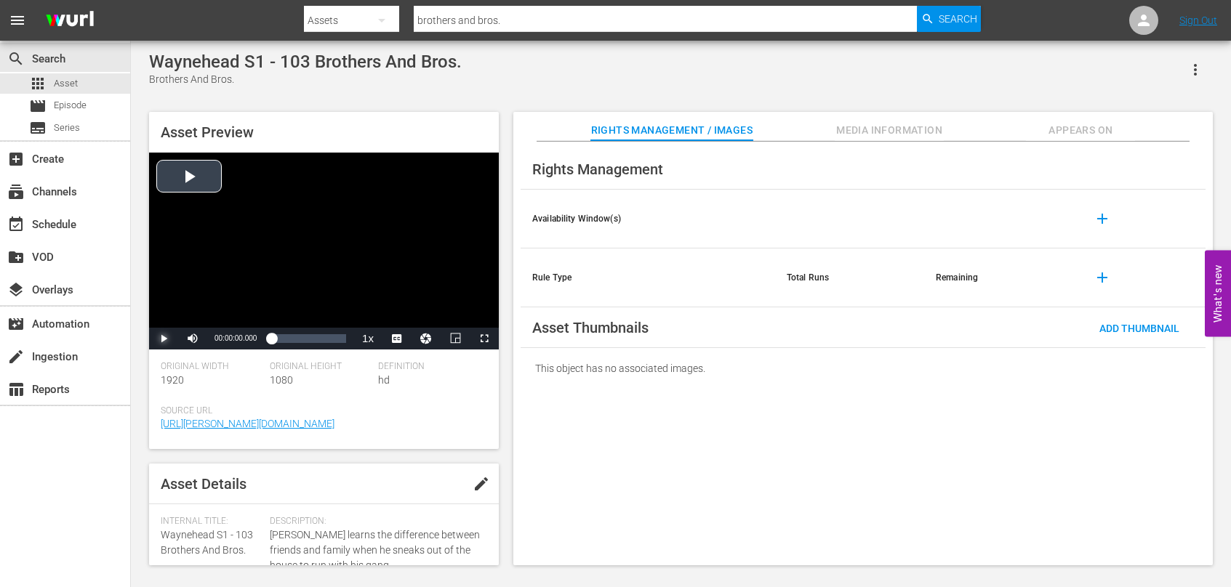
click at [164, 339] on span "Video Player" at bounding box center [164, 339] width 0 height 0
click at [406, 306] on span "Video Player" at bounding box center [403, 304] width 13 height 15
click at [277, 340] on div "00:00:16.667" at bounding box center [274, 339] width 6 height 15
click at [285, 340] on div "00:03:08.681" at bounding box center [278, 339] width 14 height 15
click at [280, 340] on div "00:04:09.176" at bounding box center [275, 339] width 9 height 15
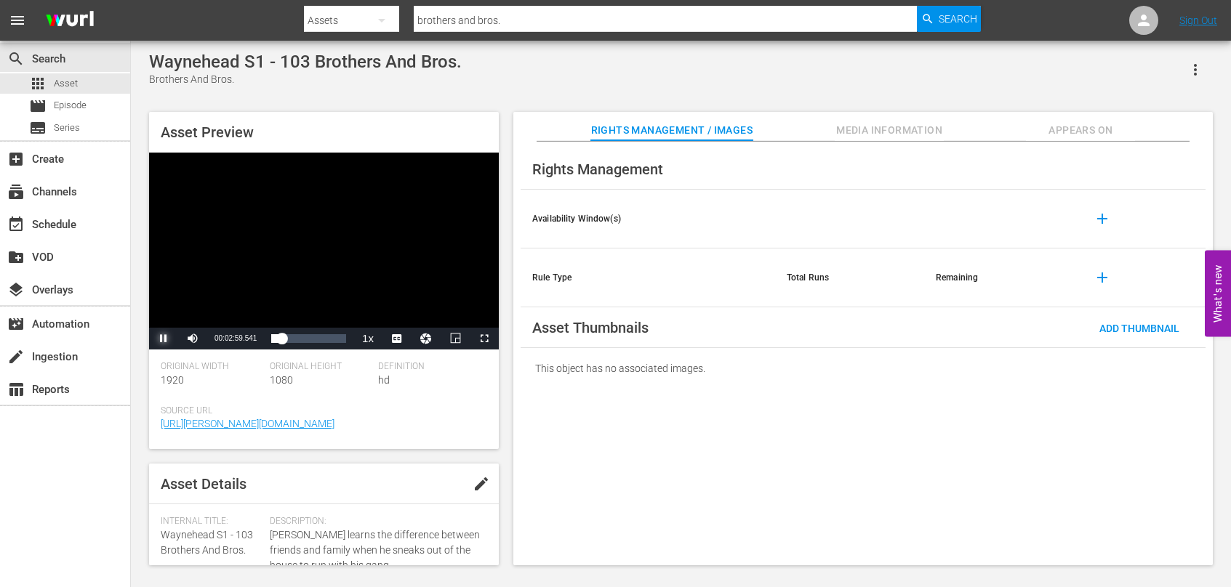
click at [164, 339] on span "Video Player" at bounding box center [164, 339] width 0 height 0
click at [281, 340] on div "00:03:21.827" at bounding box center [276, 339] width 10 height 15
click at [281, 340] on div "00:03:09.306" at bounding box center [276, 339] width 11 height 15
click at [164, 339] on span "Video Player" at bounding box center [164, 339] width 0 height 0
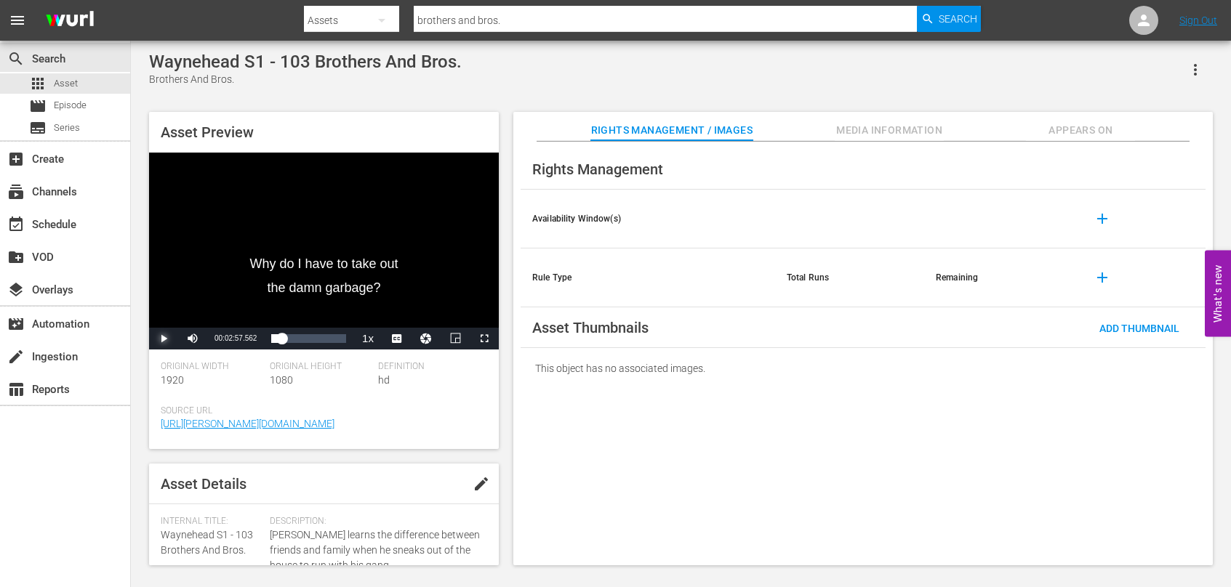
click at [164, 339] on span "Video Player" at bounding box center [164, 339] width 0 height 0
click at [69, 79] on span "Asset" at bounding box center [66, 83] width 24 height 15
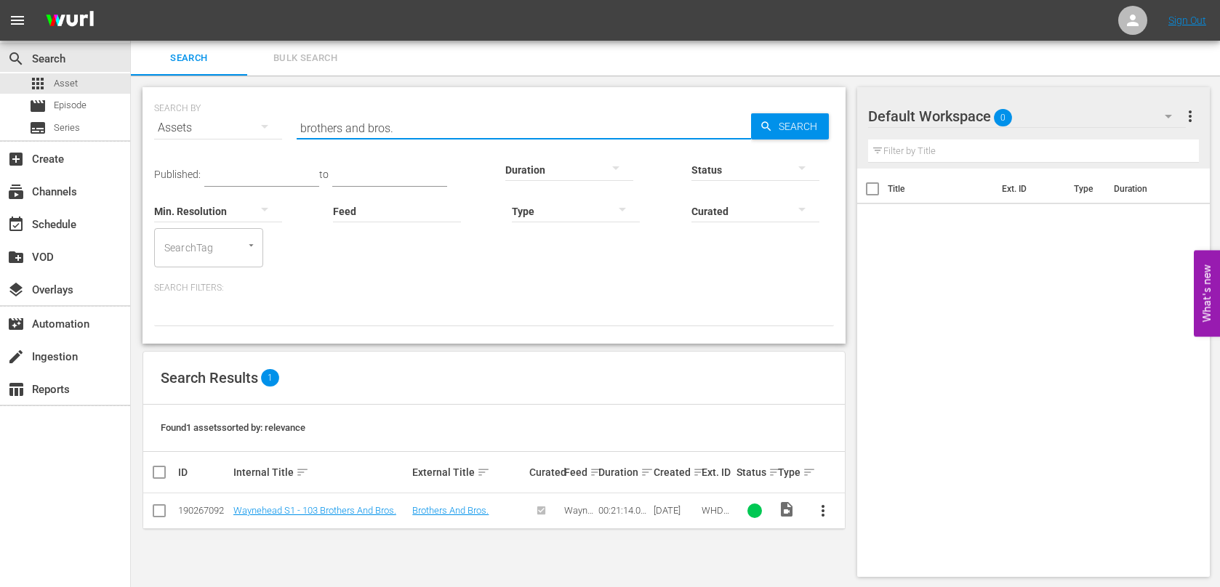
drag, startPoint x: 434, startPoint y: 119, endPoint x: 230, endPoint y: 118, distance: 204.3
click at [233, 114] on div "SEARCH BY Search By Assets Search ID, Title, Description, Keywords, or Category…" at bounding box center [494, 119] width 680 height 52
type input "three hats"
click at [366, 510] on link "Waynehead S1 - 105 Three Hats And You're Out" at bounding box center [308, 516] width 150 height 22
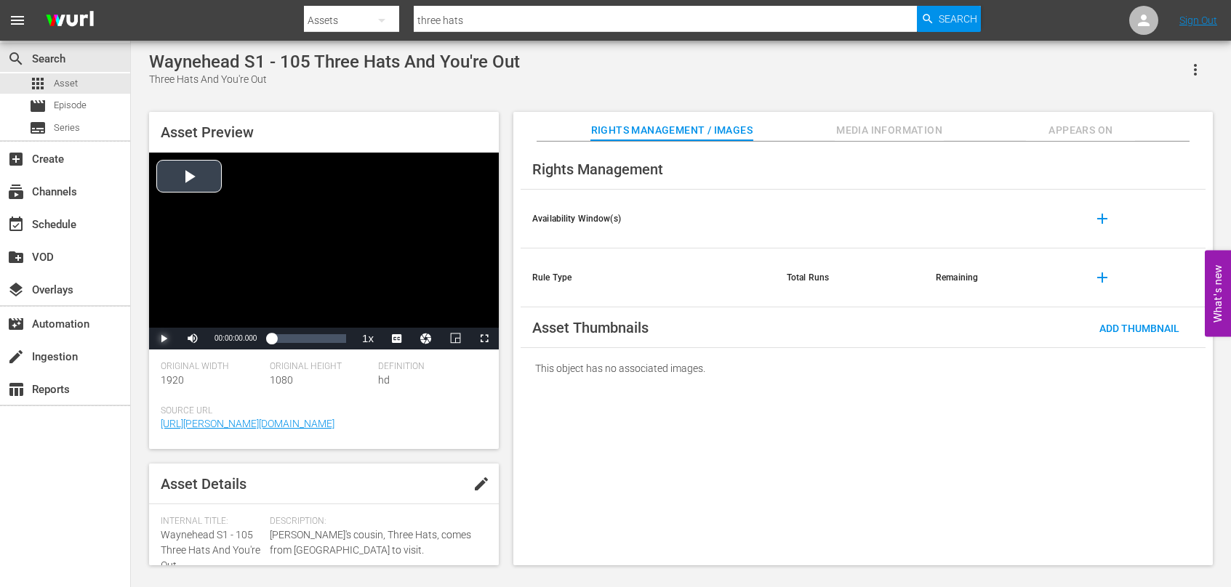
click at [164, 339] on span "Video Player" at bounding box center [164, 339] width 0 height 0
click at [0, 0] on span "Video Player" at bounding box center [0, 0] width 0 height 0
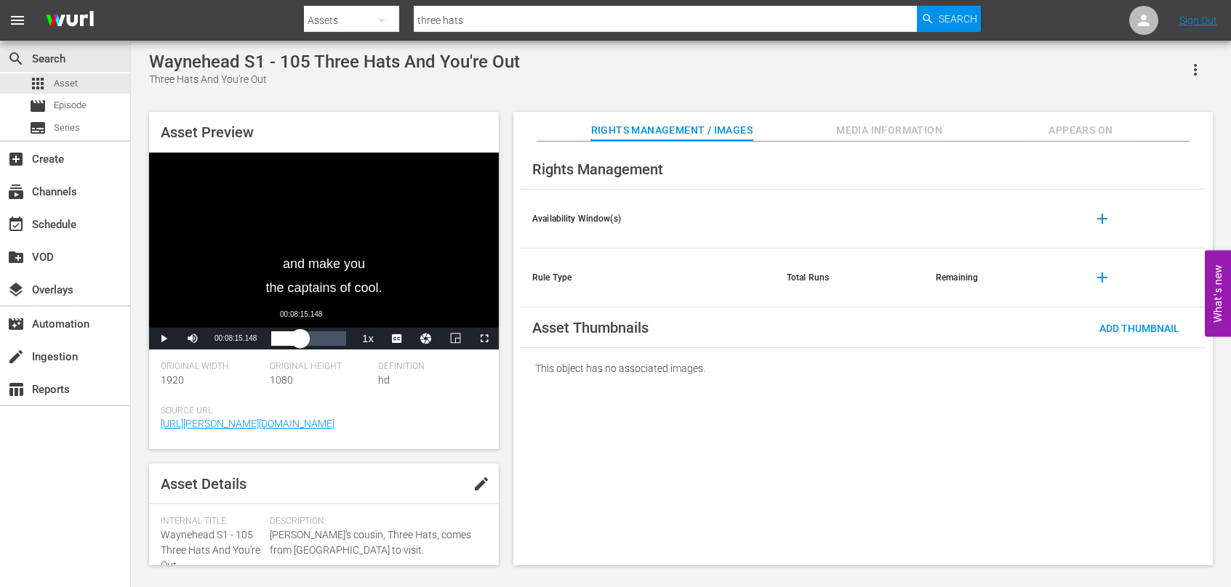
click at [302, 341] on div "Loaded : 15.06% 00:08:15.148 00:02:10.362" at bounding box center [308, 339] width 75 height 15
drag, startPoint x: 324, startPoint y: 339, endPoint x: 332, endPoint y: 341, distance: 7.6
click at [332, 341] on div "Loaded : 51.34% 00:15:03.645 00:09:51.644" at bounding box center [308, 339] width 75 height 15
click at [345, 340] on div "00:18:20.587" at bounding box center [307, 339] width 73 height 15
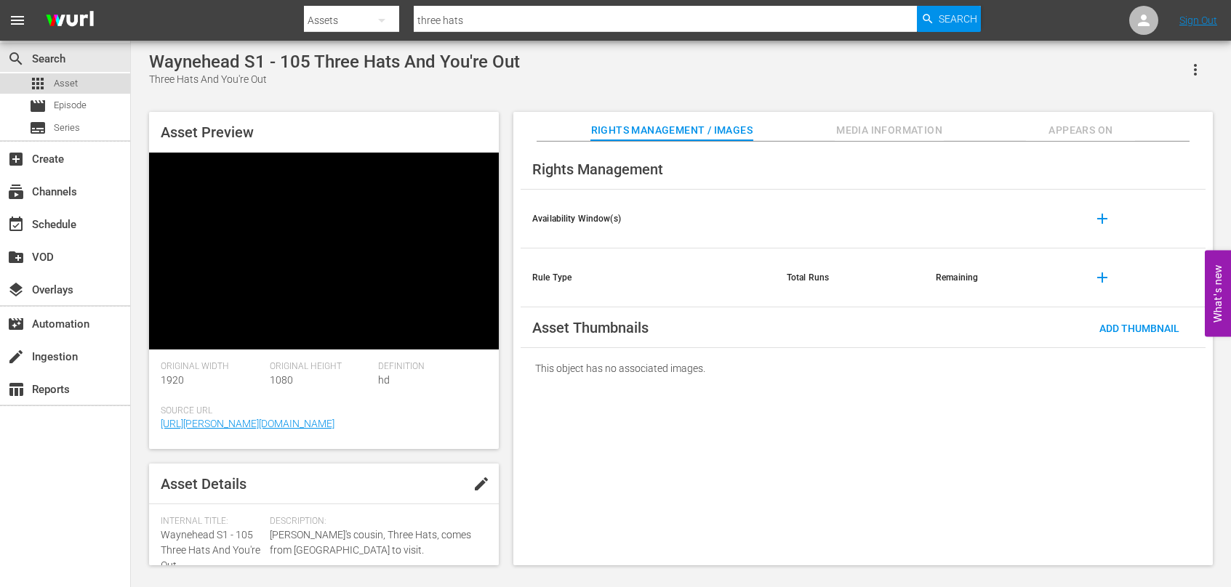
click at [58, 81] on span "Asset" at bounding box center [66, 83] width 24 height 15
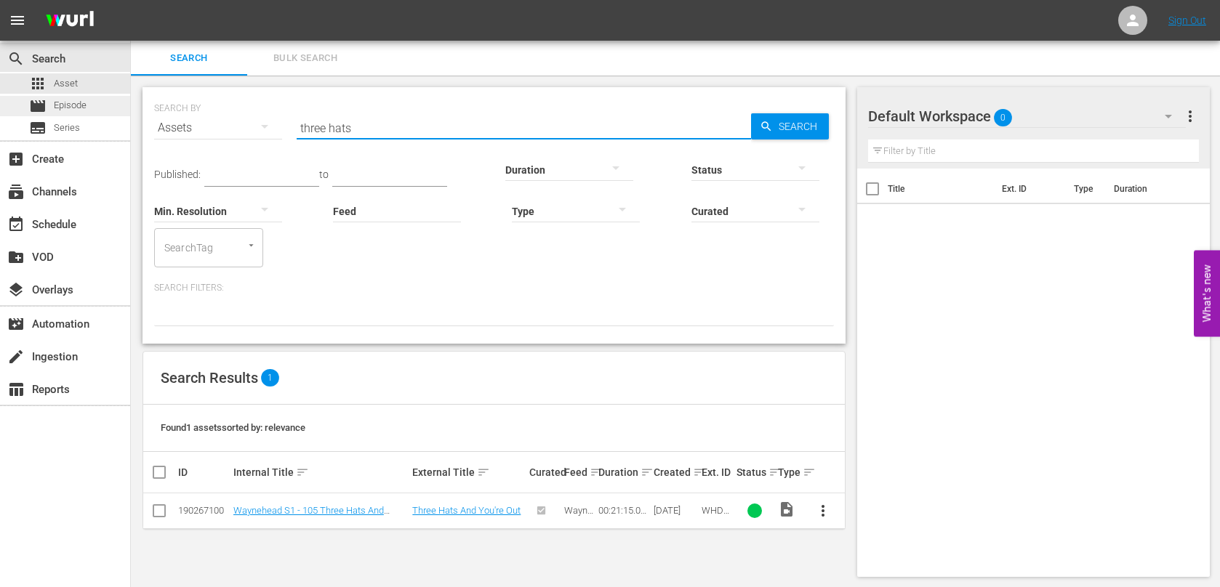
drag, startPoint x: 398, startPoint y: 133, endPoint x: 118, endPoint y: 97, distance: 282.2
click at [131, 0] on div "search Search apps Asset movie Episode subtitles Series add_box Create subscrip…" at bounding box center [675, 0] width 1089 height 0
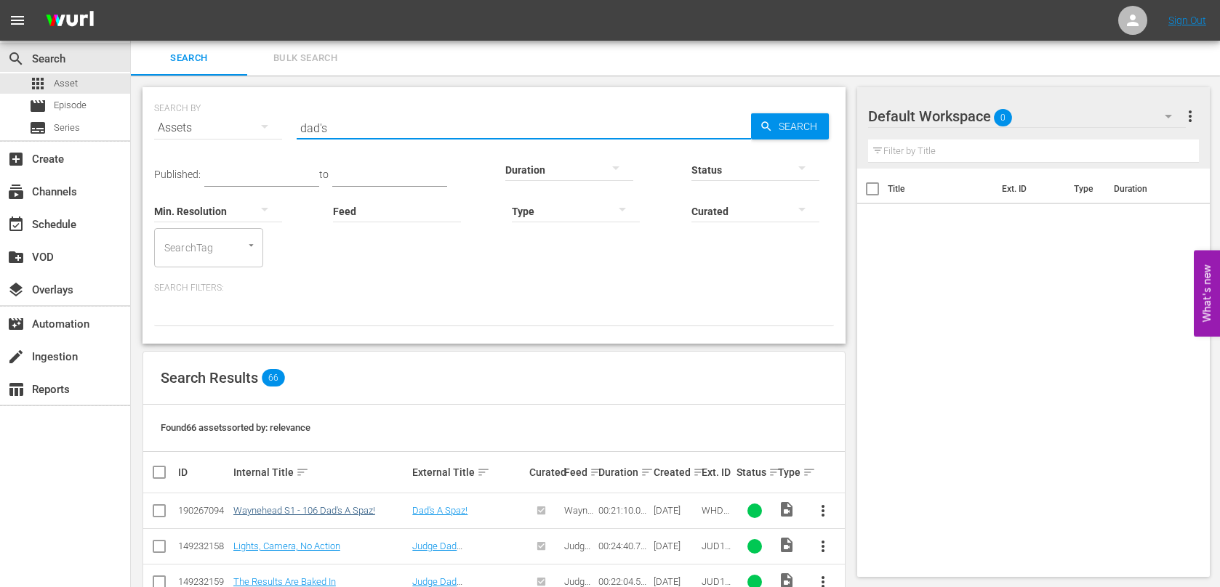
type input "dad's"
click at [358, 512] on link "Waynehead S1 - 106 Dad's A Spaz!" at bounding box center [304, 510] width 142 height 11
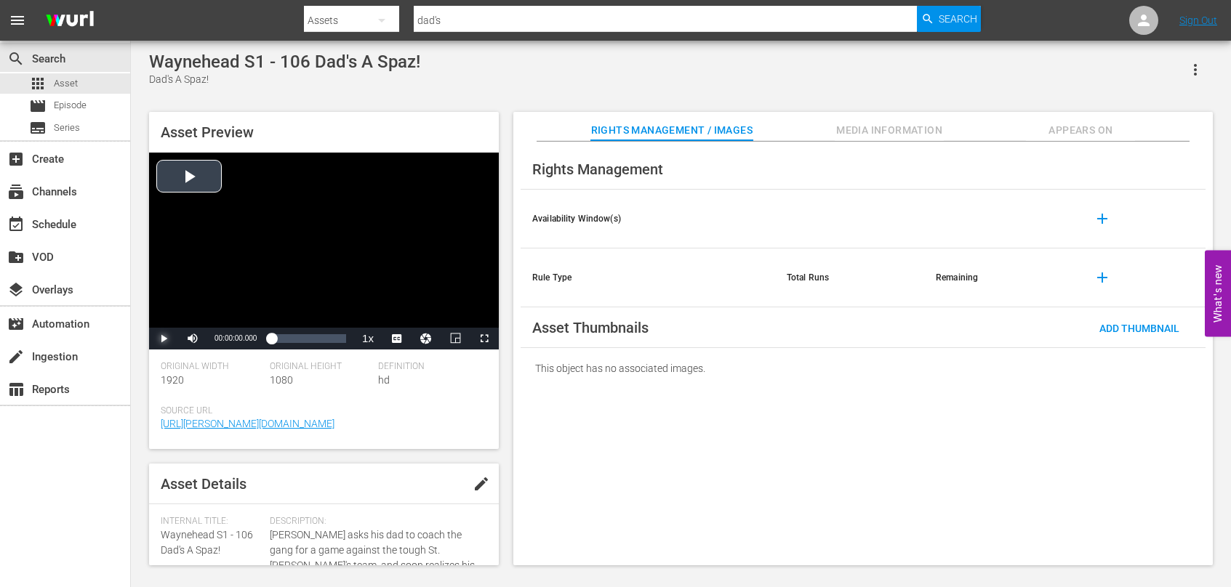
click at [164, 339] on span "Video Player" at bounding box center [164, 339] width 0 height 0
click at [398, 318] on span "Video Player" at bounding box center [403, 320] width 13 height 15
click at [276, 339] on div "00:00:18.784" at bounding box center [273, 339] width 4 height 15
click at [305, 338] on div "Loaded : 17.02% 00:09:51.845 00:02:34.991" at bounding box center [308, 339] width 75 height 15
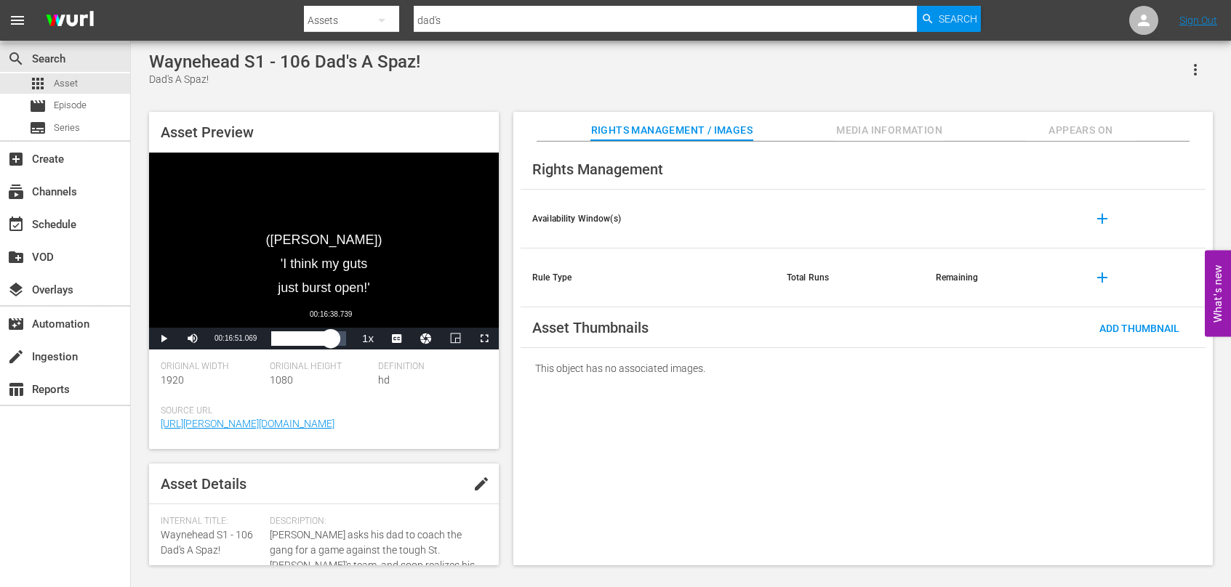
click at [331, 339] on div "Loaded : 57.21% 00:16:38.739 00:11:06.619" at bounding box center [308, 339] width 75 height 15
click at [336, 345] on div "00:18:19.865" at bounding box center [303, 339] width 65 height 15
click at [345, 345] on div "00:21:10.079" at bounding box center [308, 339] width 74 height 15
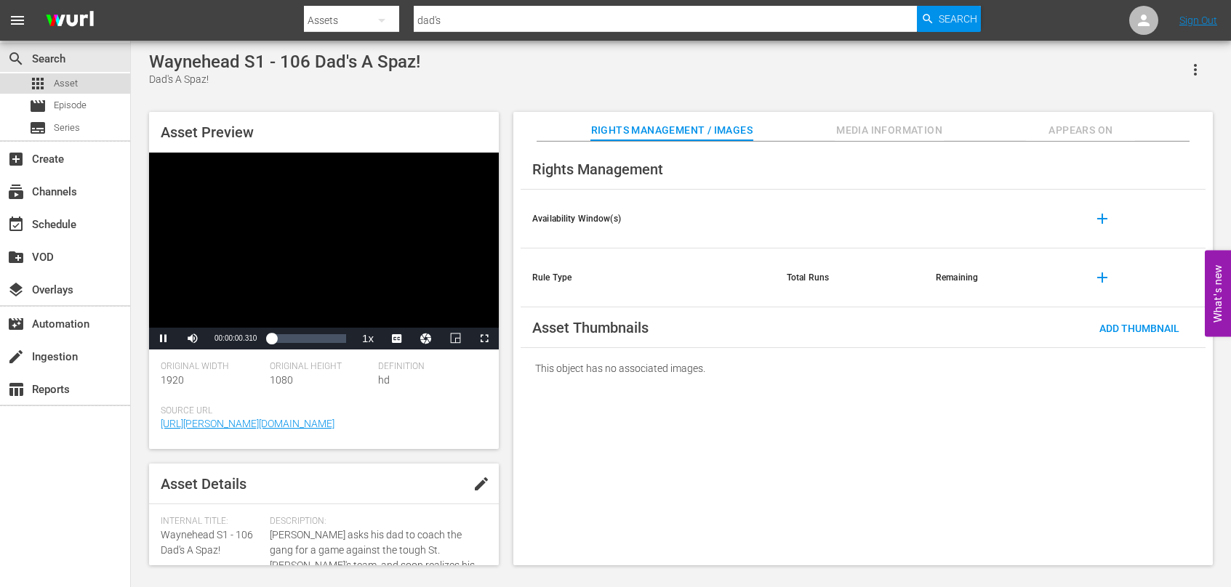
click at [68, 79] on span "Asset" at bounding box center [66, 83] width 24 height 15
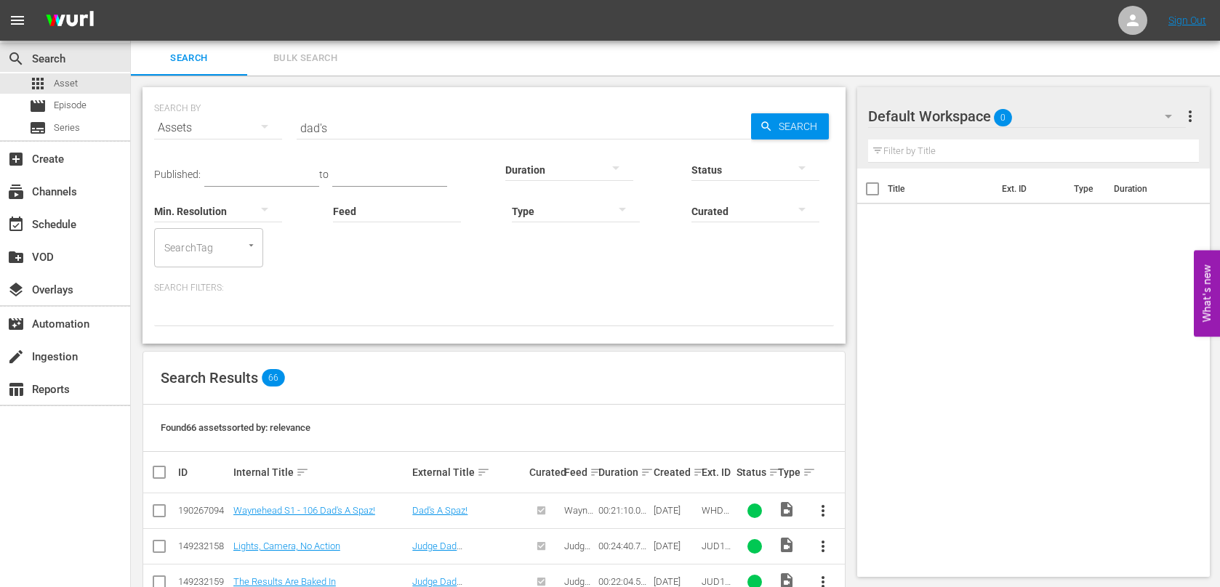
click at [442, 126] on input "dad's" at bounding box center [524, 128] width 454 height 35
drag, startPoint x: 440, startPoint y: 126, endPoint x: 233, endPoint y: 116, distance: 207.5
click at [236, 116] on div "SEARCH BY Search By Assets Search ID, Title, Description, Keywords, or Category…" at bounding box center [494, 119] width 680 height 52
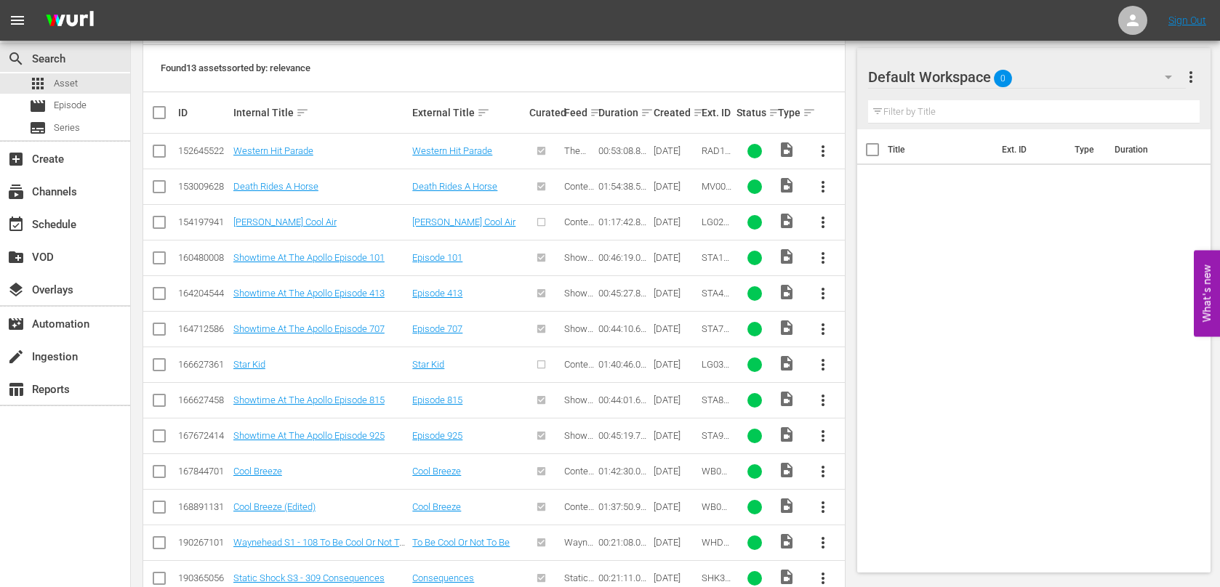
scroll to position [363, 0]
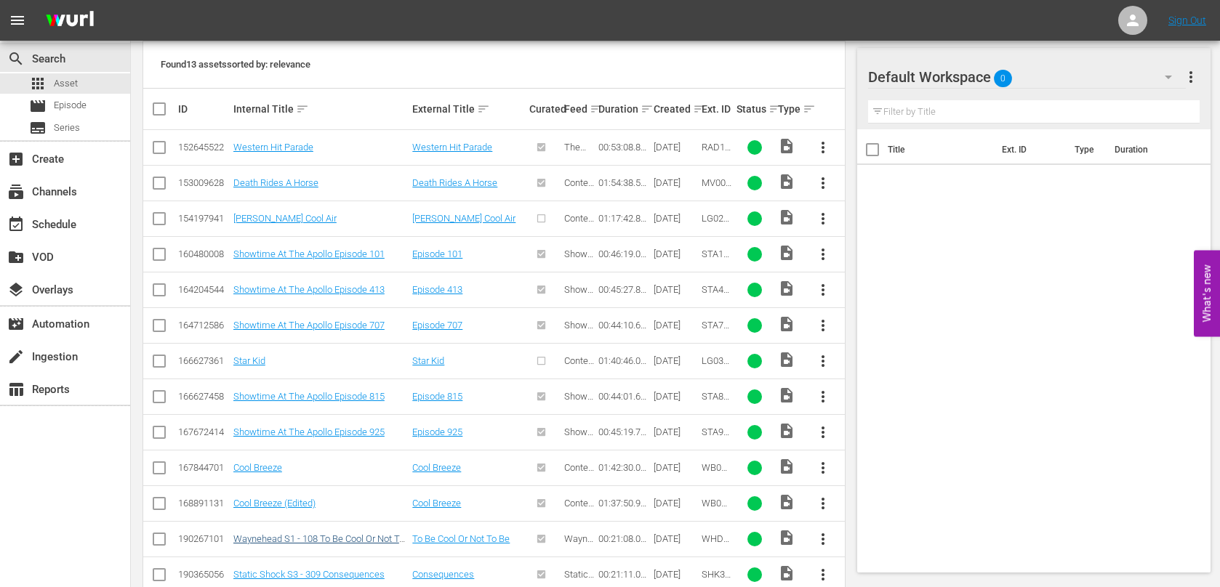
type input "to be cool"
click at [376, 536] on link "Waynehead S1 - 108 To Be Cool Or Not To Be" at bounding box center [318, 545] width 171 height 22
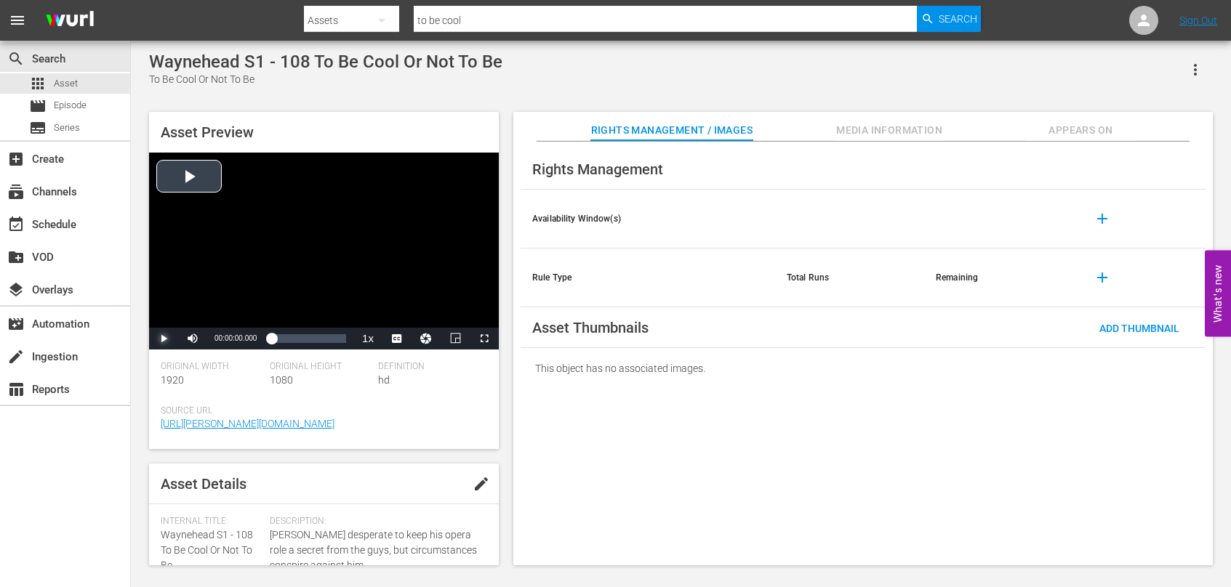
click at [164, 339] on span "Video Player" at bounding box center [164, 339] width 0 height 0
click at [403, 303] on span "Video Player" at bounding box center [403, 304] width 13 height 15
click at [276, 340] on div "00:00:19.712" at bounding box center [273, 339] width 5 height 15
click at [307, 340] on div "Loaded : 18.46% 00:10:03.223 00:02:52.649" at bounding box center [308, 339] width 75 height 15
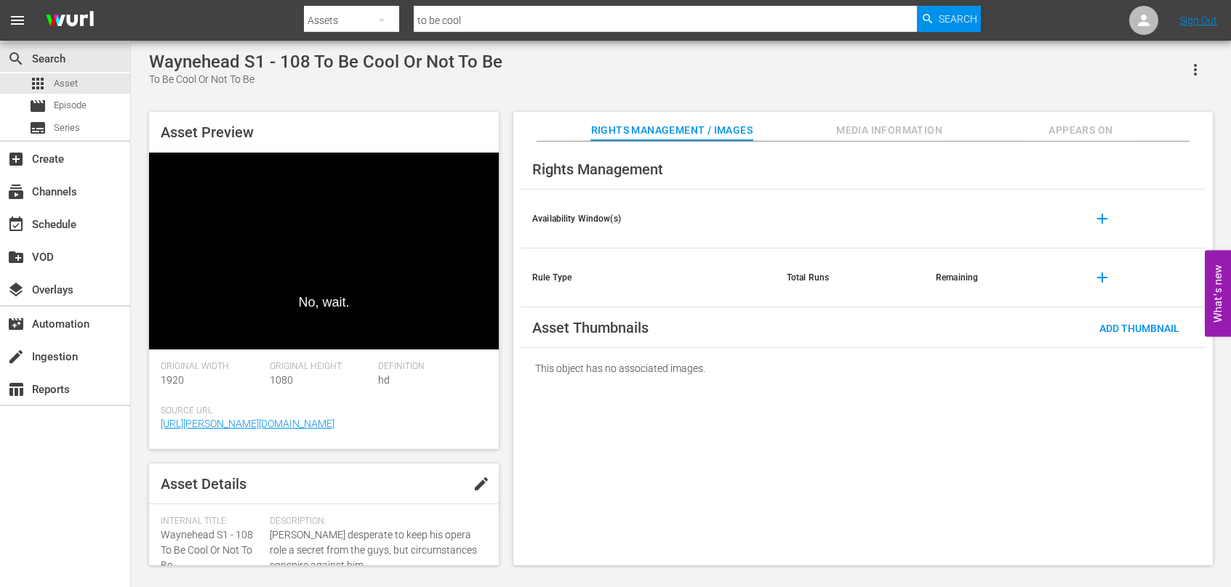
click at [505, 412] on div "Asset Preview No, wait. Video Player is loading. Play Video Pause Mute Current …" at bounding box center [681, 332] width 1078 height 454
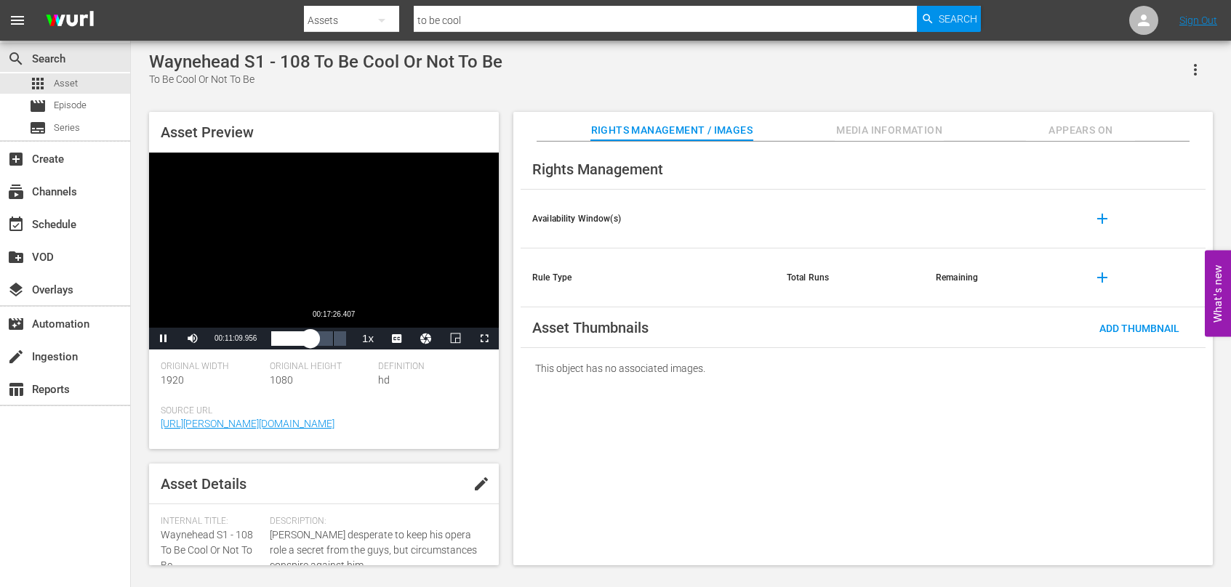
click at [336, 344] on div "Loaded : 57.78% 00:17:26.407 00:11:09.956" at bounding box center [308, 339] width 75 height 15
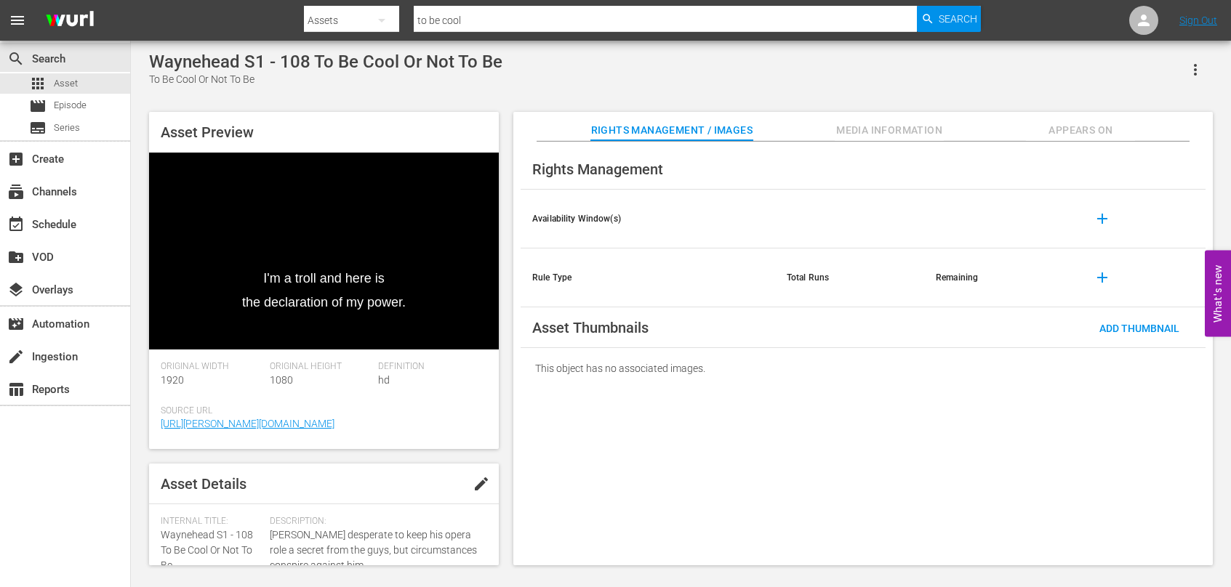
click at [505, 353] on div "Asset Preview I'm a troll and here is the declaration of my power. Video Player…" at bounding box center [681, 332] width 1078 height 454
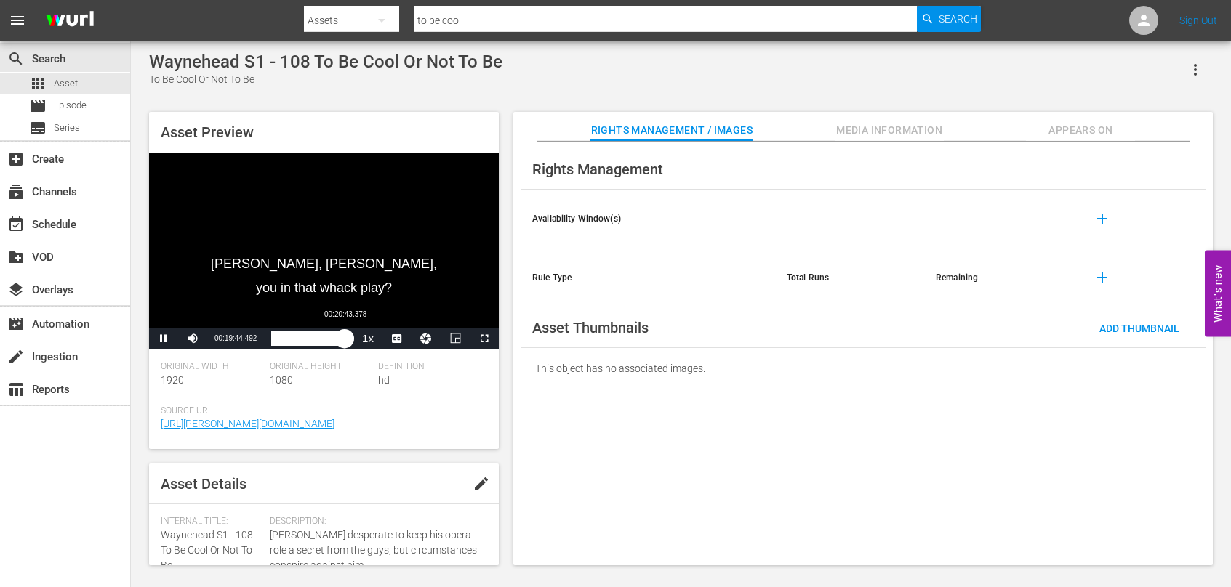
click at [345, 341] on div "00:19:44.752" at bounding box center [307, 339] width 73 height 15
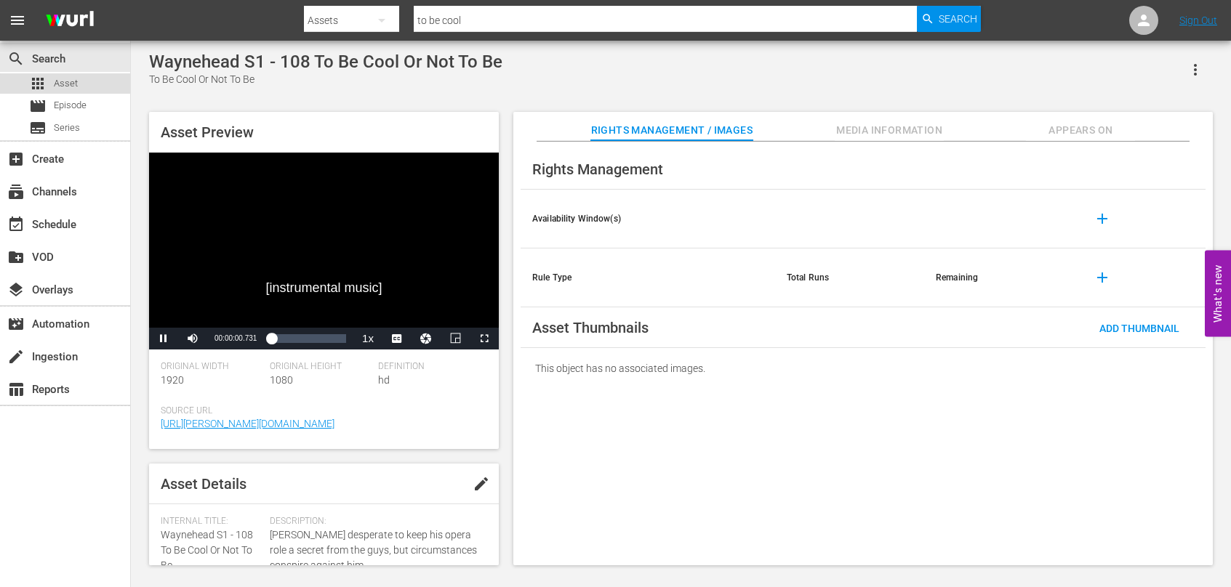
click at [86, 84] on div "apps Asset" at bounding box center [65, 83] width 130 height 20
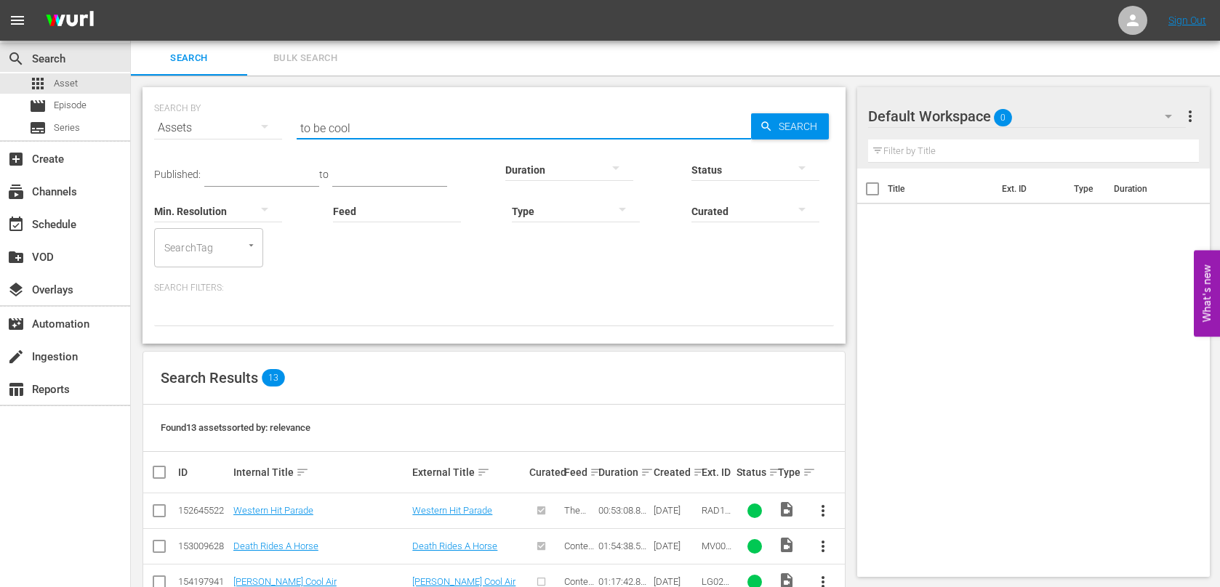
drag, startPoint x: 365, startPoint y: 126, endPoint x: 181, endPoint y: 121, distance: 184.0
click at [181, 121] on div "SEARCH BY Search By Assets Search ID, Title, Description, Keywords, or Category…" at bounding box center [494, 119] width 680 height 52
type input "special de"
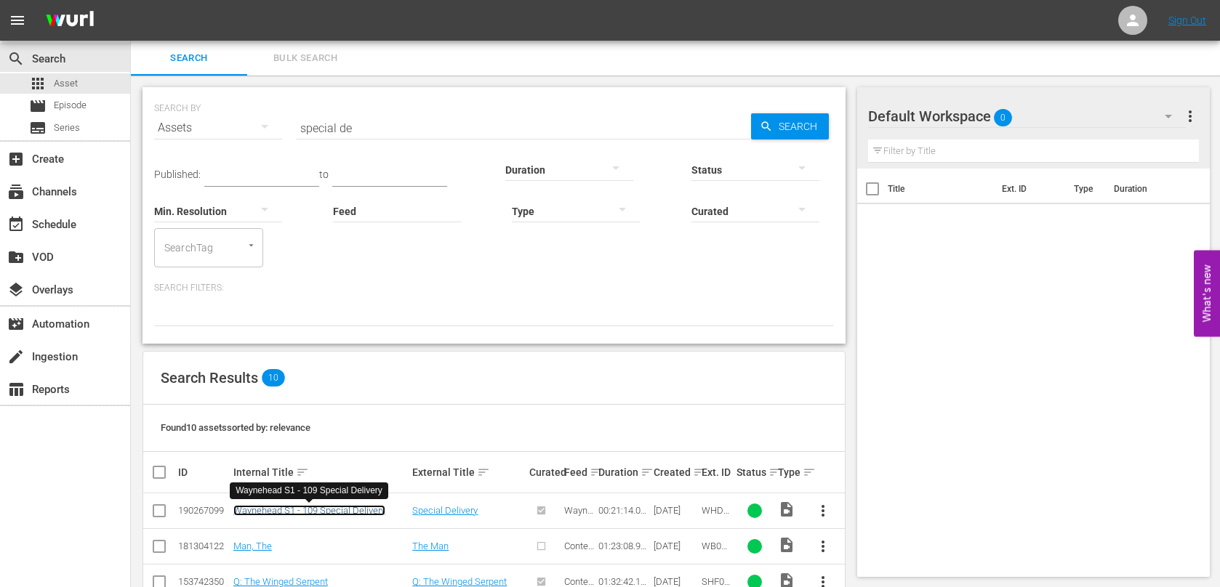
click at [338, 510] on link "Waynehead S1 - 109 Special Delivery" at bounding box center [309, 510] width 152 height 11
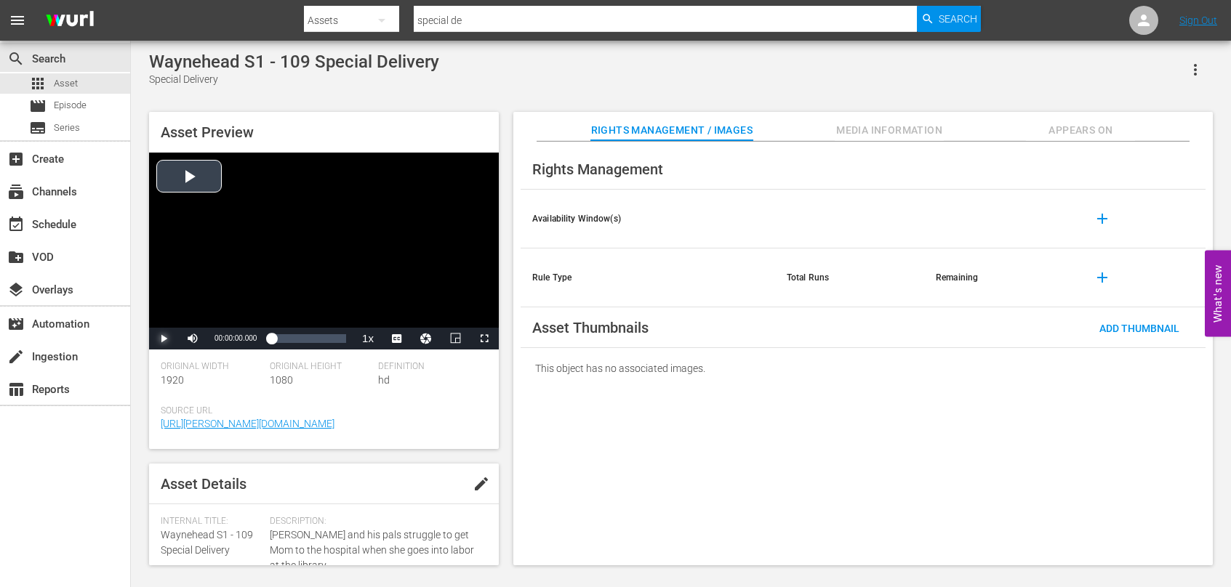
click at [164, 339] on span "Video Player" at bounding box center [164, 339] width 0 height 0
click at [396, 320] on span "CC1 Captions" at bounding box center [397, 318] width 27 height 10
click at [275, 339] on div "00:00:23.264" at bounding box center [273, 339] width 4 height 15
click at [305, 334] on div "Loaded : 17.90% 00:09:16.618 00:02:45.034" at bounding box center [308, 339] width 75 height 15
click at [326, 340] on div "Loaded : 57.98% 00:16:04.806 00:11:14.254" at bounding box center [308, 339] width 75 height 15
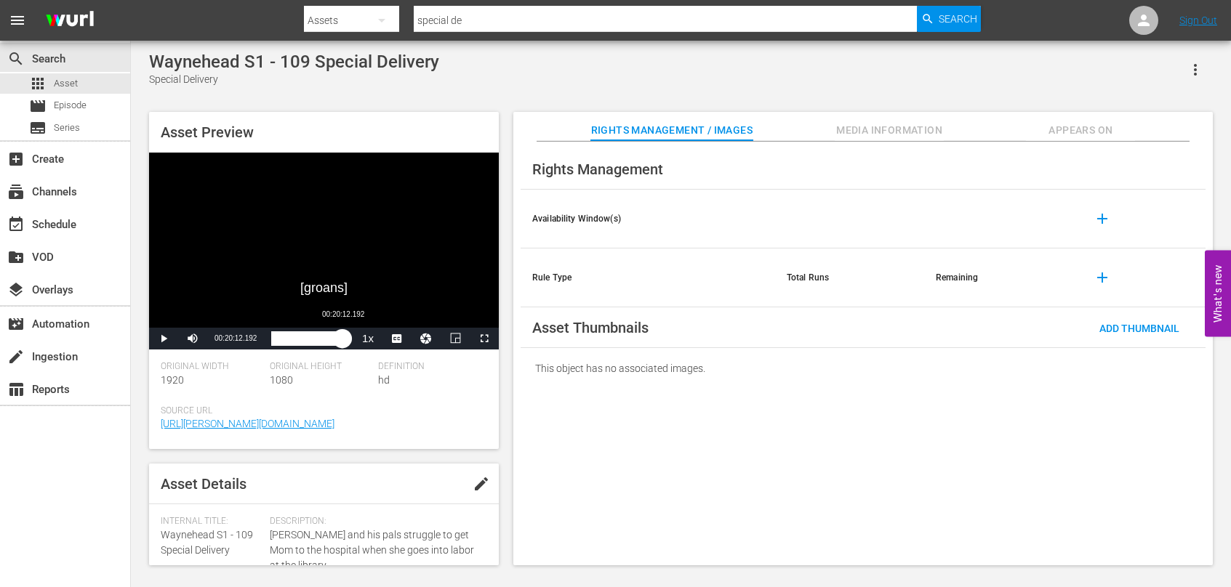
click at [342, 342] on div "00:17:00.153" at bounding box center [306, 339] width 71 height 15
click at [75, 84] on span "Asset" at bounding box center [66, 83] width 24 height 15
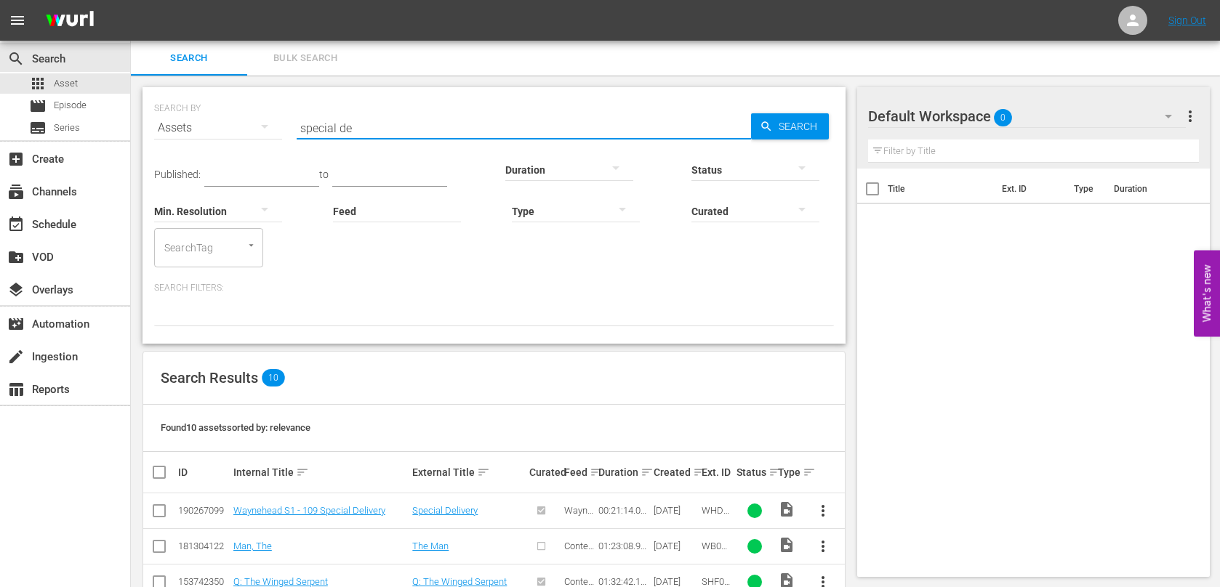
drag, startPoint x: 363, startPoint y: 130, endPoint x: 198, endPoint y: 108, distance: 167.2
click at [198, 108] on div "SEARCH BY Search By Assets Search ID, Title, Description, Keywords, or Category…" at bounding box center [494, 119] width 680 height 52
type input "quest for fire"
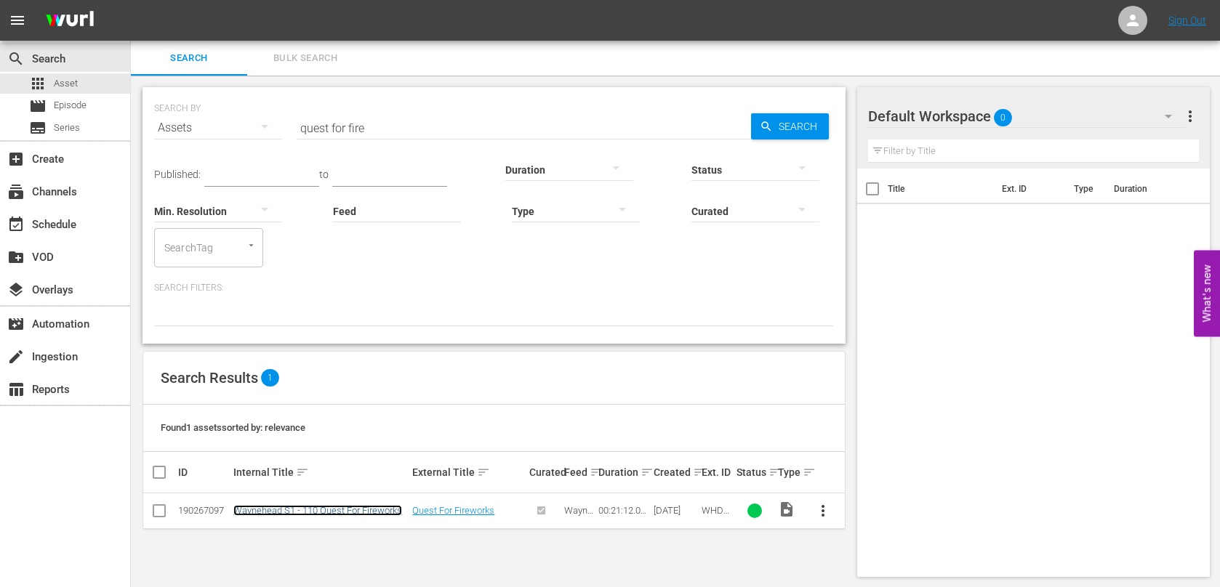
click at [357, 509] on link "Waynehead S1 - 110 Quest For Fireworks" at bounding box center [317, 510] width 169 height 11
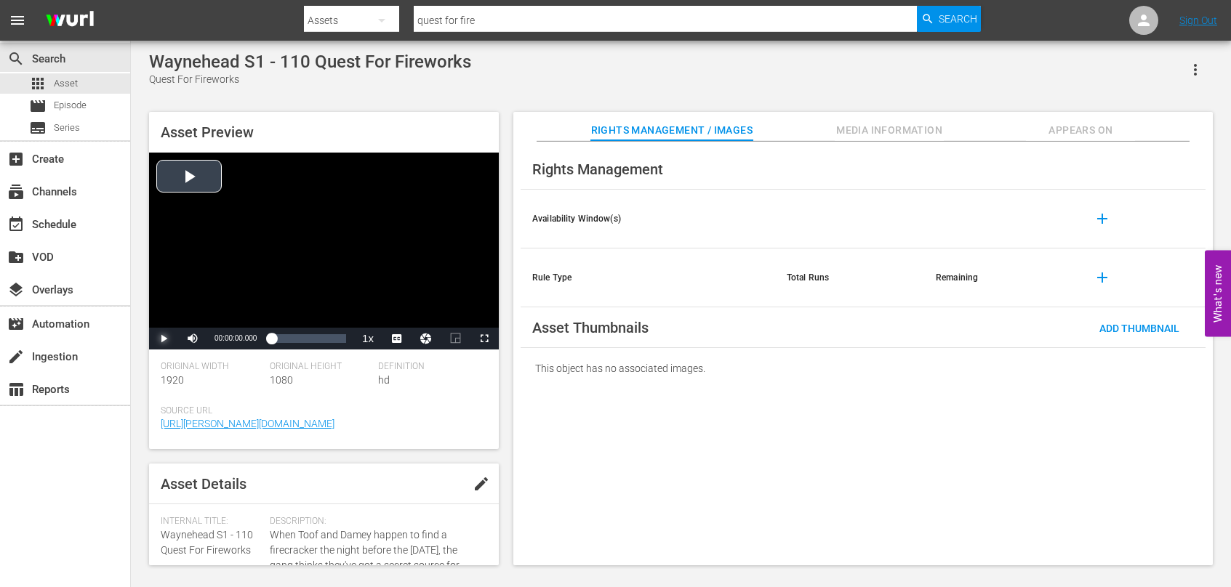
click at [164, 339] on span "Video Player" at bounding box center [164, 339] width 0 height 0
click at [401, 321] on span "Video Player" at bounding box center [403, 320] width 13 height 15
click at [276, 342] on div "00:00:15.472" at bounding box center [273, 339] width 4 height 15
click at [277, 337] on div "00:01:49.660" at bounding box center [274, 339] width 6 height 15
click at [276, 336] on div "00:01:43.812" at bounding box center [273, 339] width 5 height 15
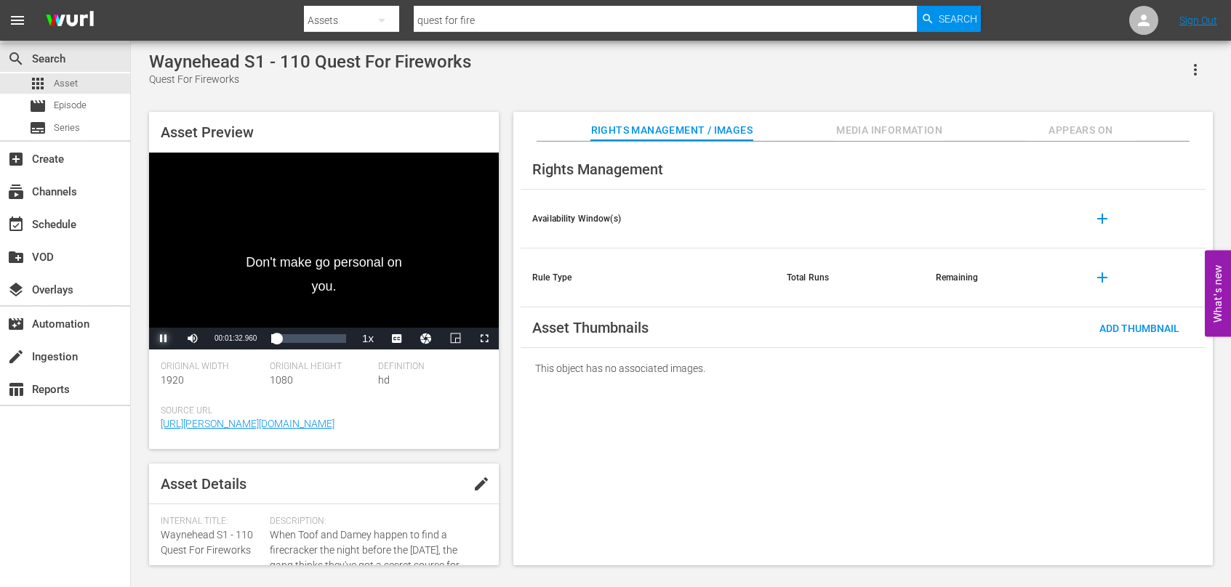
click at [164, 339] on span "Video Player" at bounding box center [164, 339] width 0 height 0
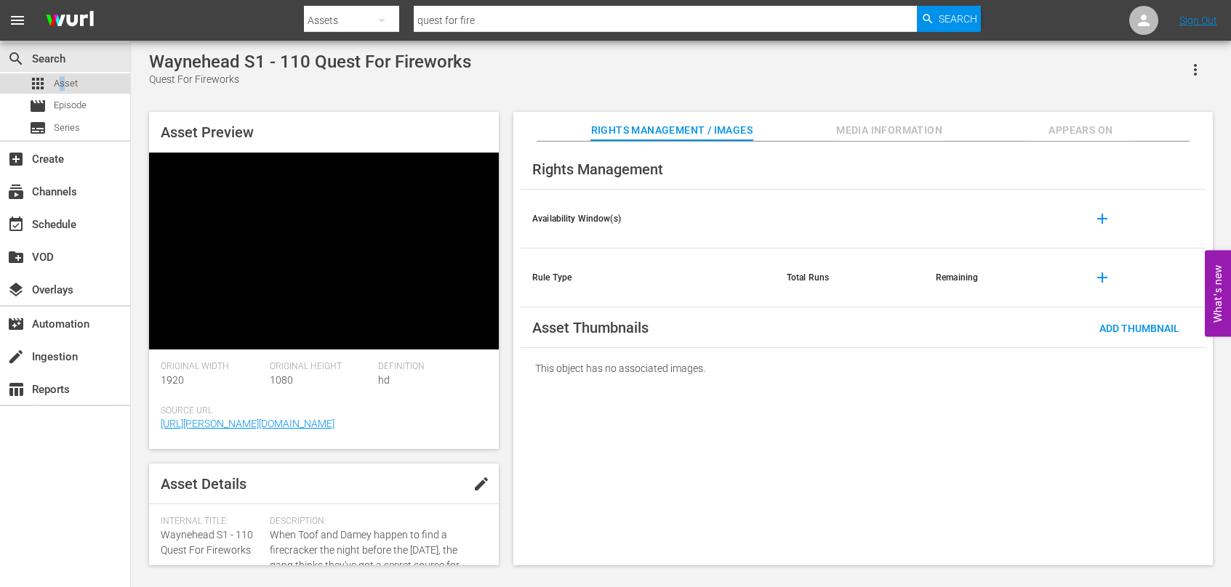
click at [63, 83] on span "Asset" at bounding box center [66, 83] width 24 height 15
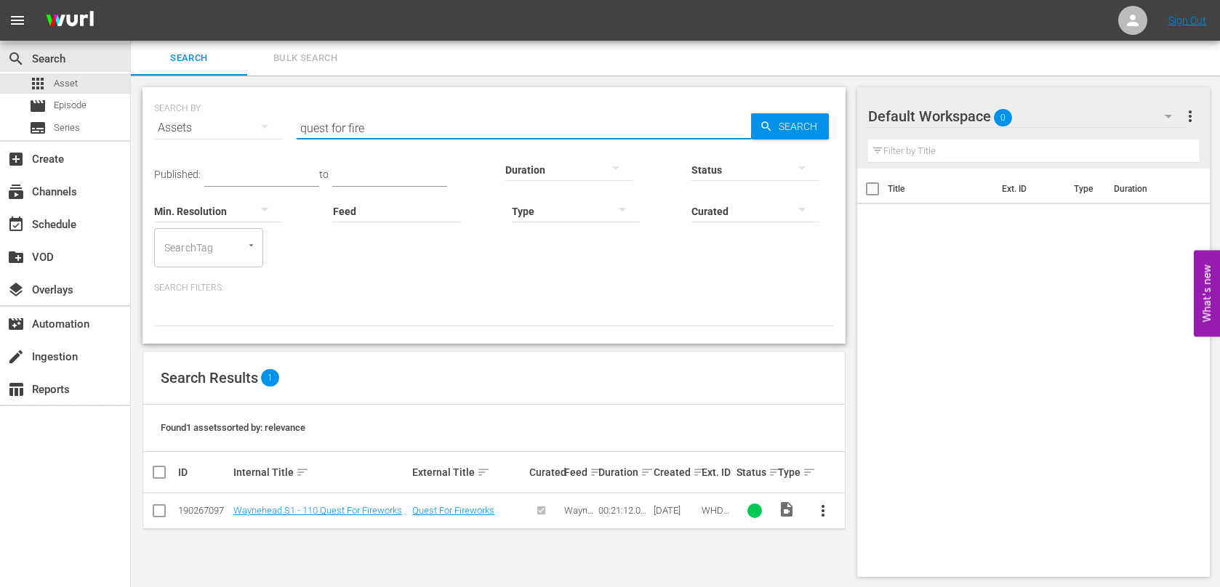
drag, startPoint x: 392, startPoint y: 129, endPoint x: 197, endPoint y: 115, distance: 195.4
click at [199, 115] on div "SEARCH BY Search By Assets Search ID, Title, Description, Keywords, or Category…" at bounding box center [494, 119] width 680 height 52
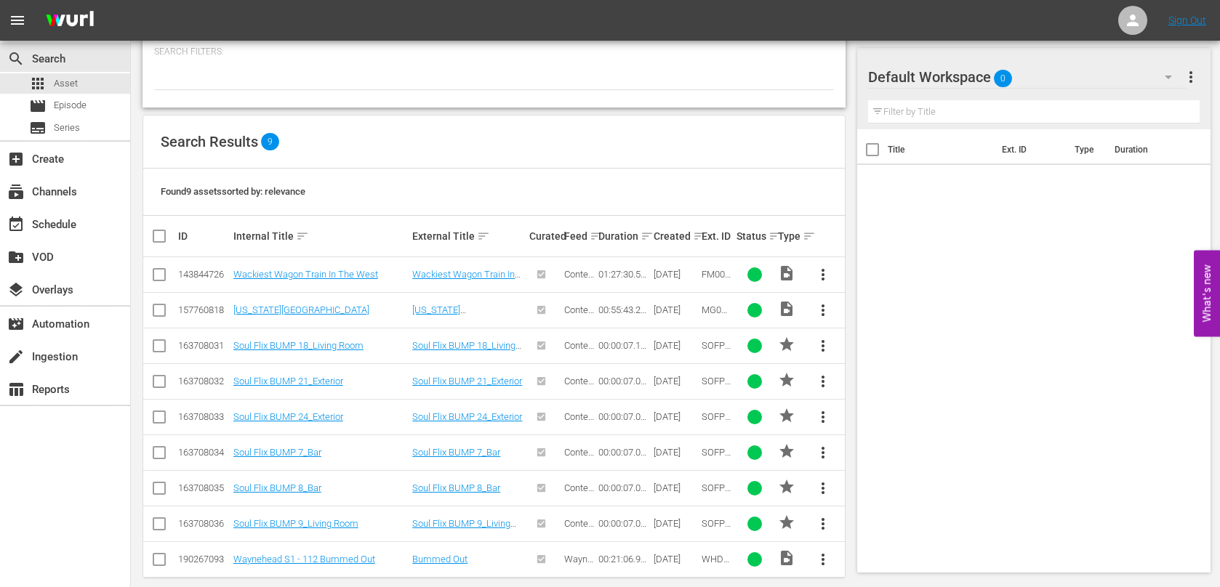
scroll to position [254, 0]
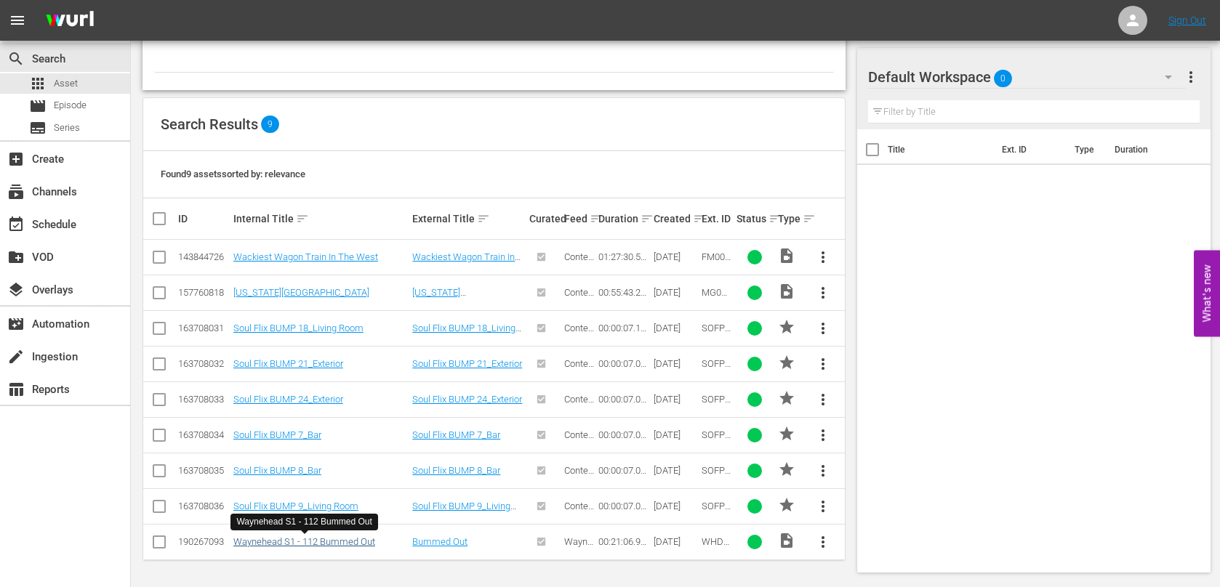
type input "bummed out"
click at [337, 542] on link "Waynehead S1 - 112 Bummed Out" at bounding box center [304, 542] width 142 height 11
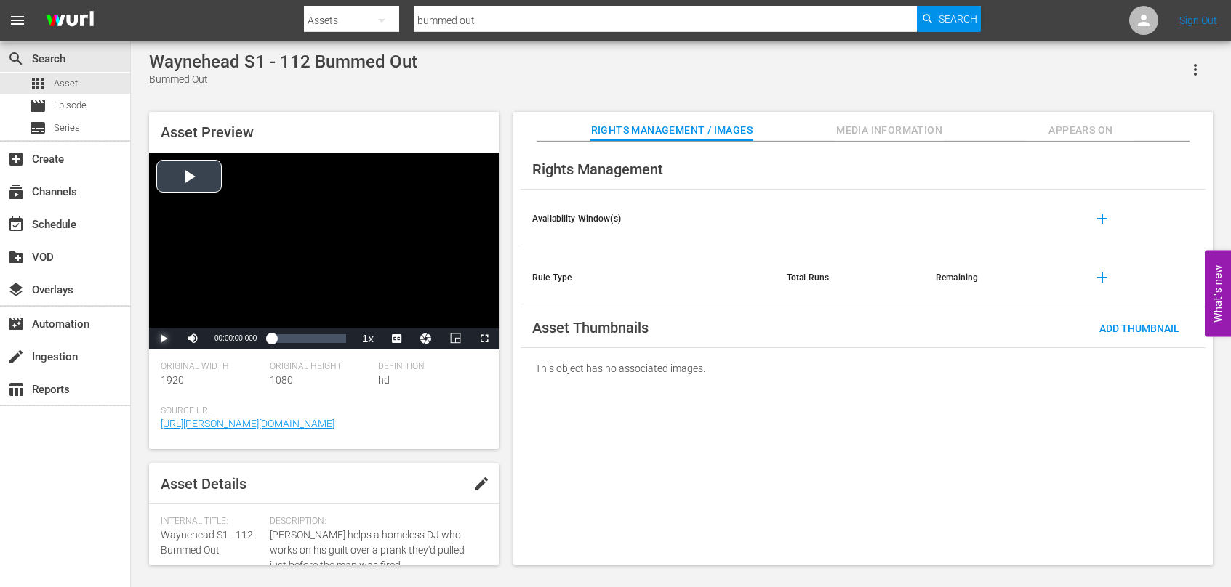
click at [164, 339] on span "Video Player" at bounding box center [164, 339] width 0 height 0
click at [400, 318] on span "Video Player" at bounding box center [403, 320] width 13 height 15
click at [272, 337] on div "00:00:13.980" at bounding box center [271, 339] width 1 height 15
click at [308, 337] on div "Loaded : 17.05% 00:10:15.048 00:02:31.084" at bounding box center [308, 339] width 75 height 15
click at [330, 340] on div "Loaded : 58.77% 00:16:36.377 00:11:20.490" at bounding box center [308, 339] width 75 height 15
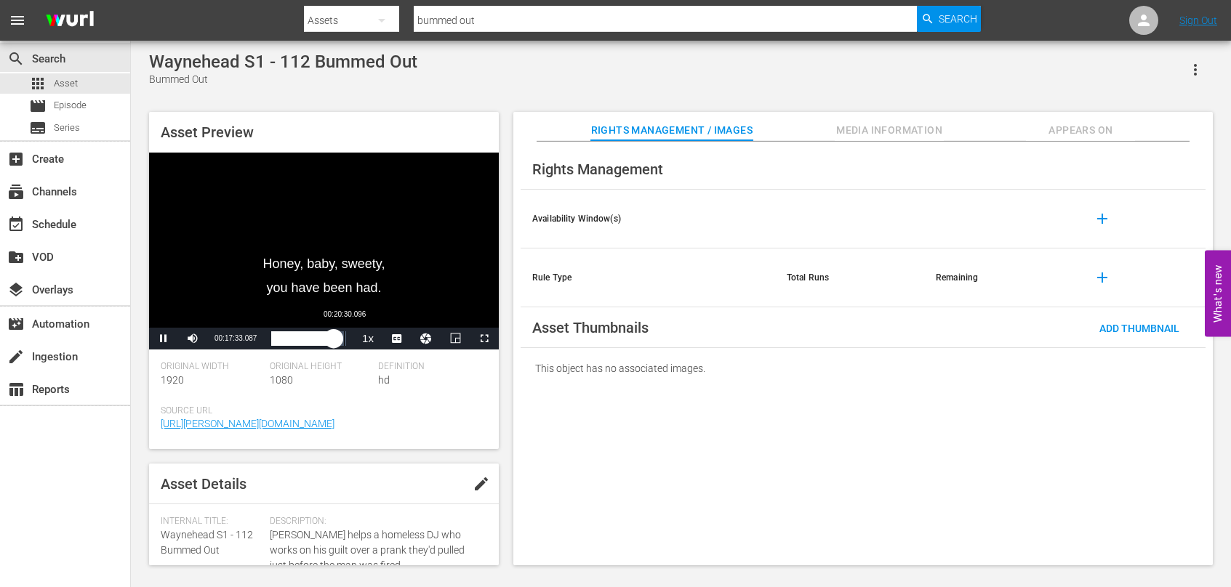
click at [333, 343] on div "00:17:33.228" at bounding box center [302, 339] width 62 height 15
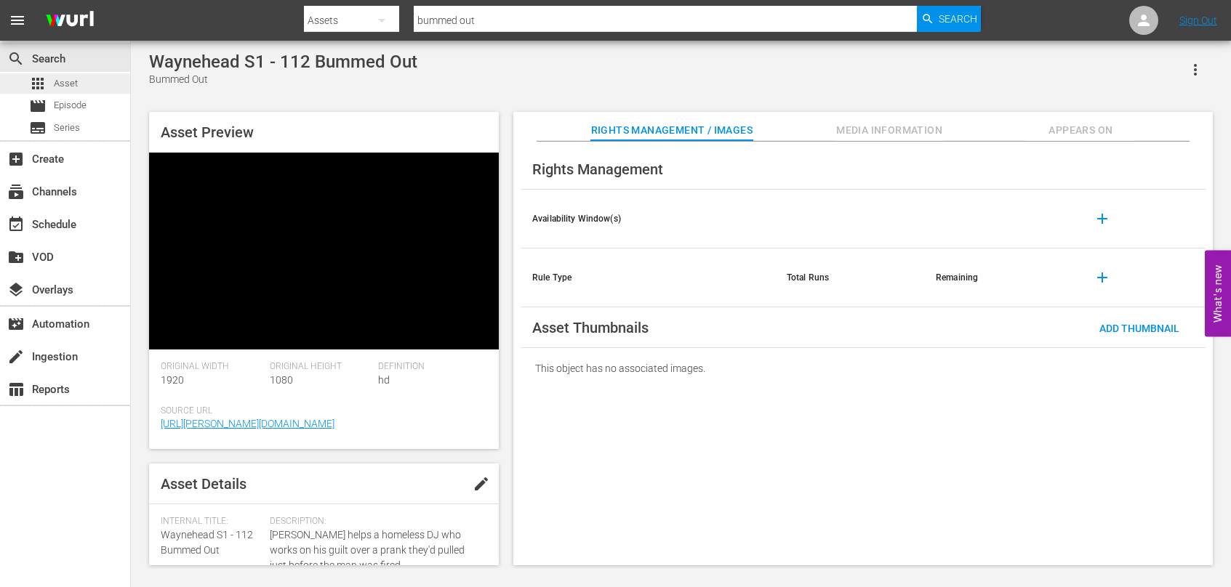
click at [58, 81] on span "Asset" at bounding box center [66, 83] width 24 height 15
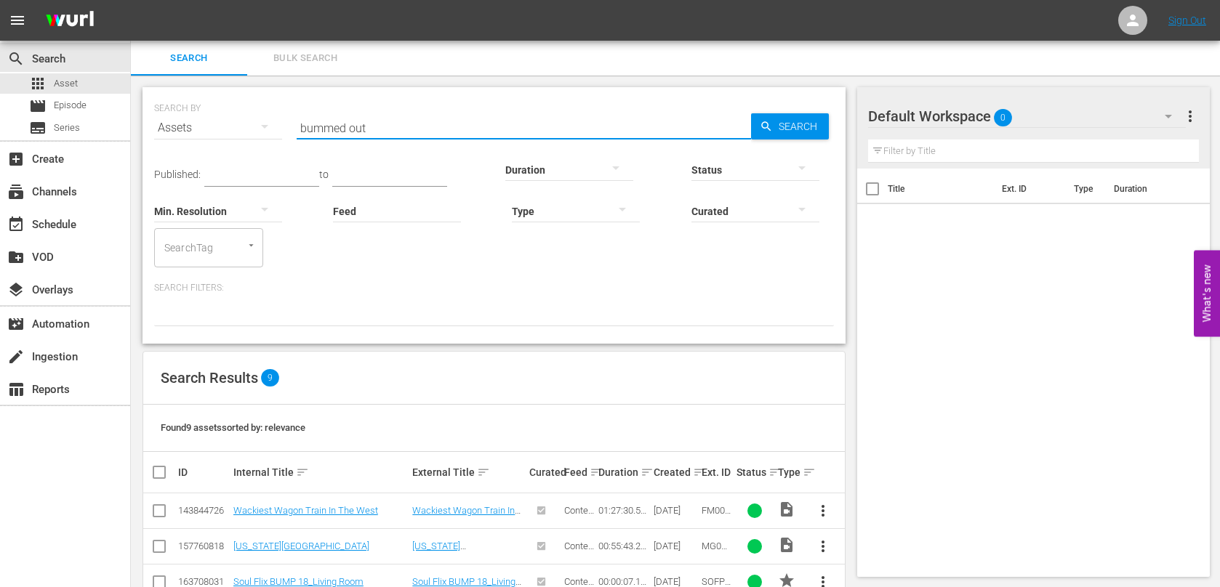
drag, startPoint x: 379, startPoint y: 129, endPoint x: 197, endPoint y: 115, distance: 183.1
click at [198, 116] on div "SEARCH BY Search By Assets Search ID, Title, Description, Keywords, or Category…" at bounding box center [494, 119] width 680 height 52
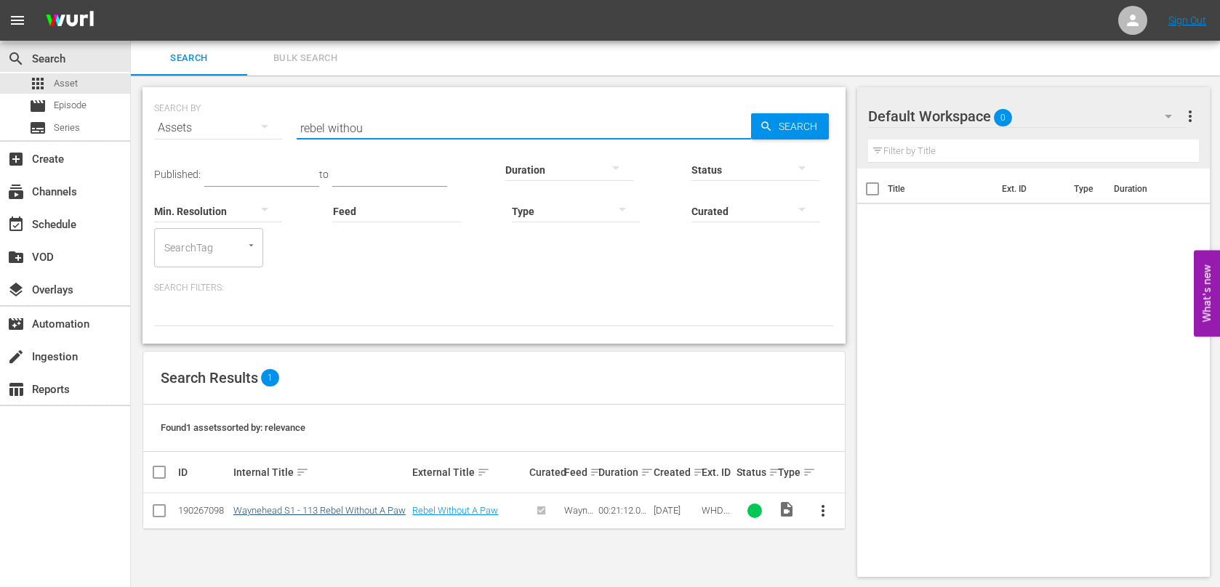
type input "rebel withou"
click at [368, 512] on link "Waynehead S1 - 113 Rebel Without A Paw" at bounding box center [319, 510] width 172 height 11
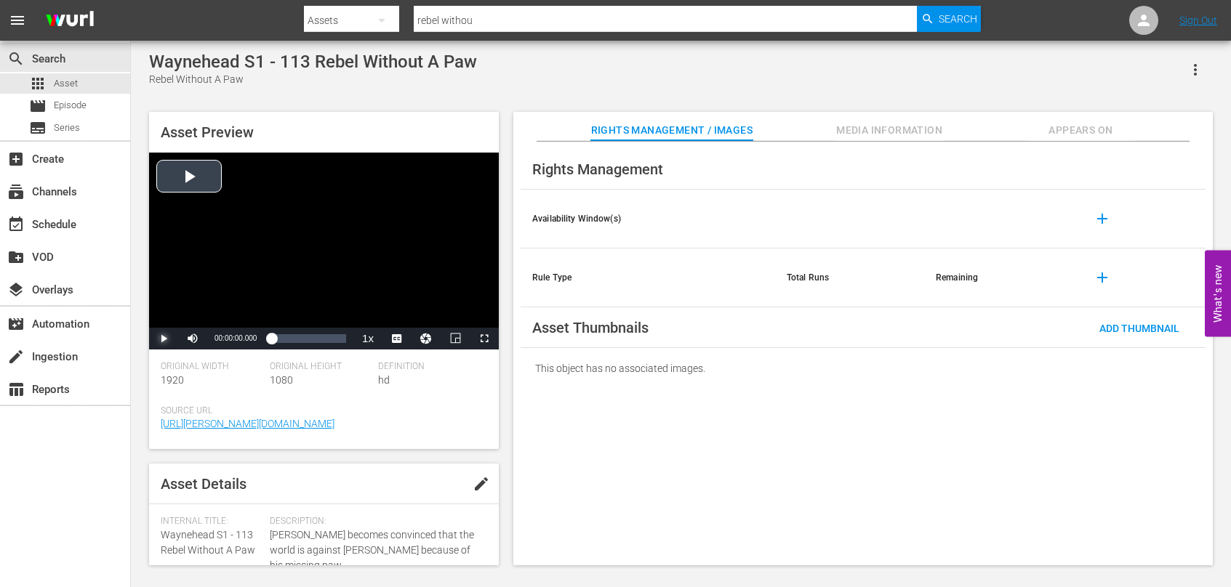
click at [164, 339] on span "Video Player" at bounding box center [164, 339] width 0 height 0
click at [402, 301] on span "Video Player" at bounding box center [403, 304] width 13 height 15
click at [505, 317] on div "Asset Preview Video Player is loading. Play Video Pause Mute Current Time 00:00…" at bounding box center [681, 332] width 1078 height 454
click at [278, 339] on div "00:00:20.334" at bounding box center [274, 339] width 7 height 15
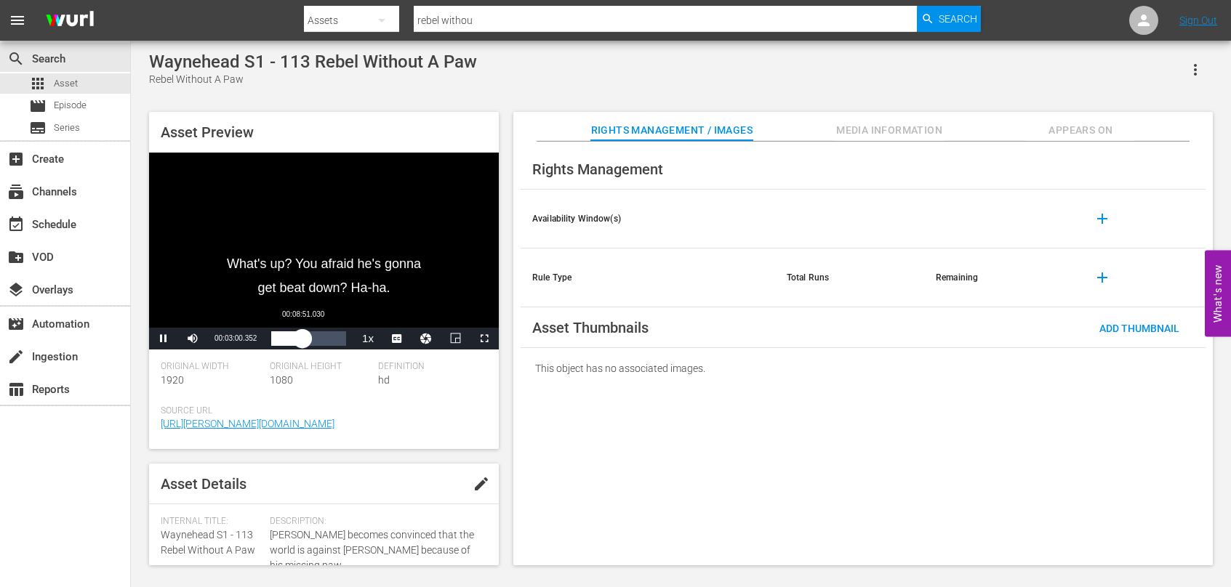
click at [303, 342] on div "Loaded : 18.89% 00:08:51.030 00:03:00.617" at bounding box center [308, 339] width 75 height 15
click at [326, 339] on div "Loaded : 52.40% 00:15:38.566 00:10:05.151" at bounding box center [308, 339] width 75 height 15
click at [343, 342] on div "Loaded : 82.62% 00:20:22.605 00:16:29.856" at bounding box center [308, 339] width 75 height 15
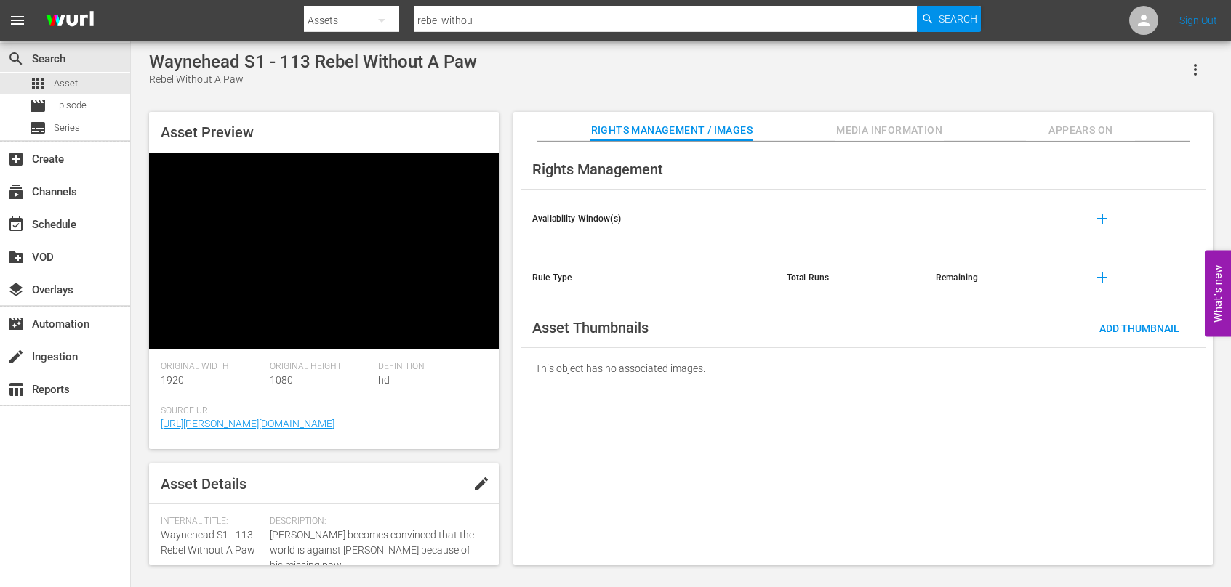
click at [768, 80] on div "Waynehead S1 - 113 Rebel Without A Paw Rebel Without A Paw" at bounding box center [681, 70] width 1064 height 36
